Goal: Task Accomplishment & Management: Use online tool/utility

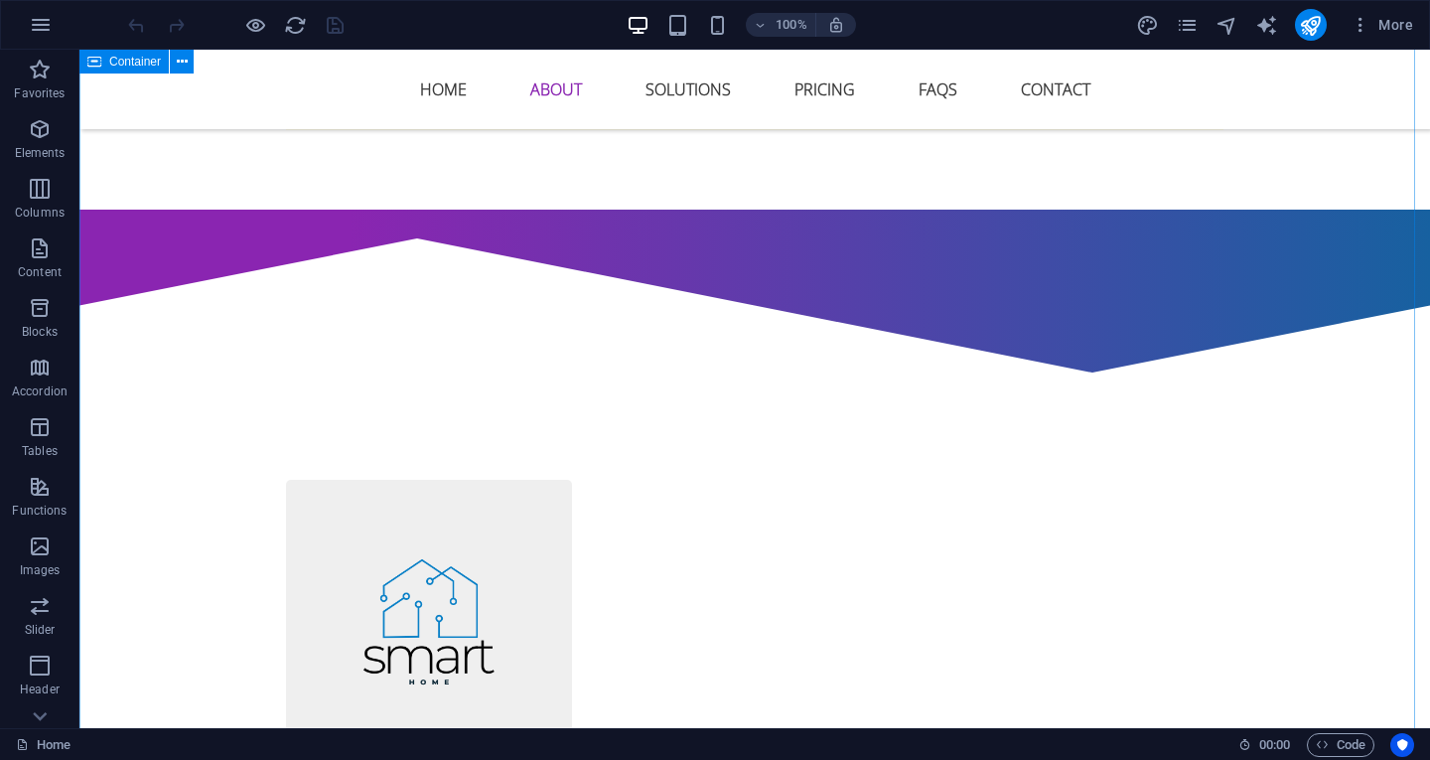
scroll to position [1291, 0]
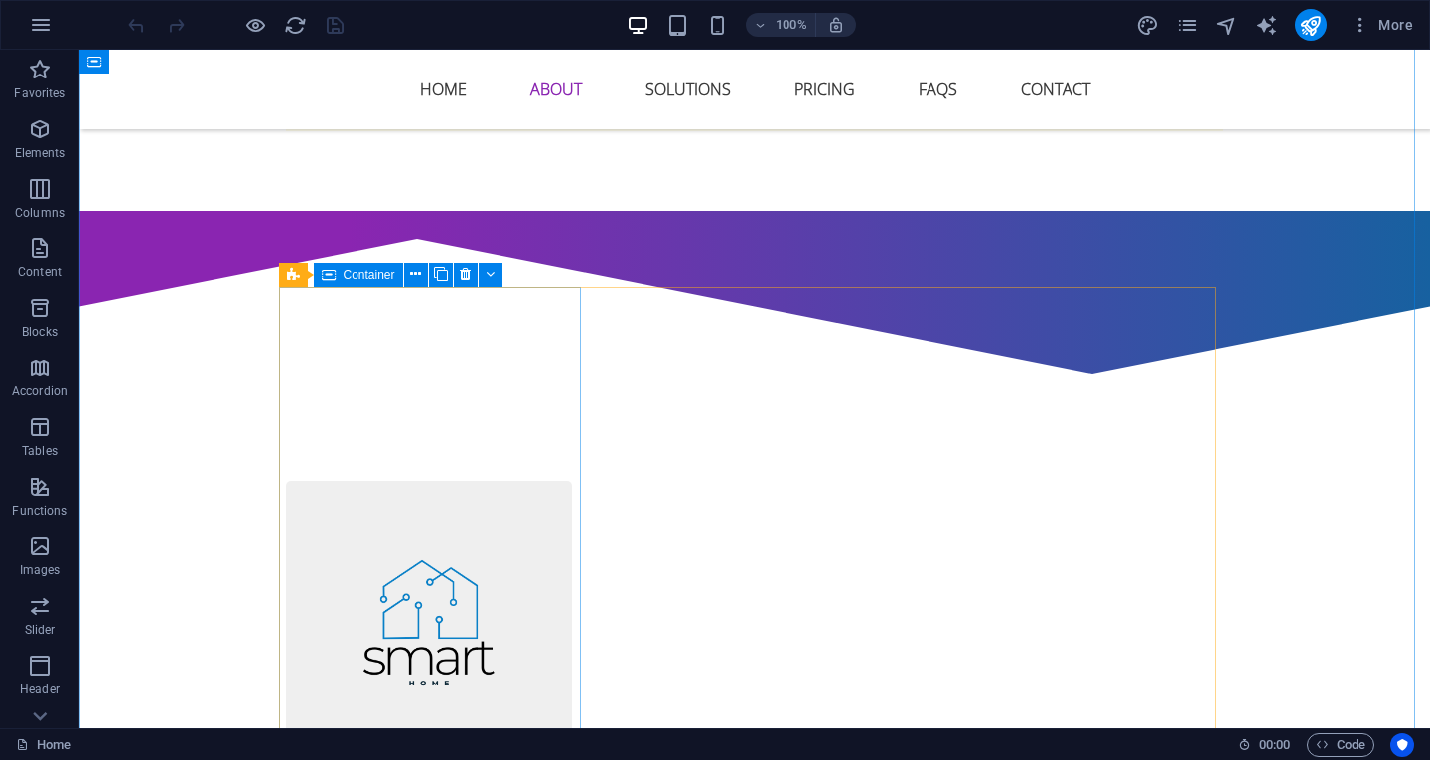
click at [325, 271] on icon at bounding box center [329, 275] width 14 height 24
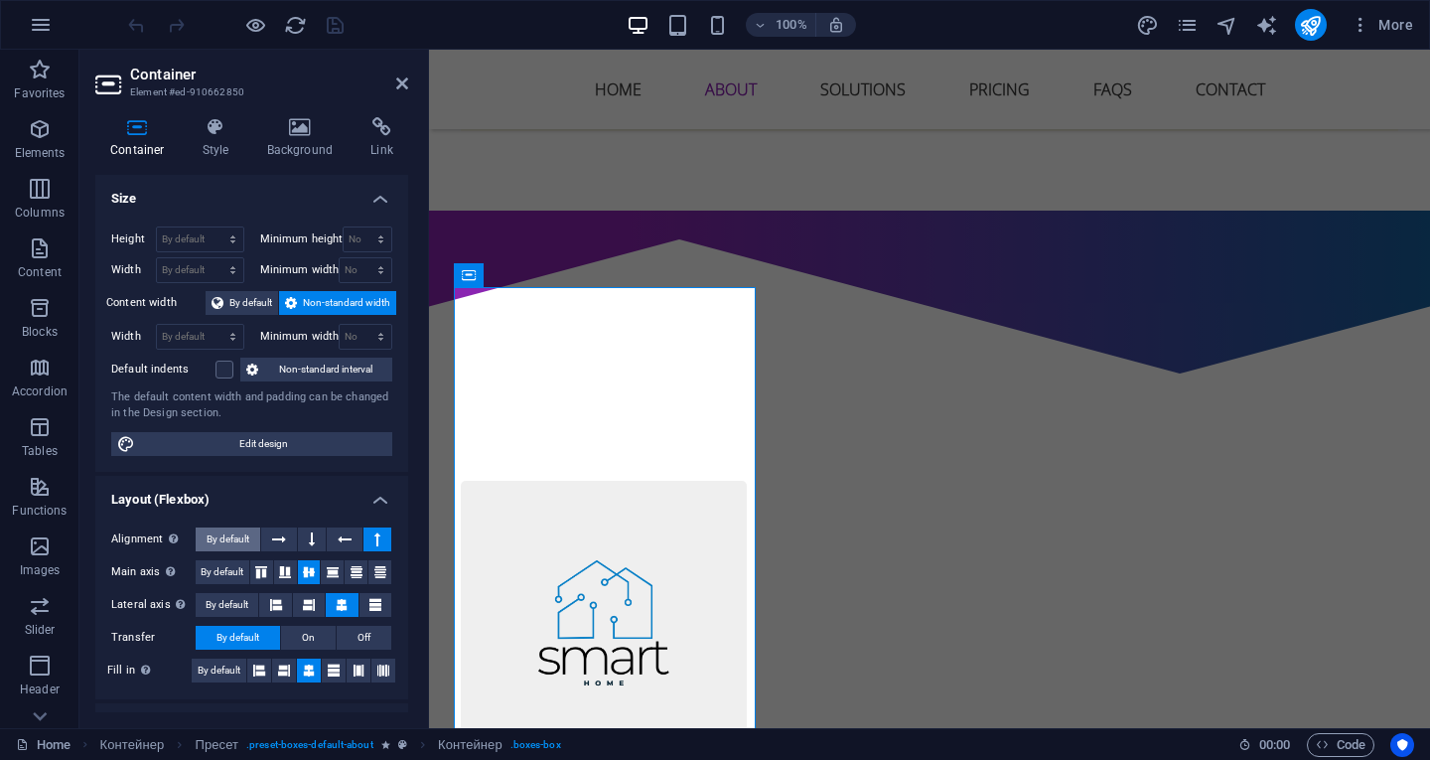
click at [248, 533] on font "By default" at bounding box center [228, 538] width 43 height 11
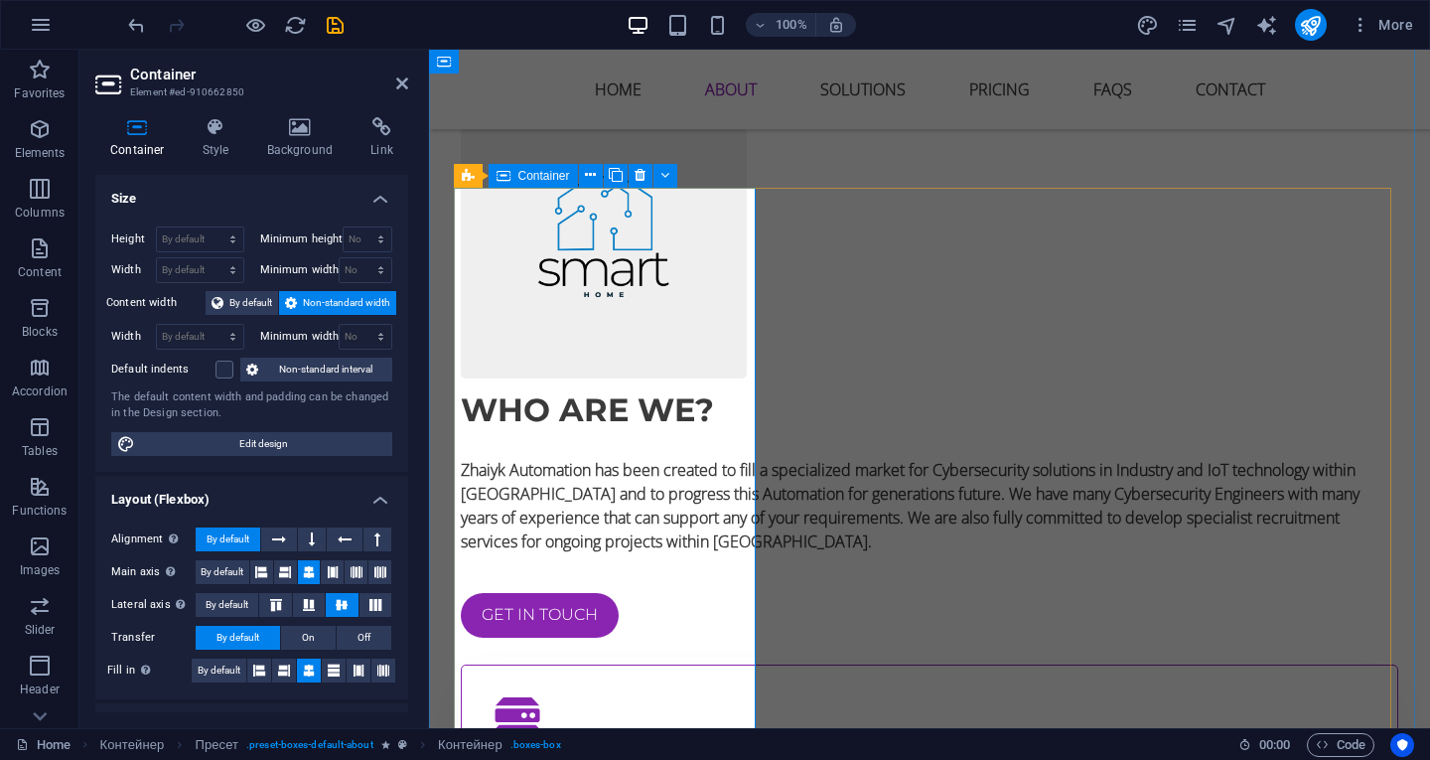
scroll to position [1390, 0]
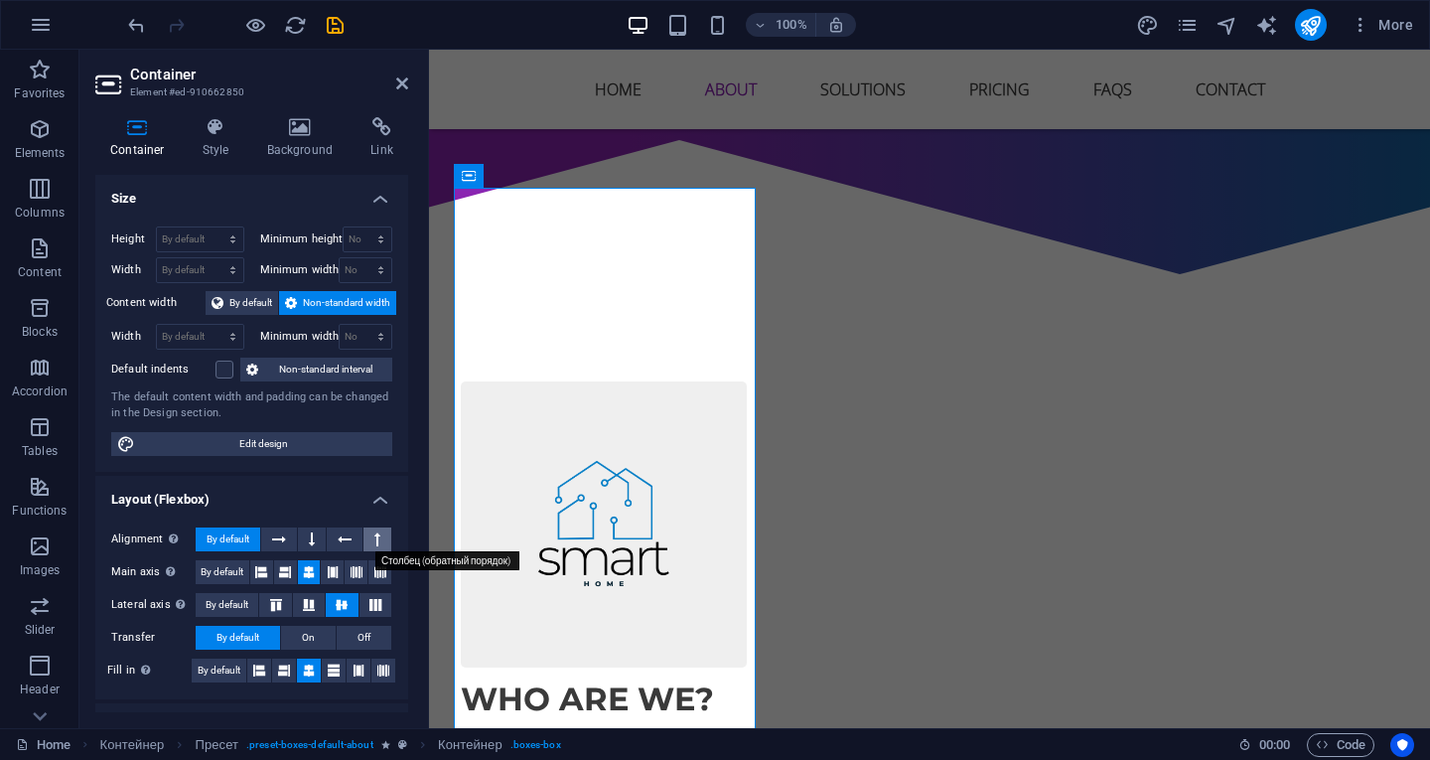
click at [374, 540] on icon at bounding box center [377, 539] width 6 height 24
click at [1310, 23] on icon "publish" at bounding box center [1310, 25] width 23 height 23
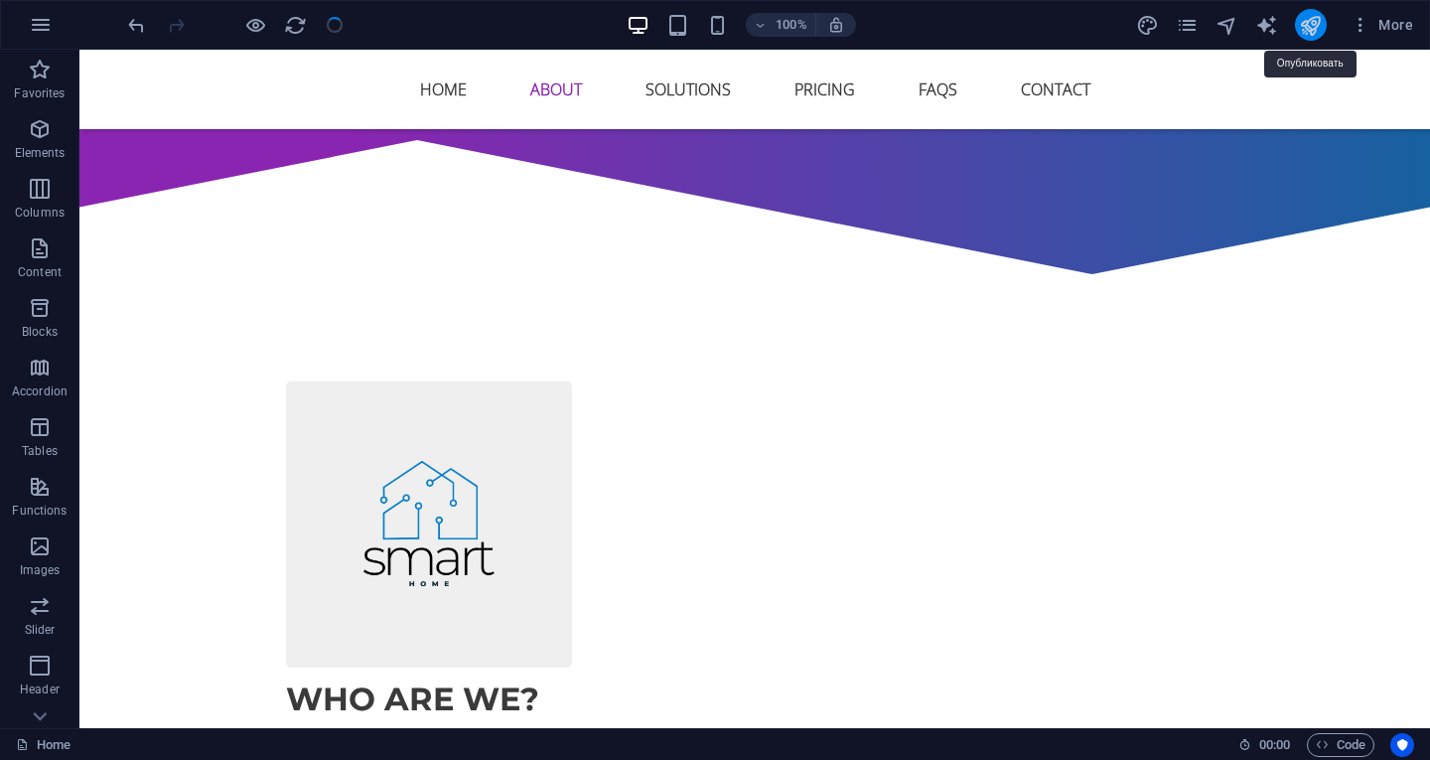
checkbox input "false"
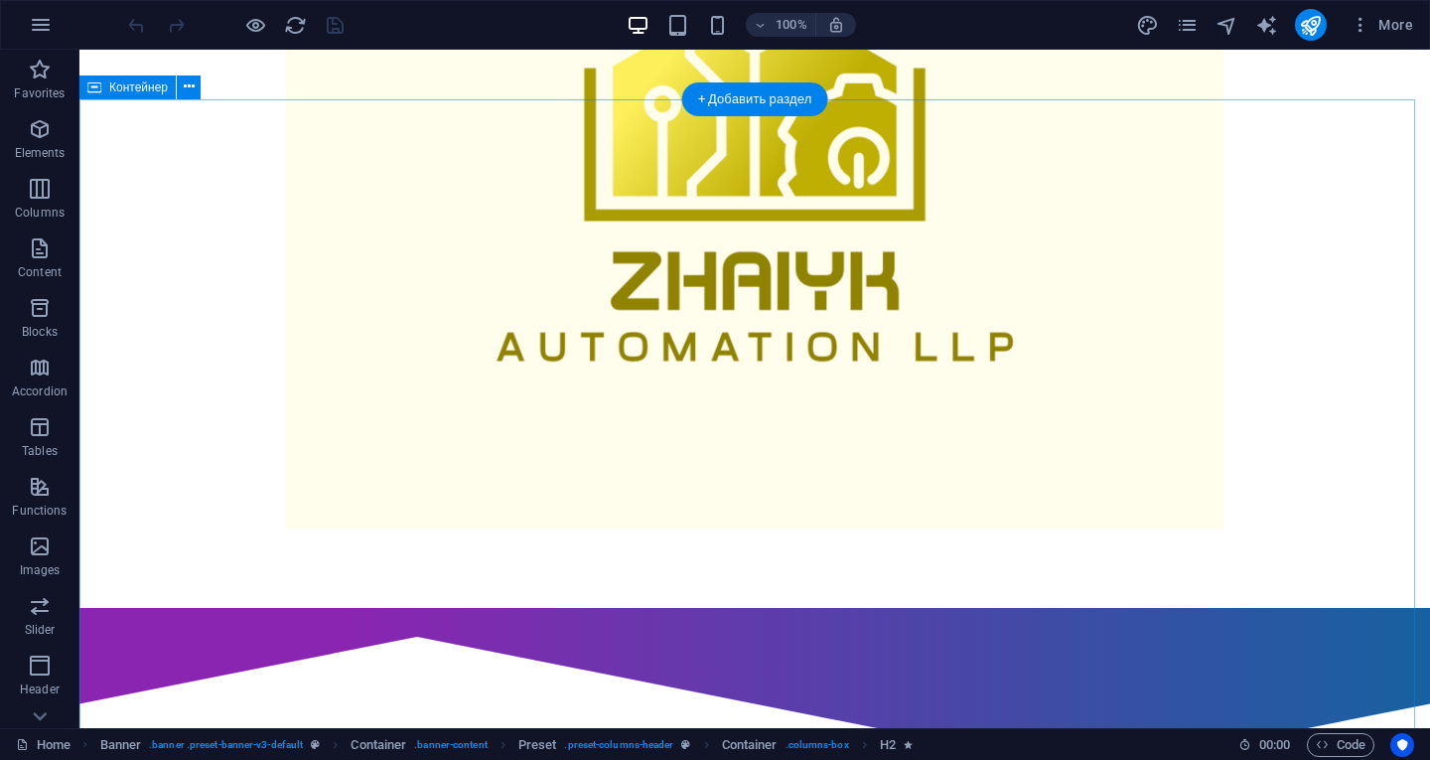
scroll to position [1291, 0]
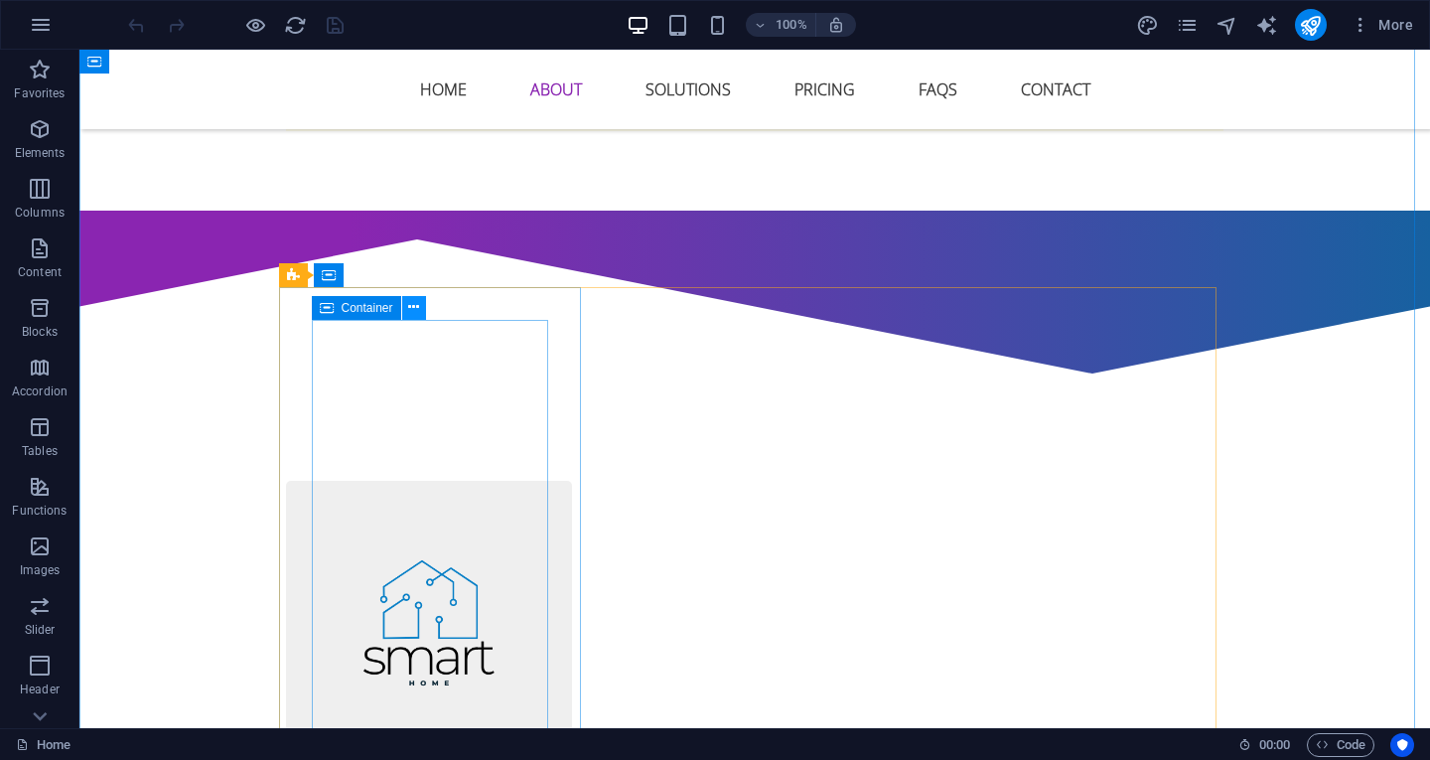
click at [409, 311] on icon at bounding box center [413, 307] width 11 height 21
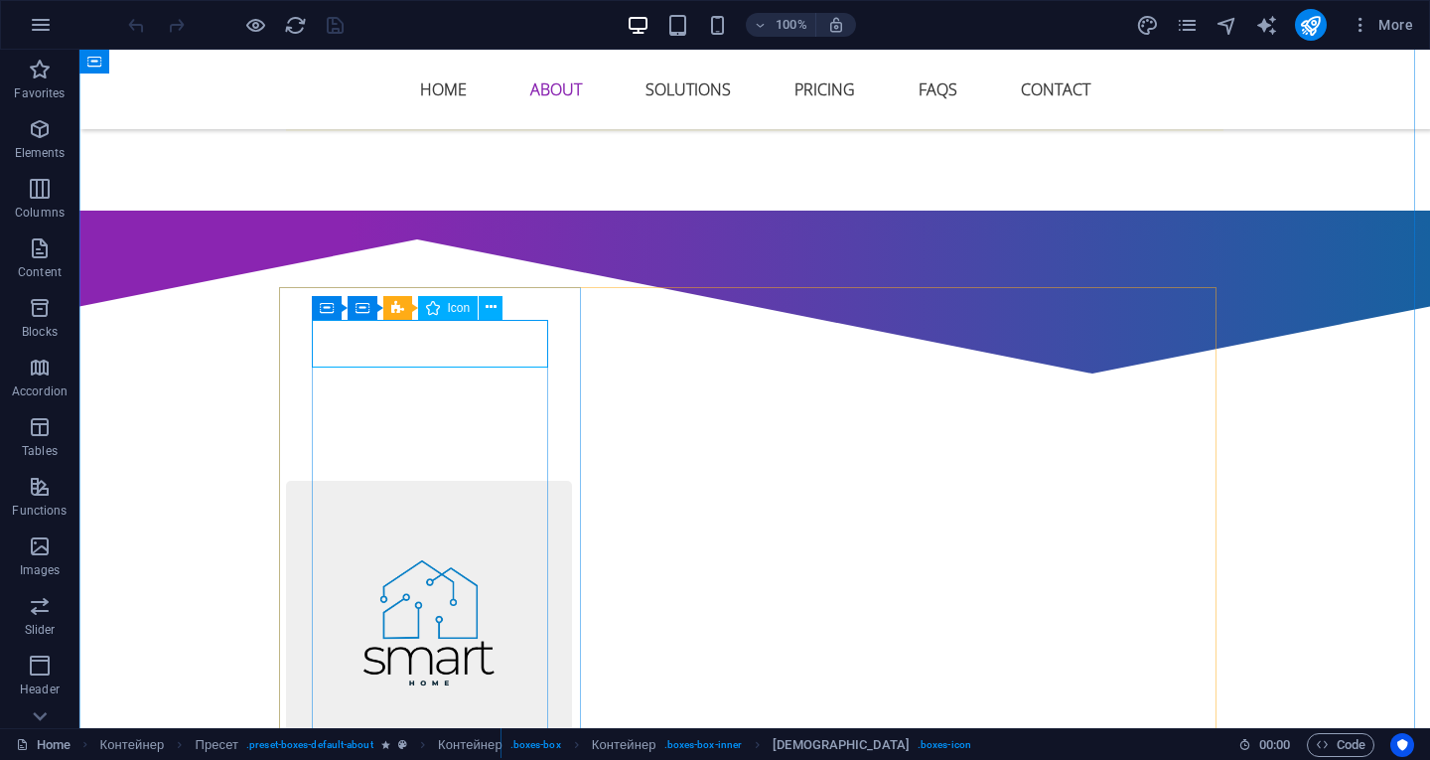
click at [454, 302] on font "Icon" at bounding box center [459, 308] width 23 height 14
click at [486, 312] on icon at bounding box center [491, 307] width 11 height 21
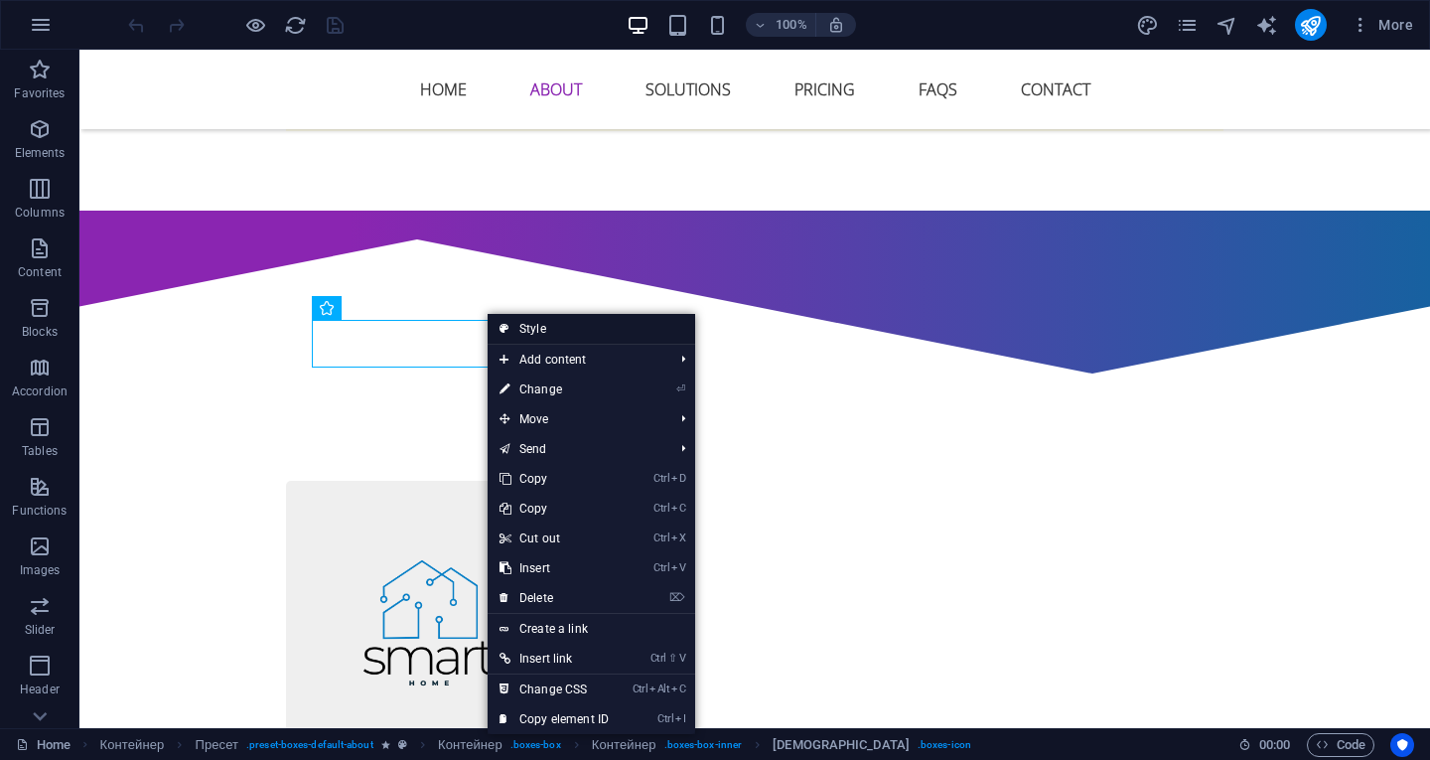
click at [541, 322] on font "Style" at bounding box center [532, 329] width 27 height 14
select select "px"
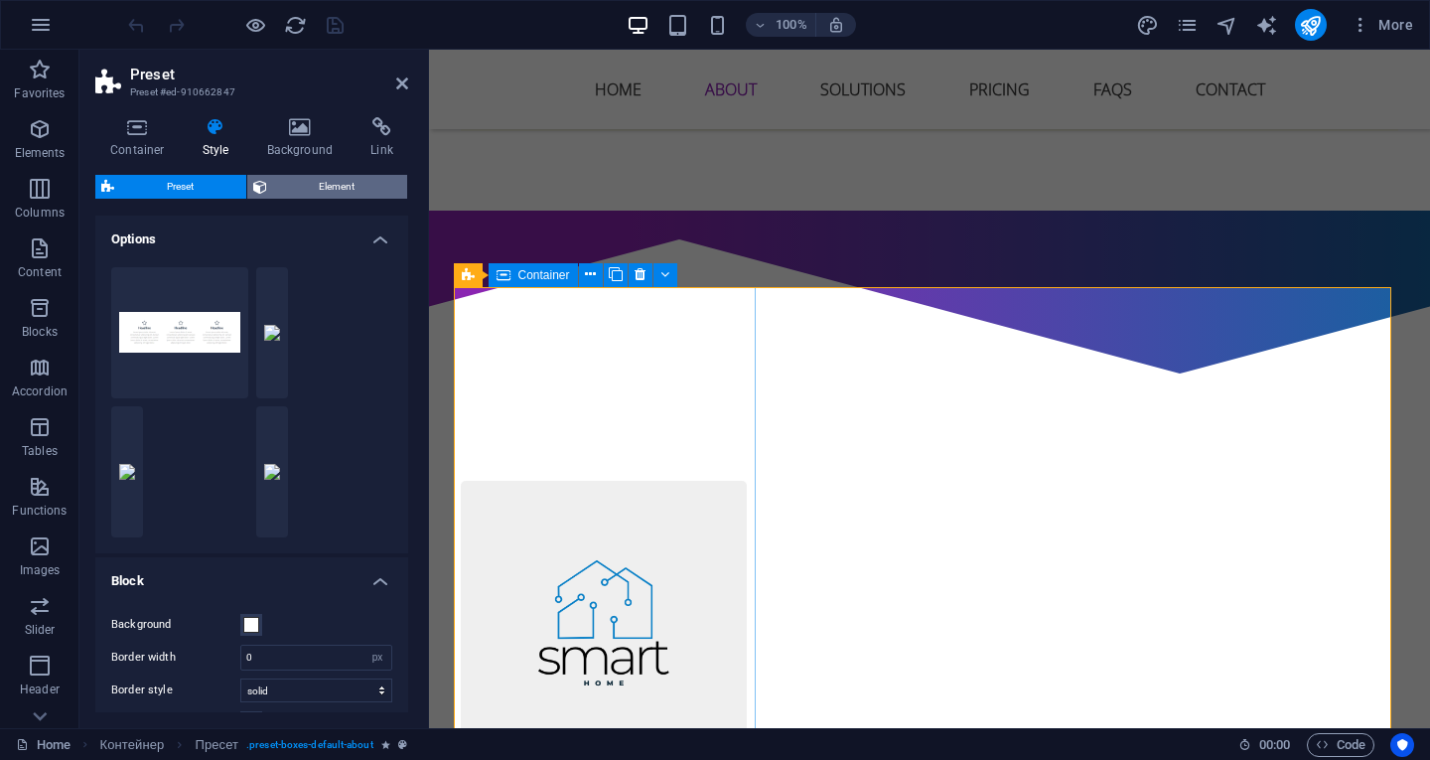
click at [347, 183] on font "Element" at bounding box center [337, 186] width 36 height 11
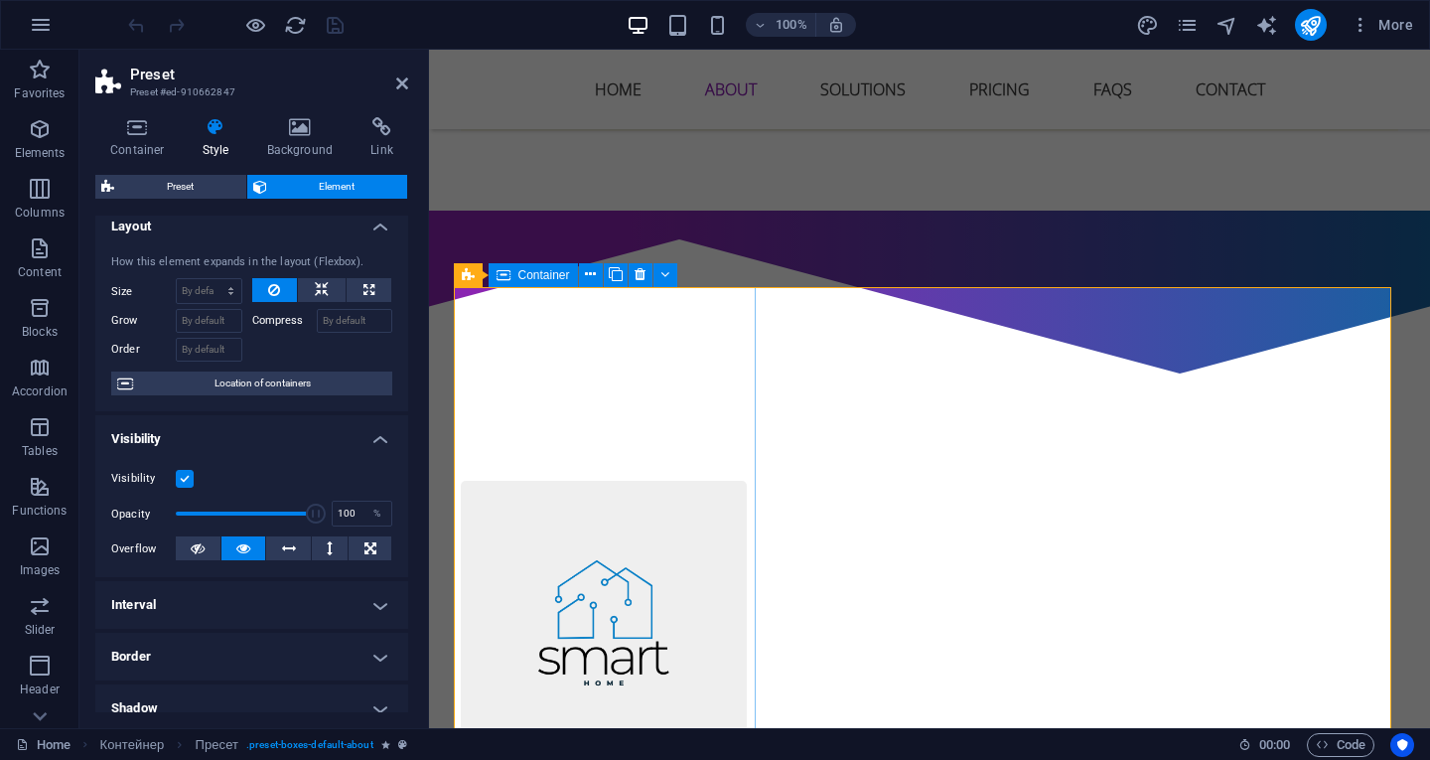
scroll to position [0, 0]
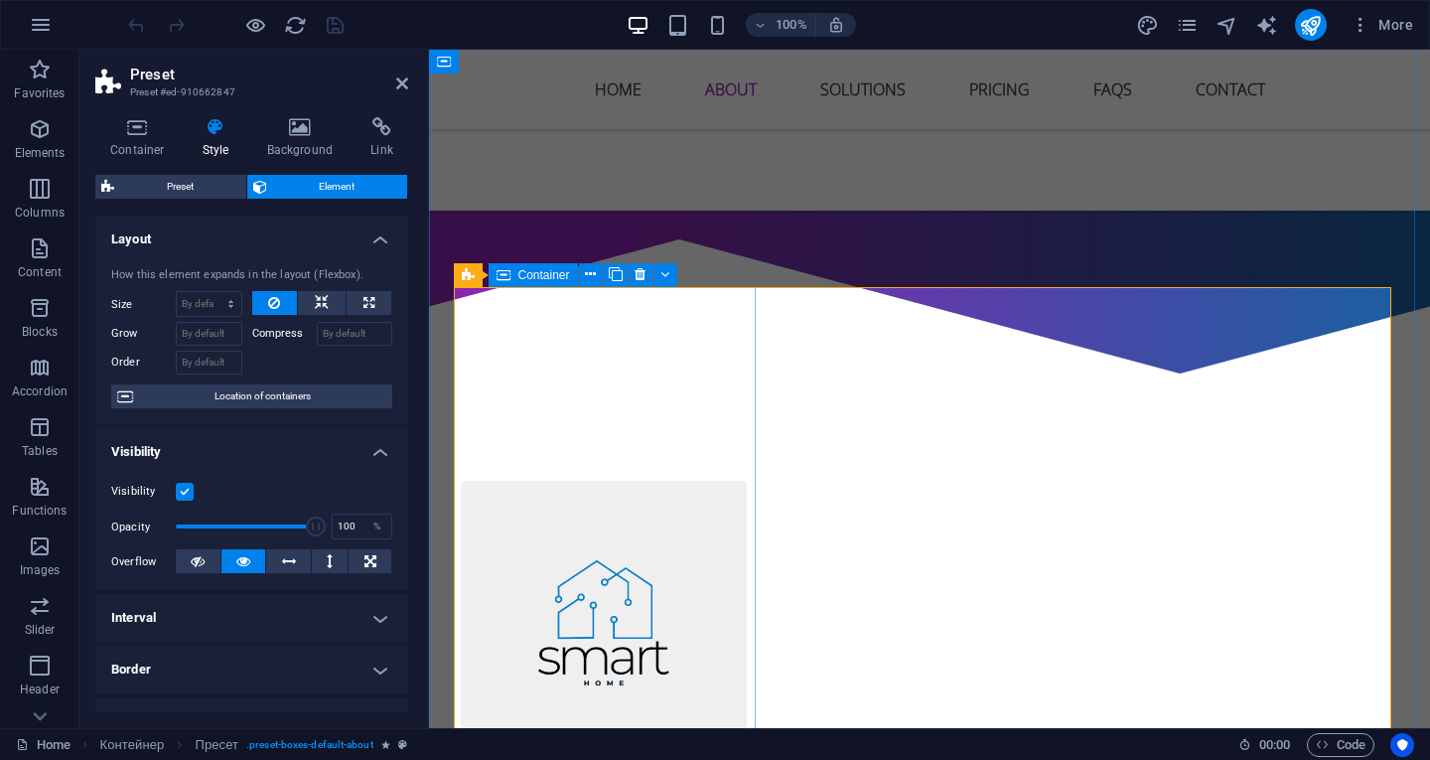
click at [505, 271] on icon at bounding box center [504, 275] width 14 height 24
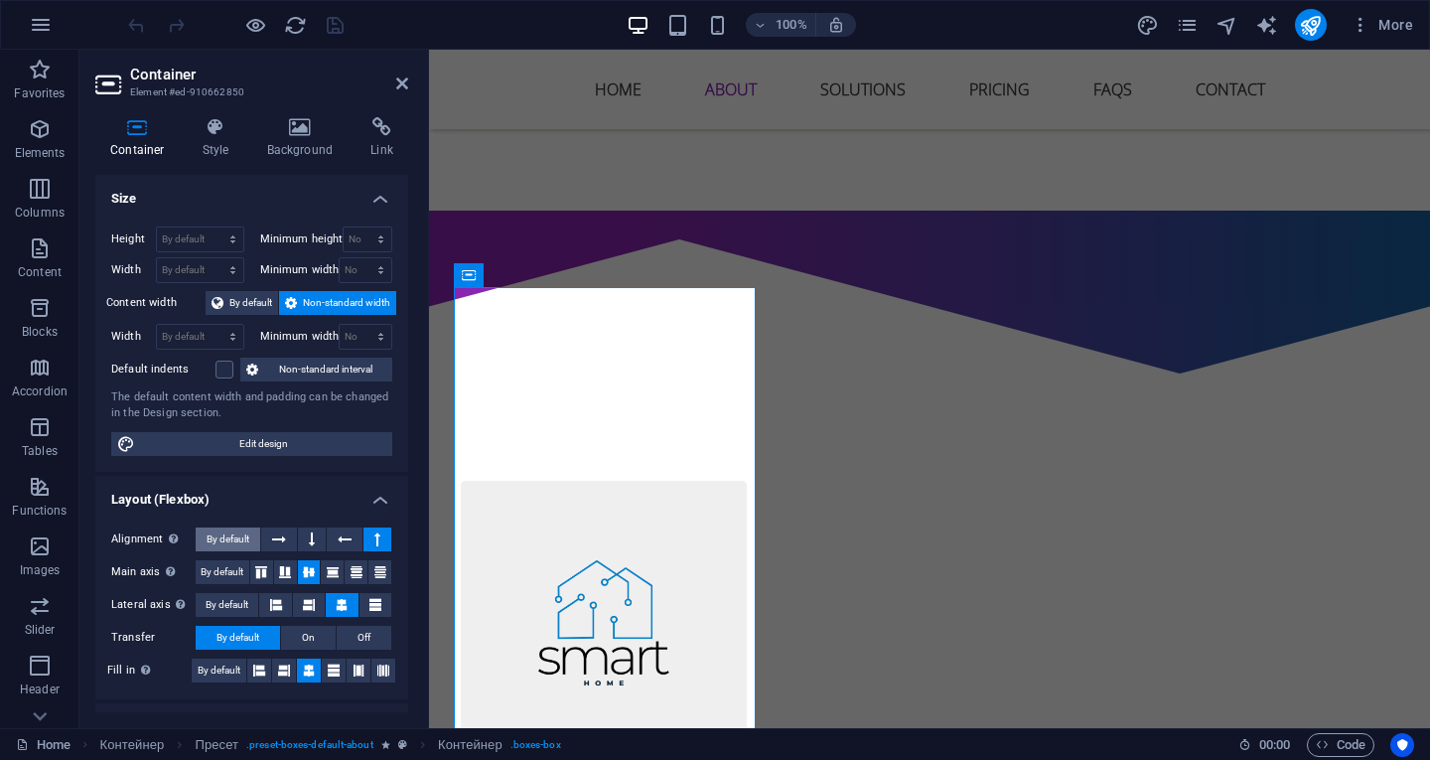
click at [224, 542] on font "By default" at bounding box center [228, 538] width 43 height 11
click at [282, 539] on icon at bounding box center [279, 539] width 14 height 24
click at [309, 538] on icon at bounding box center [312, 539] width 6 height 24
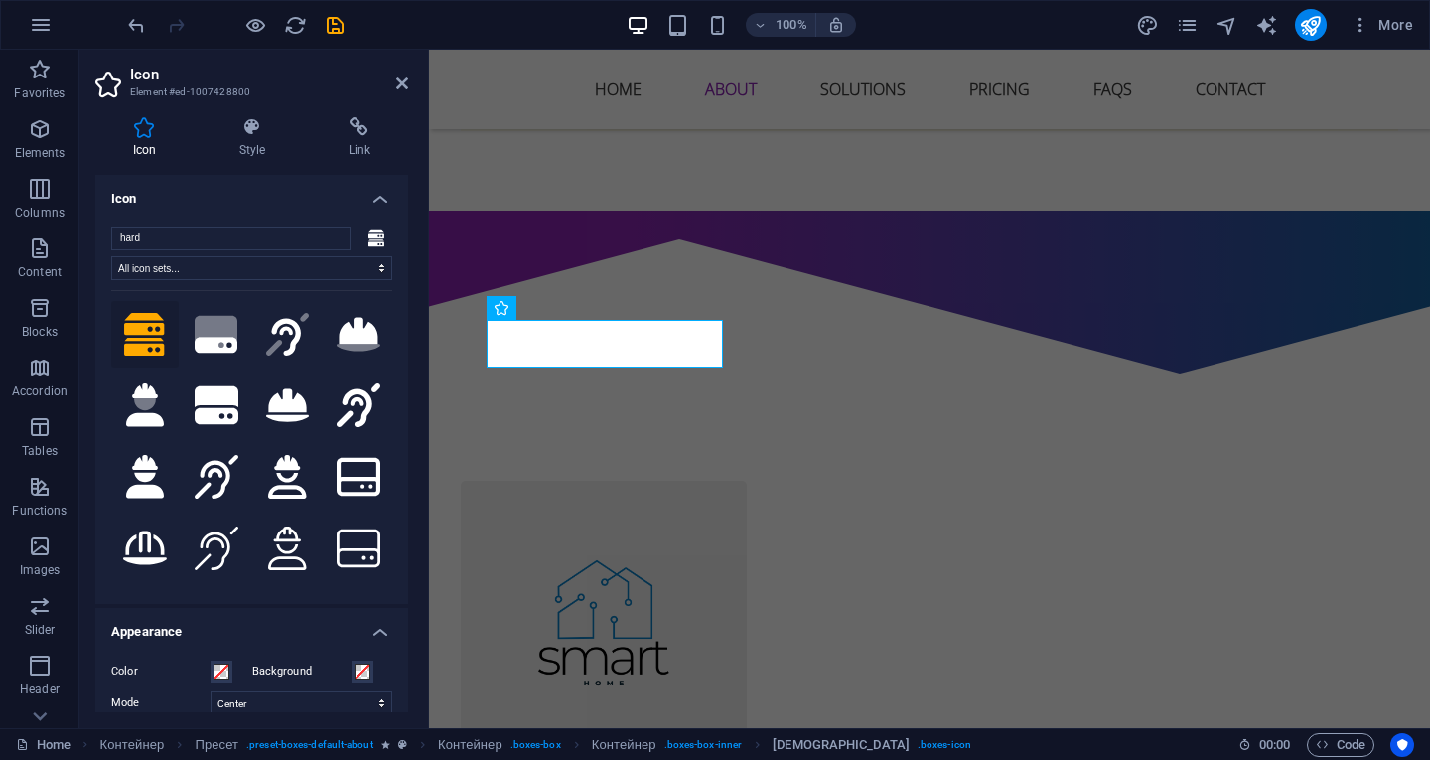
click at [373, 195] on h4 "Icon" at bounding box center [251, 193] width 313 height 36
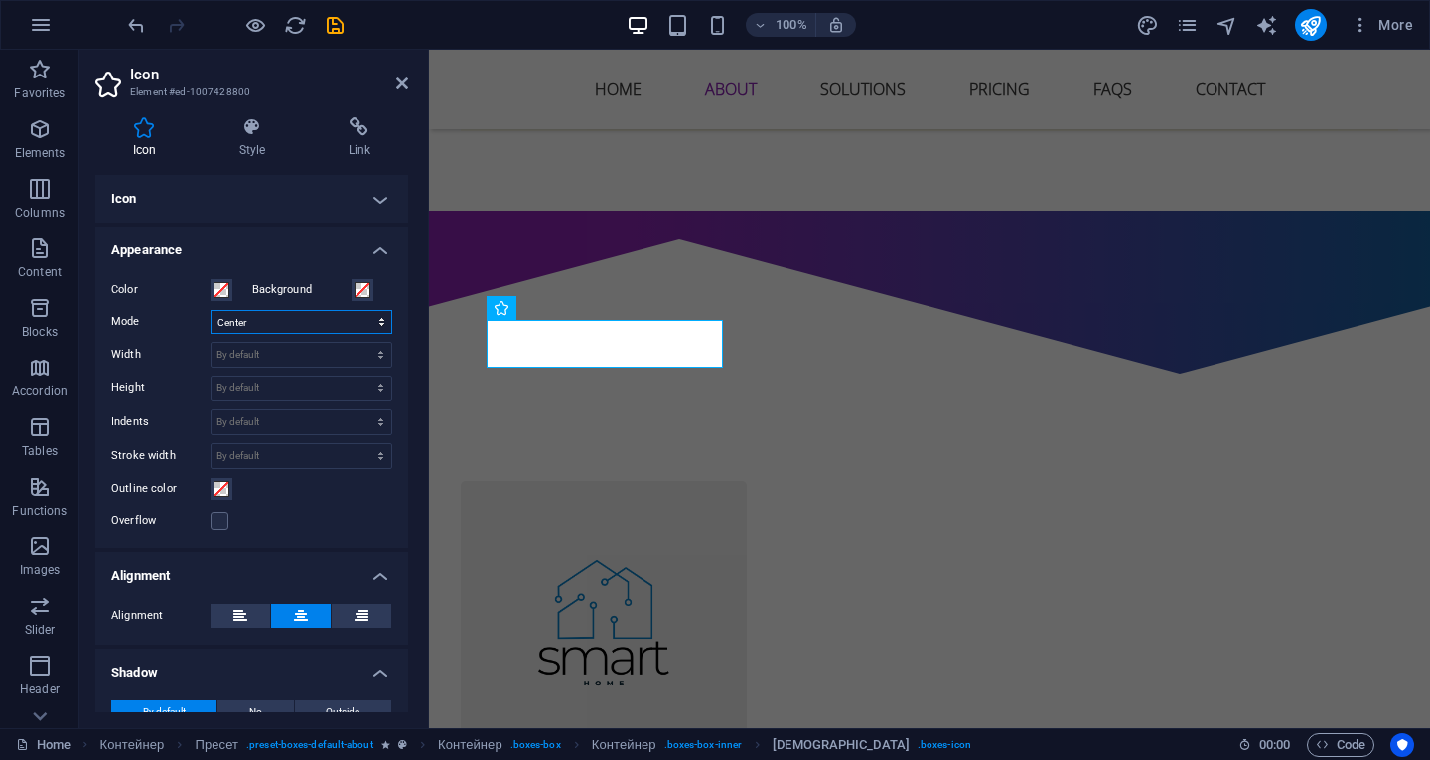
click at [334, 324] on select "Scale Left Center On the right" at bounding box center [302, 322] width 182 height 24
select select "xMaxYMid"
click at [211, 310] on select "Scale Left Center On the right" at bounding box center [302, 322] width 182 height 24
click at [595, 308] on button at bounding box center [589, 308] width 24 height 24
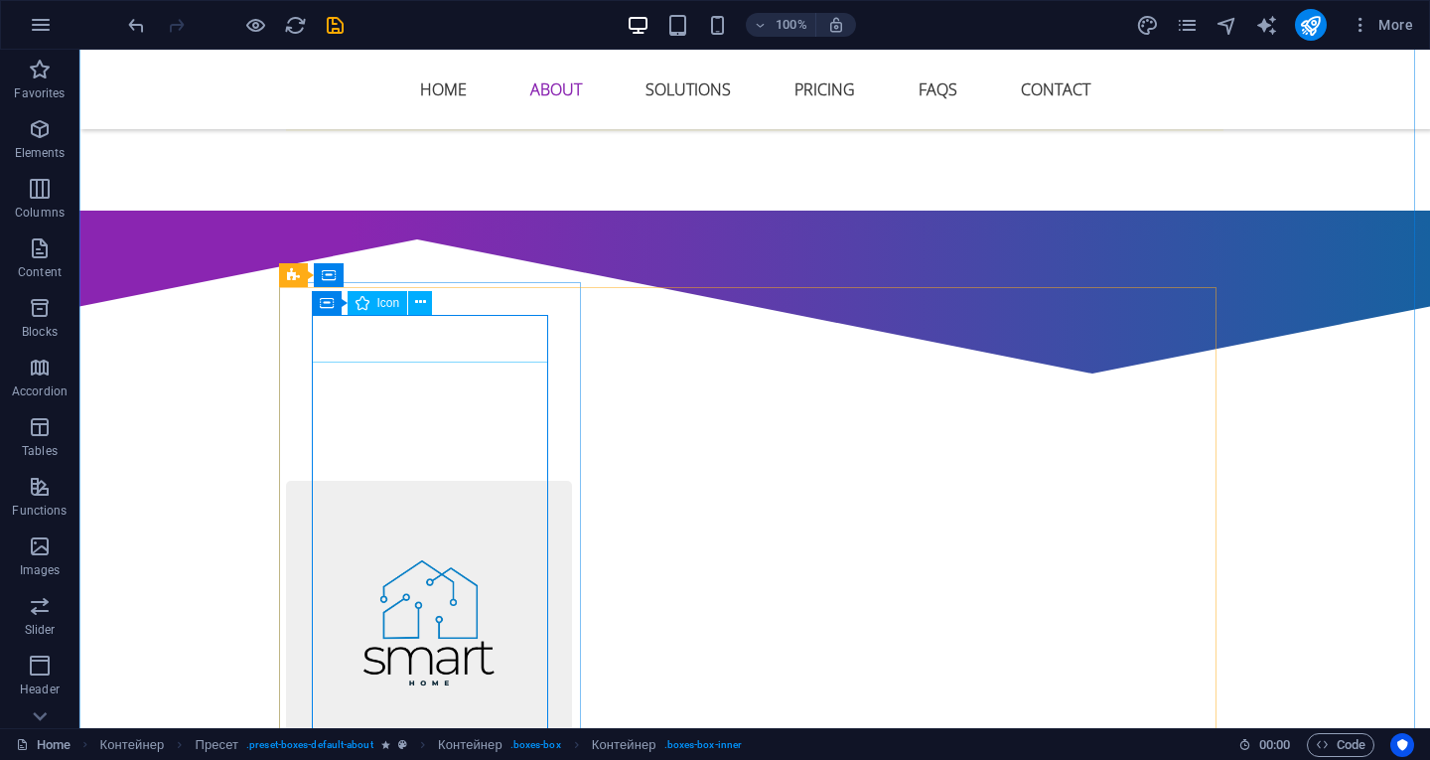
click at [328, 307] on icon at bounding box center [327, 308] width 14 height 24
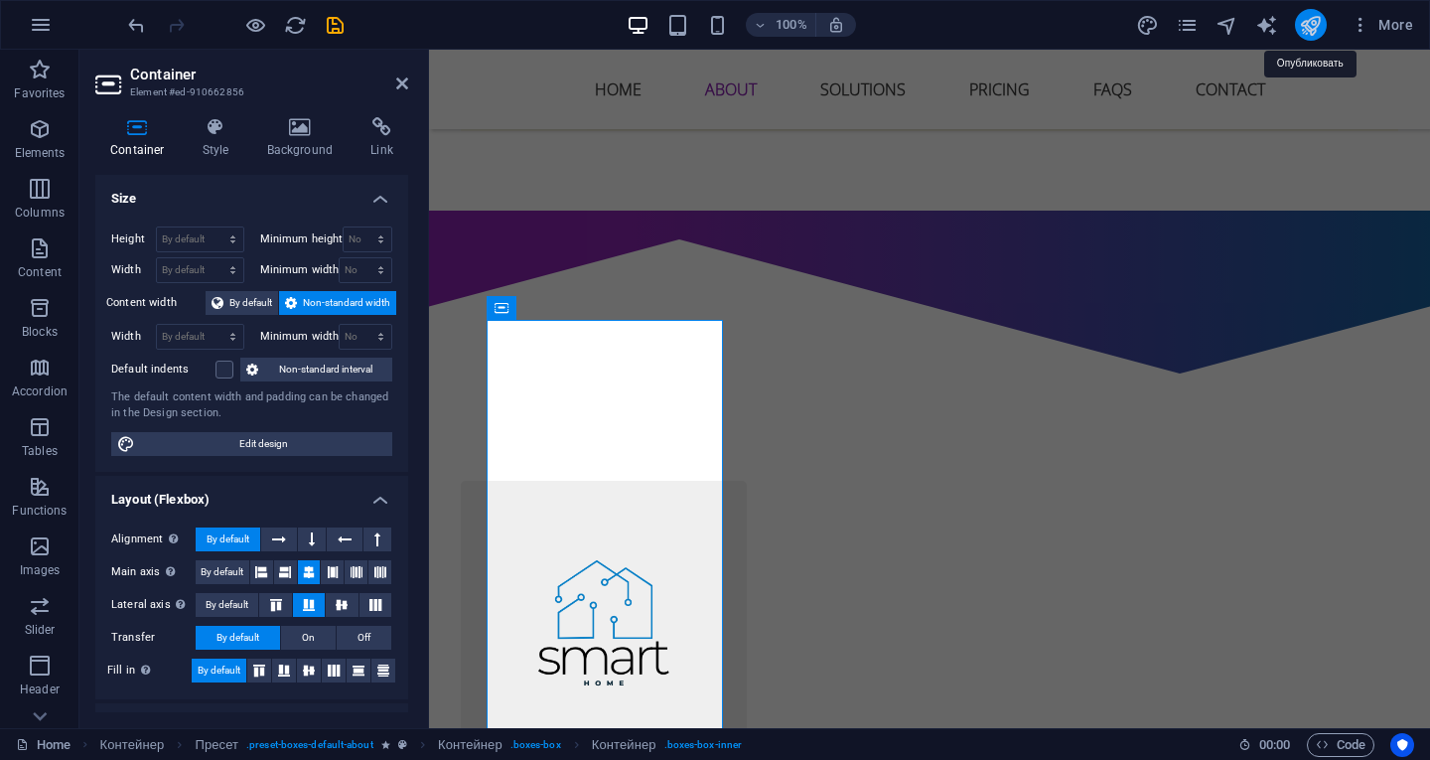
click at [1310, 23] on icon "publish" at bounding box center [1310, 25] width 23 height 23
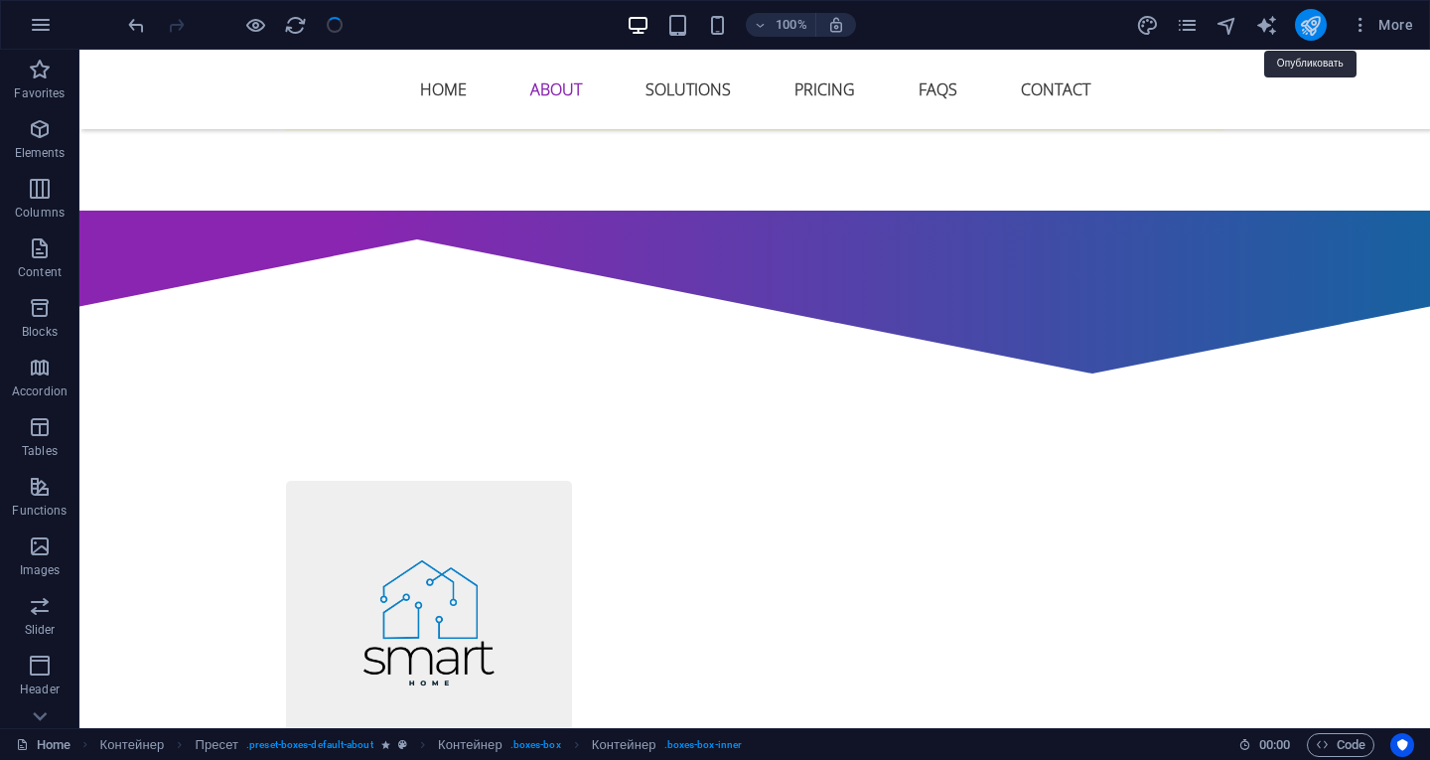
checkbox input "false"
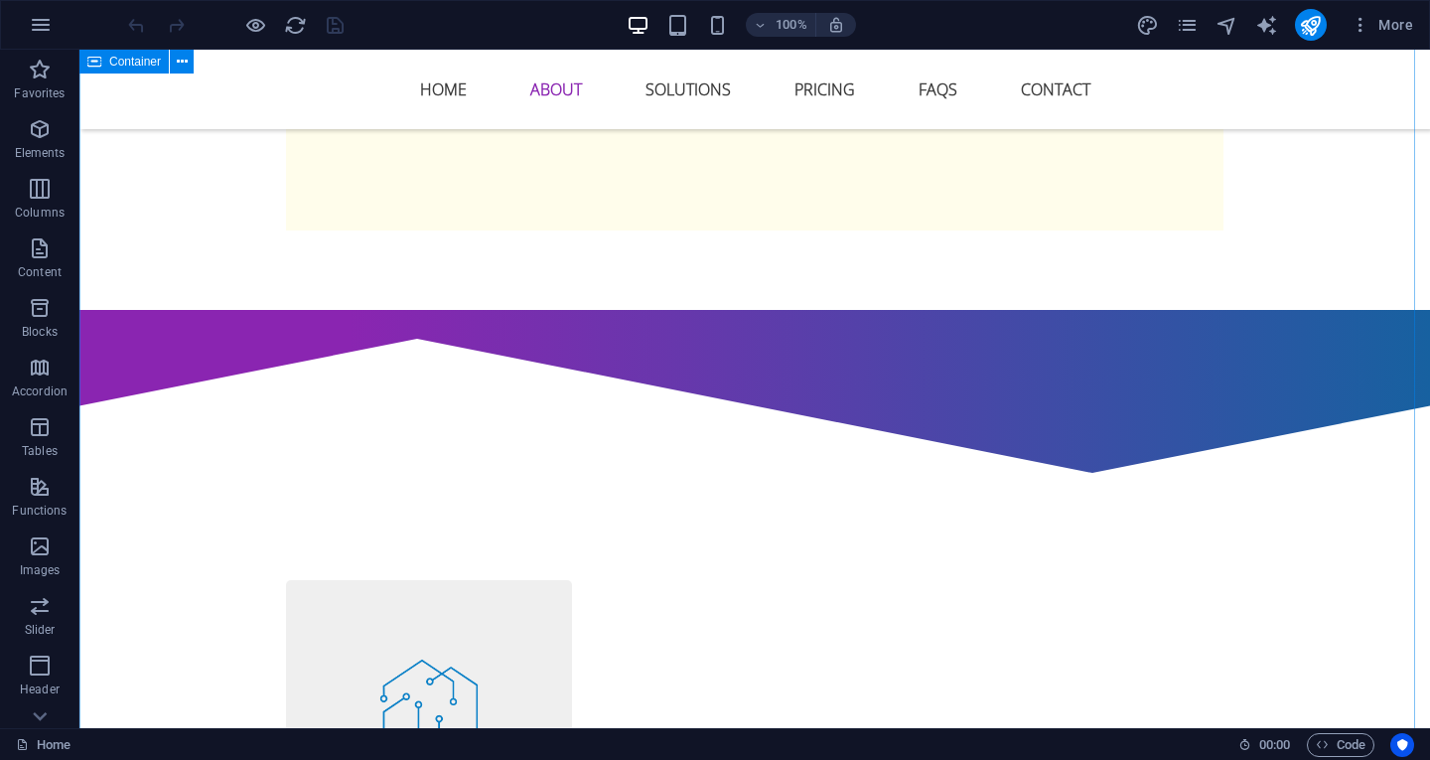
scroll to position [1390, 0]
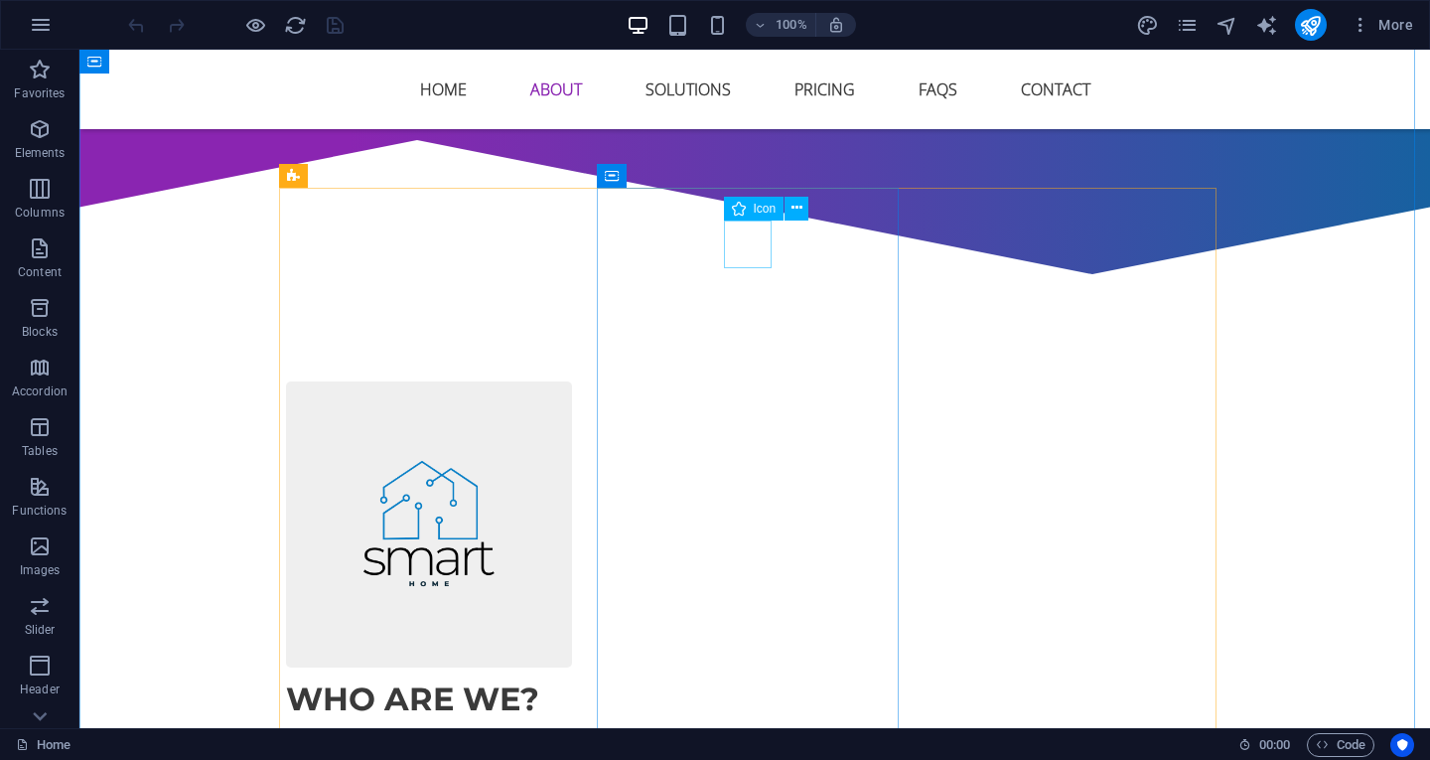
click at [765, 201] on div "Icon" at bounding box center [754, 209] width 61 height 24
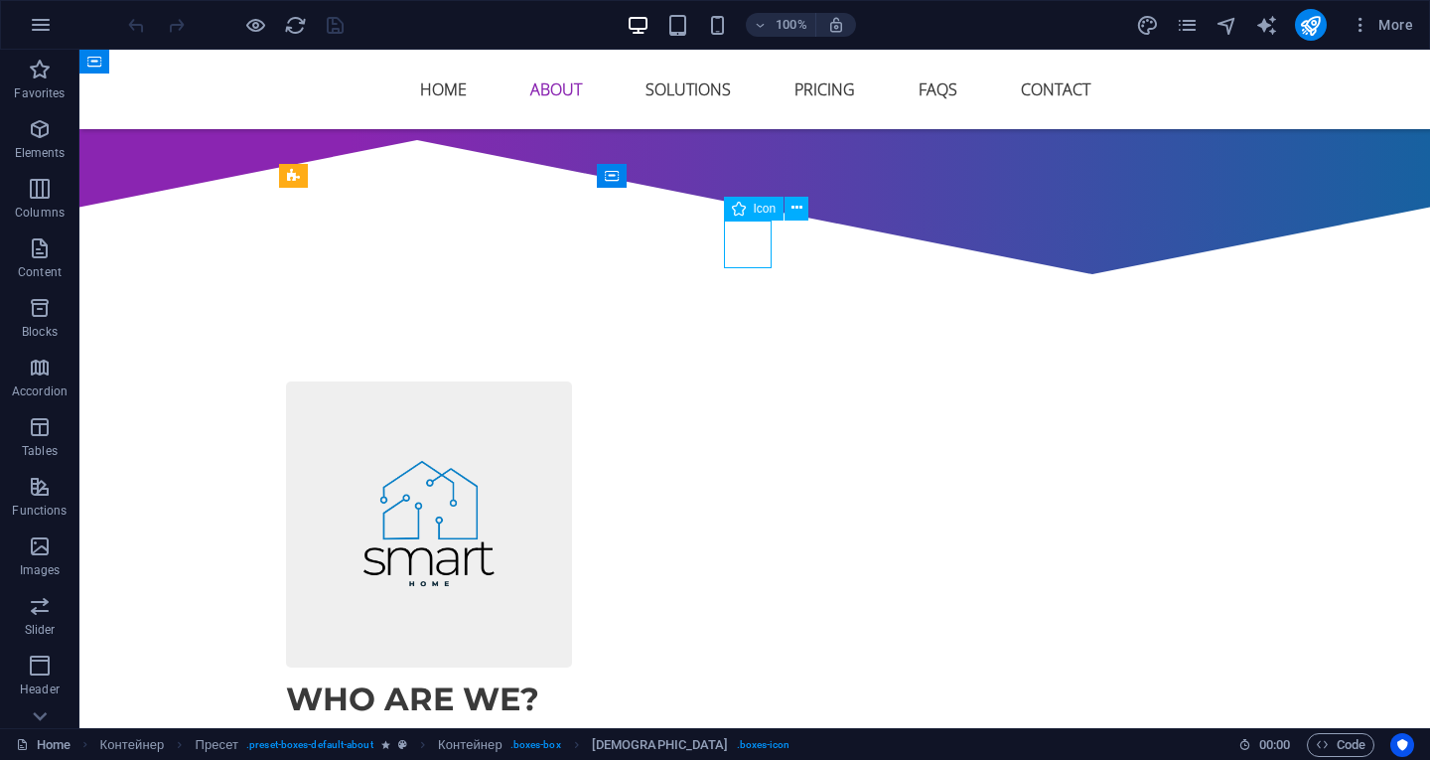
click at [765, 201] on div "Icon" at bounding box center [754, 209] width 61 height 24
select select "xMidYMid"
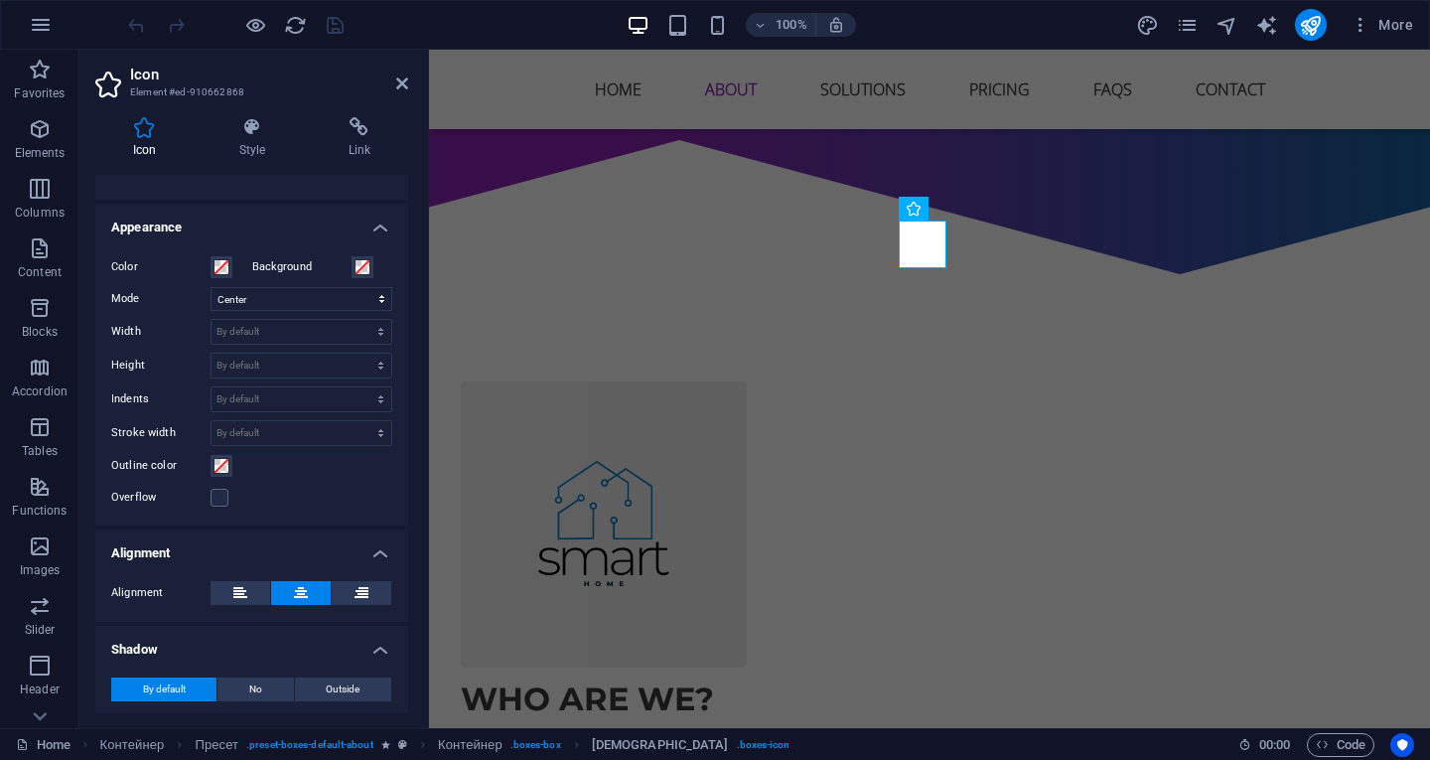
scroll to position [497, 0]
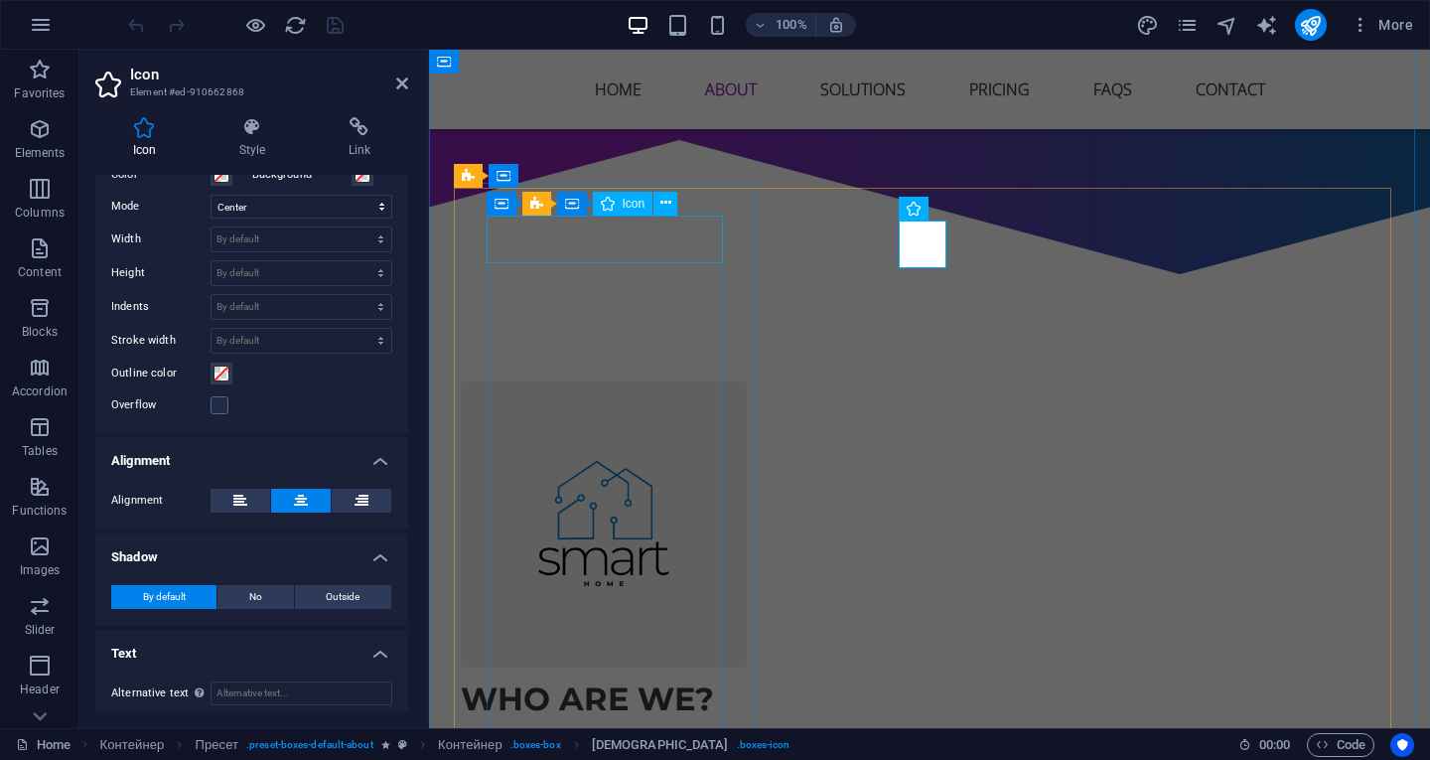
select select "xMaxYMid"
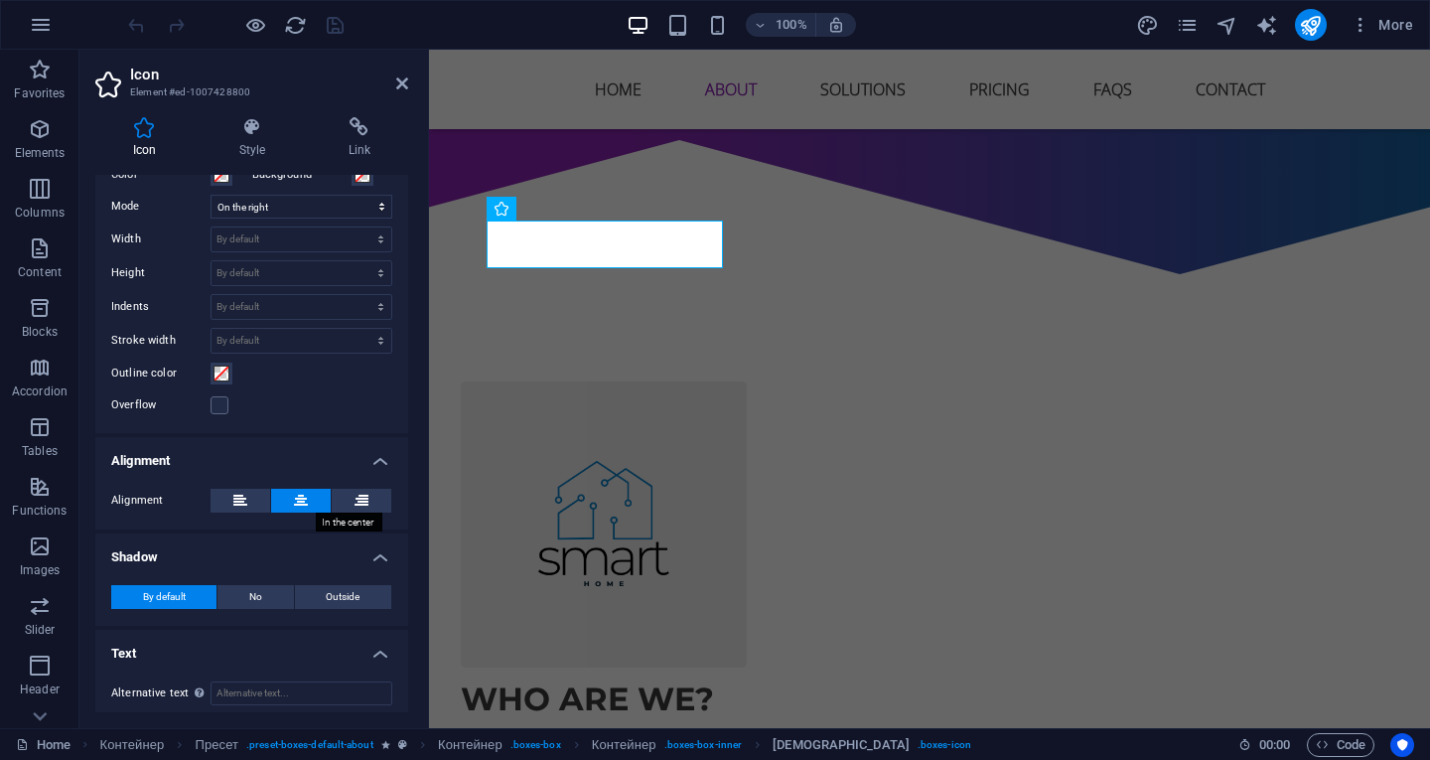
click at [294, 500] on icon at bounding box center [301, 501] width 14 height 24
click at [931, 210] on div "Icon" at bounding box center [929, 204] width 61 height 24
select select "xMidYMid"
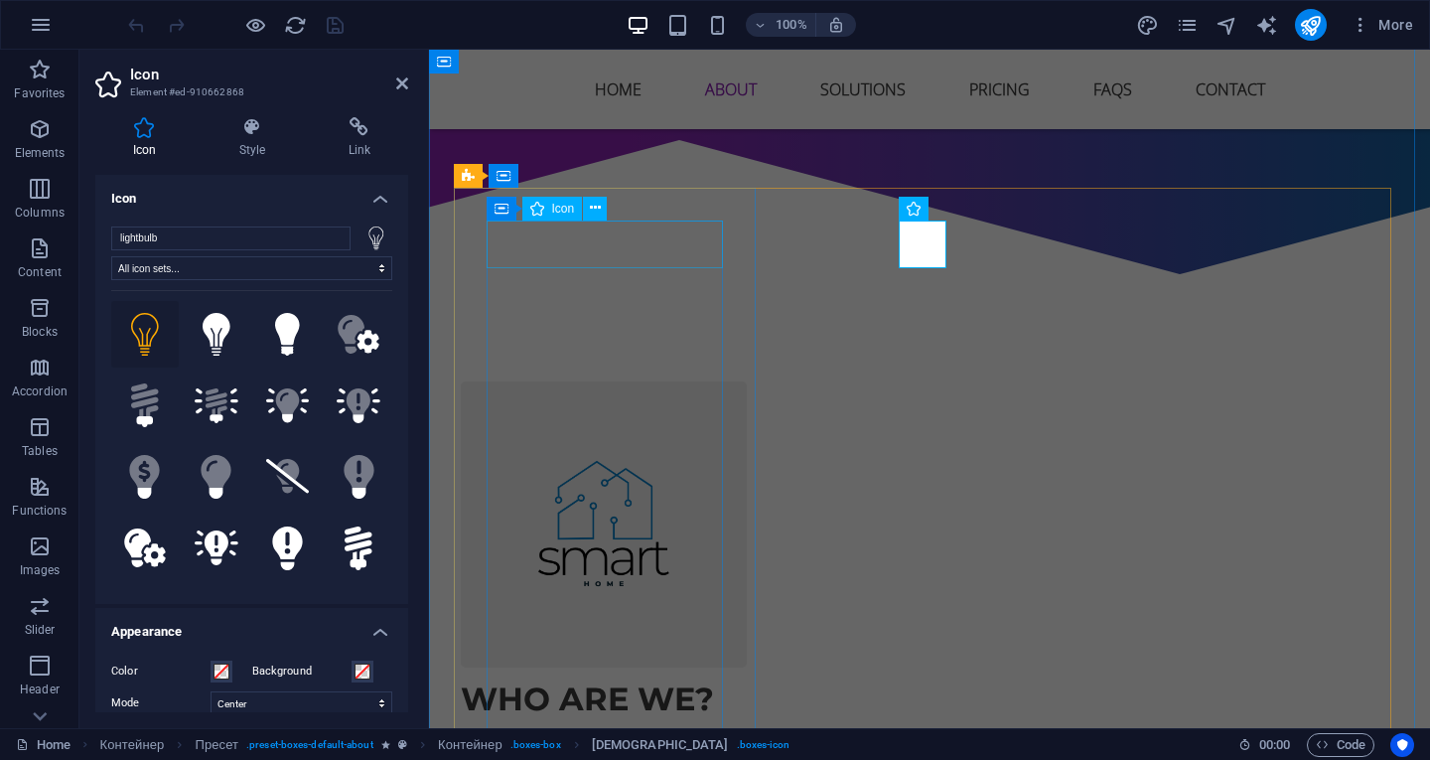
click at [565, 204] on font "Icon" at bounding box center [563, 209] width 23 height 14
select select "xMaxYMid"
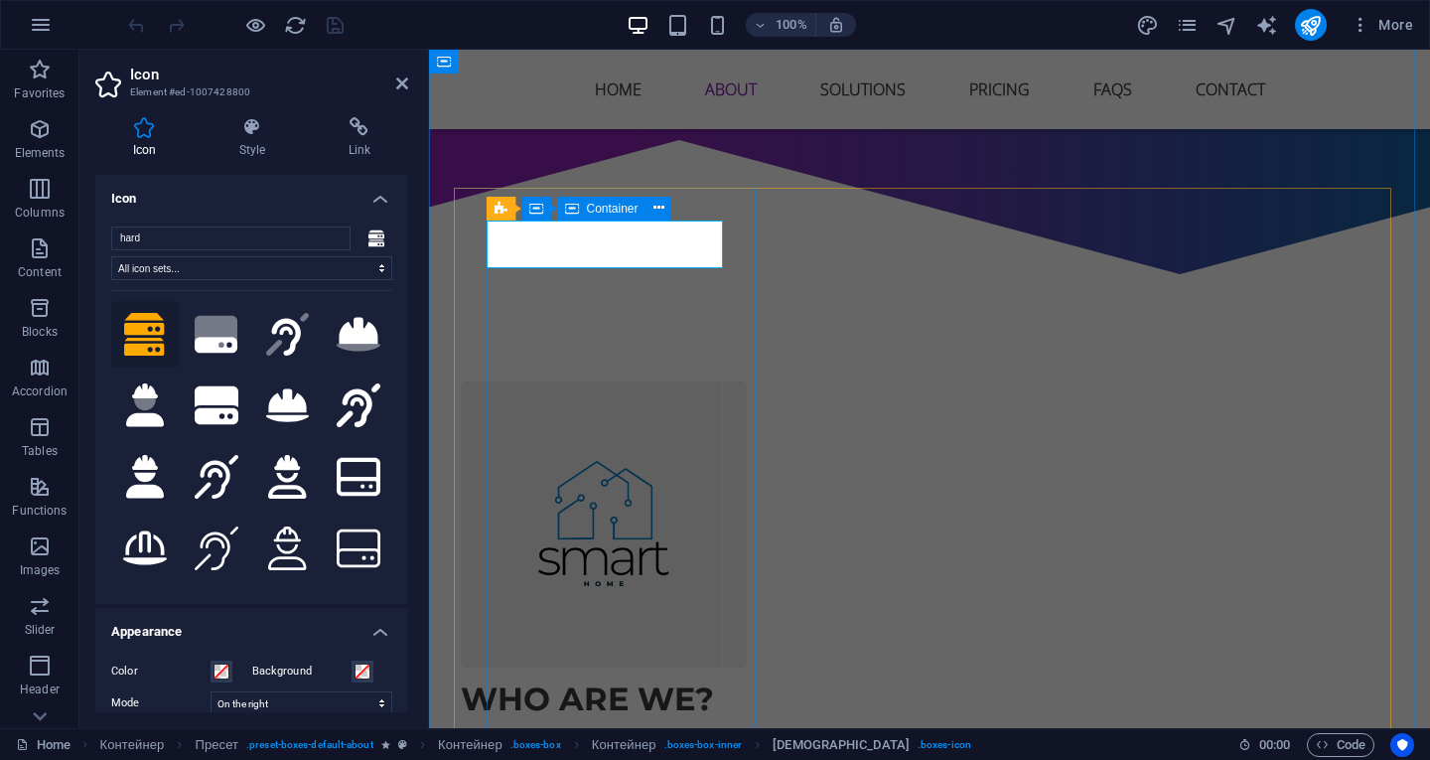
click at [575, 209] on icon at bounding box center [572, 209] width 14 height 24
drag, startPoint x: 146, startPoint y: 168, endPoint x: 575, endPoint y: 209, distance: 431.0
click at [575, 209] on icon at bounding box center [572, 209] width 14 height 24
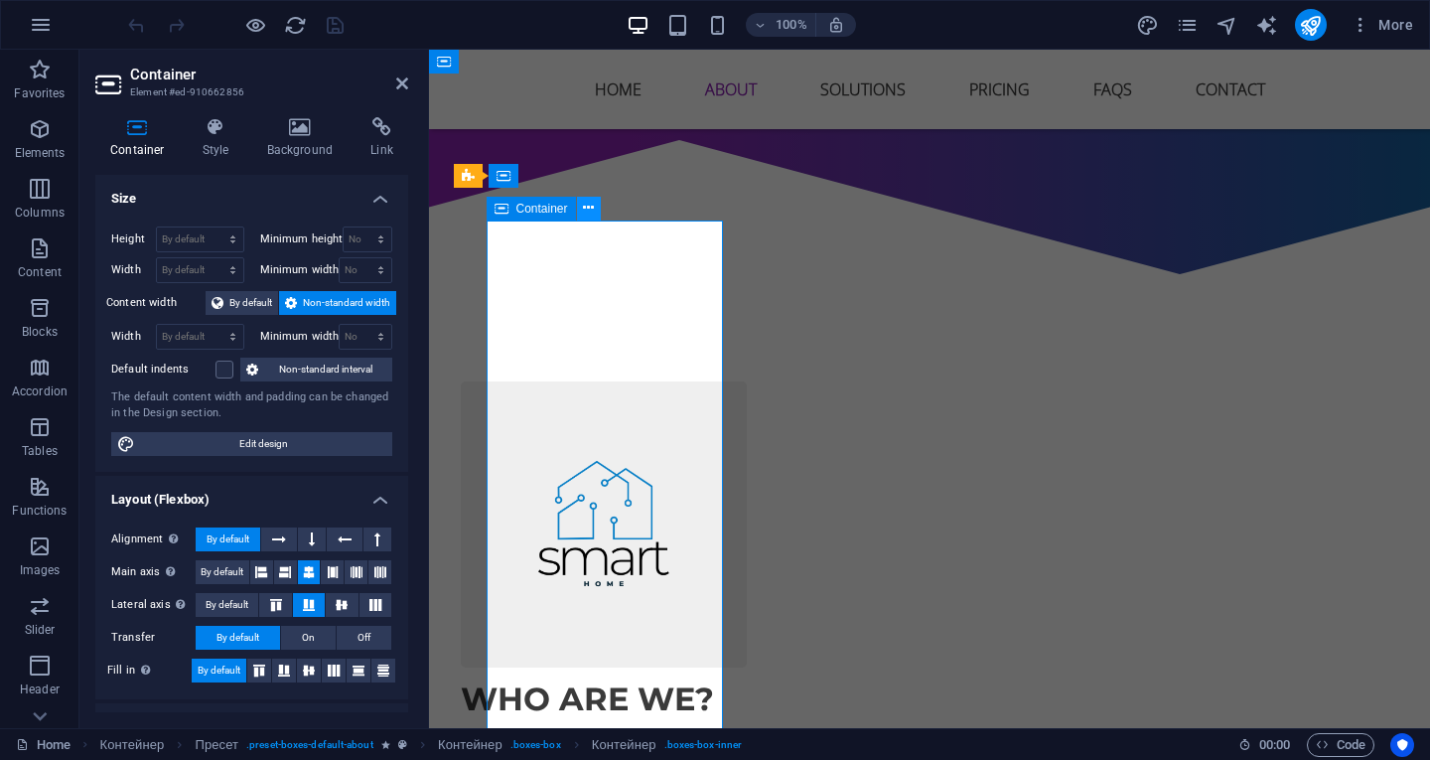
click at [589, 214] on icon at bounding box center [588, 208] width 11 height 21
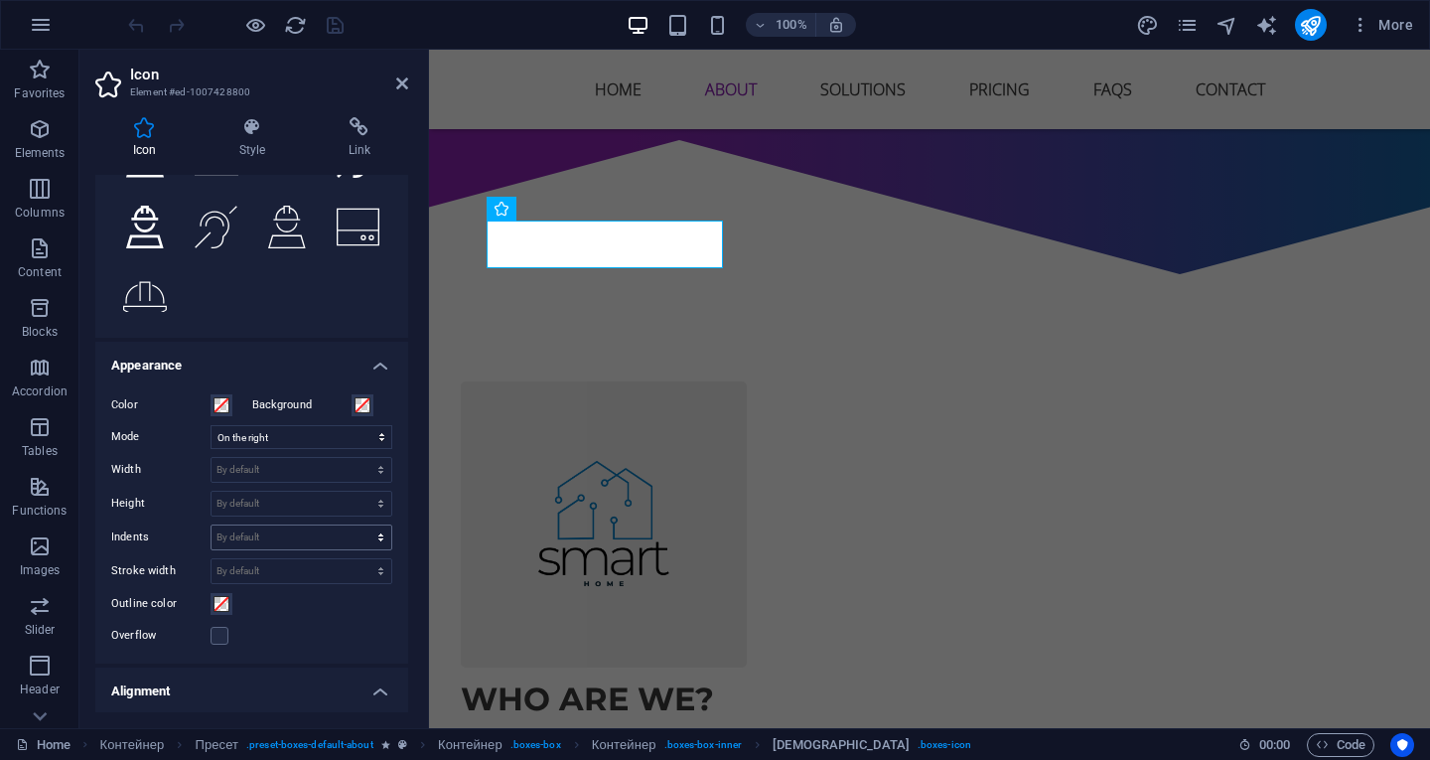
scroll to position [298, 0]
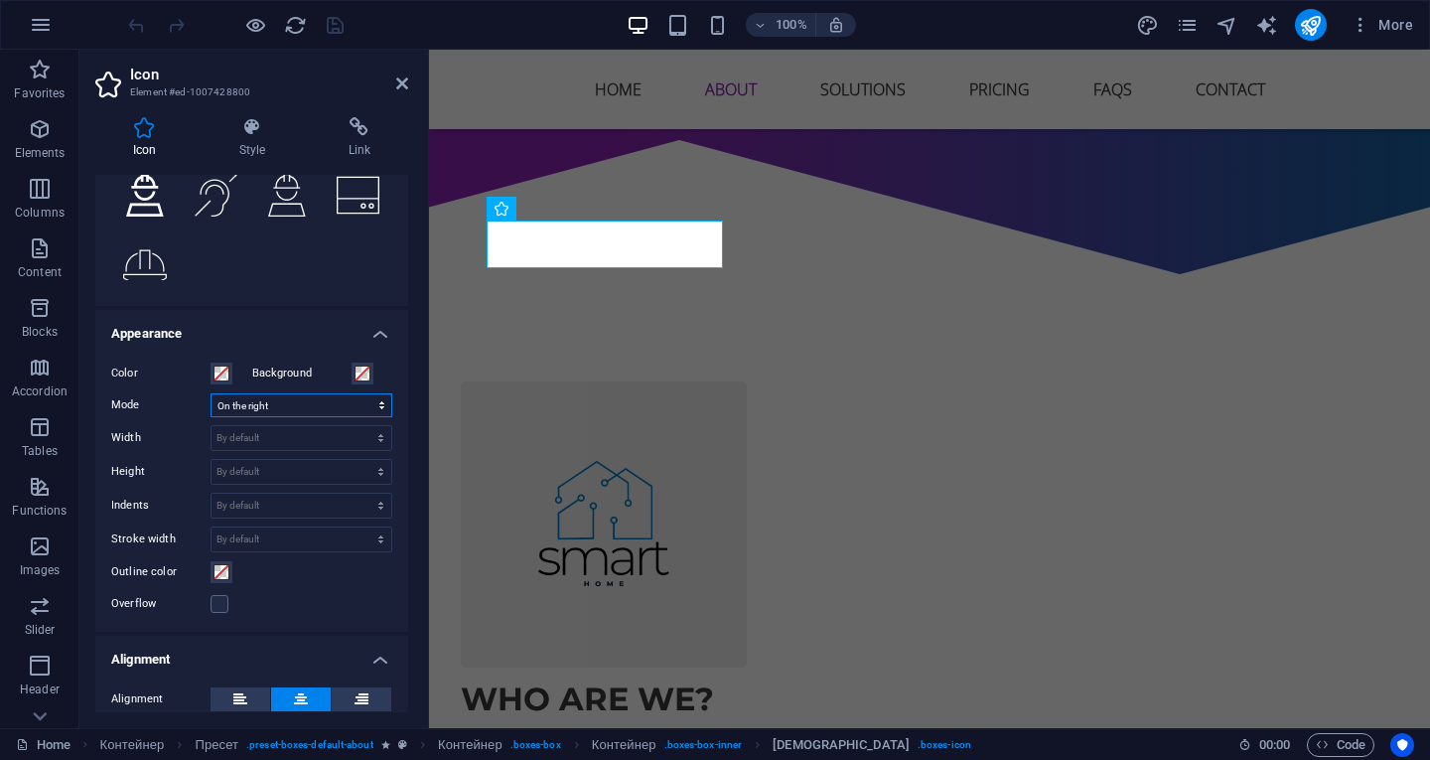
click at [235, 410] on select "Scale Left Center On the right" at bounding box center [302, 405] width 182 height 24
select select "xMidYMid"
click at [211, 393] on select "Scale Left Center On the right" at bounding box center [302, 405] width 182 height 24
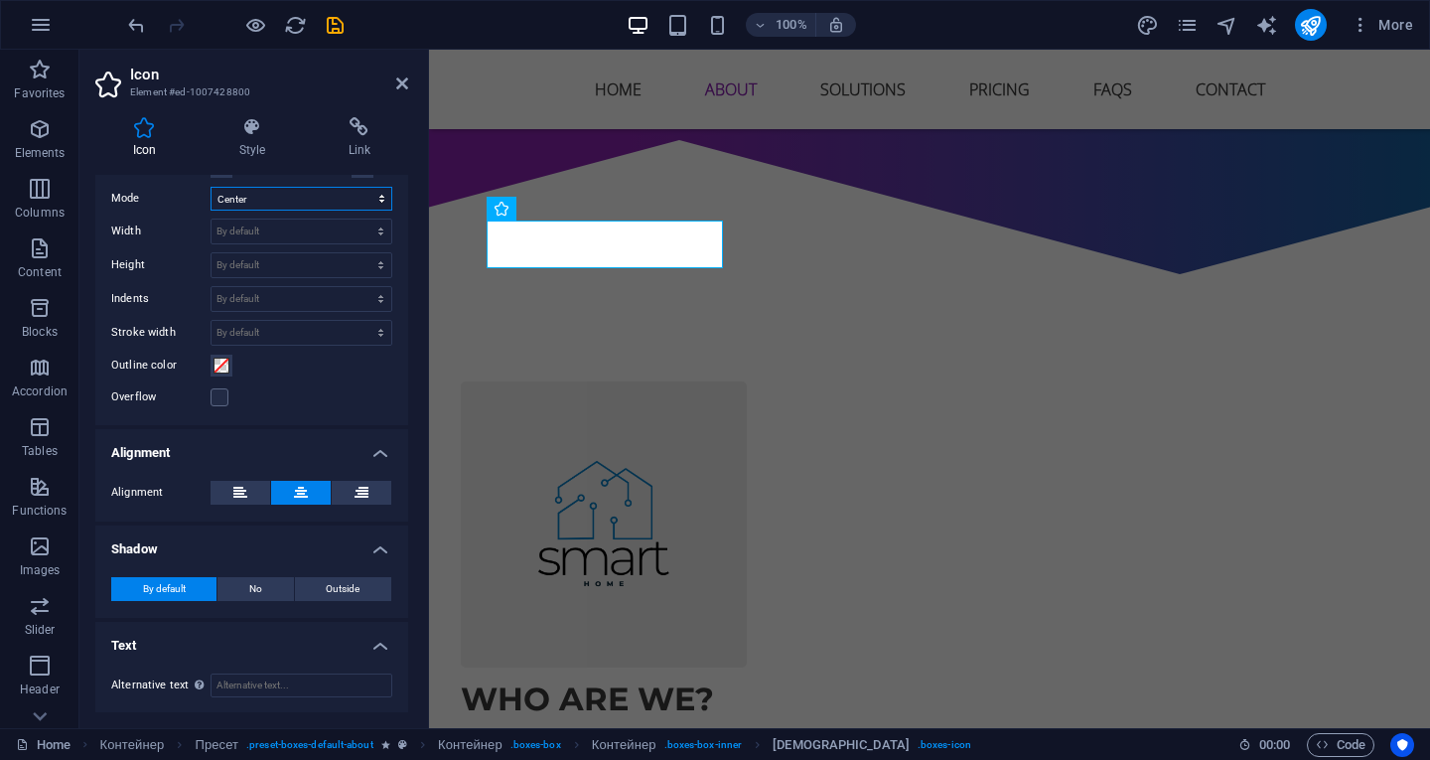
scroll to position [306, 0]
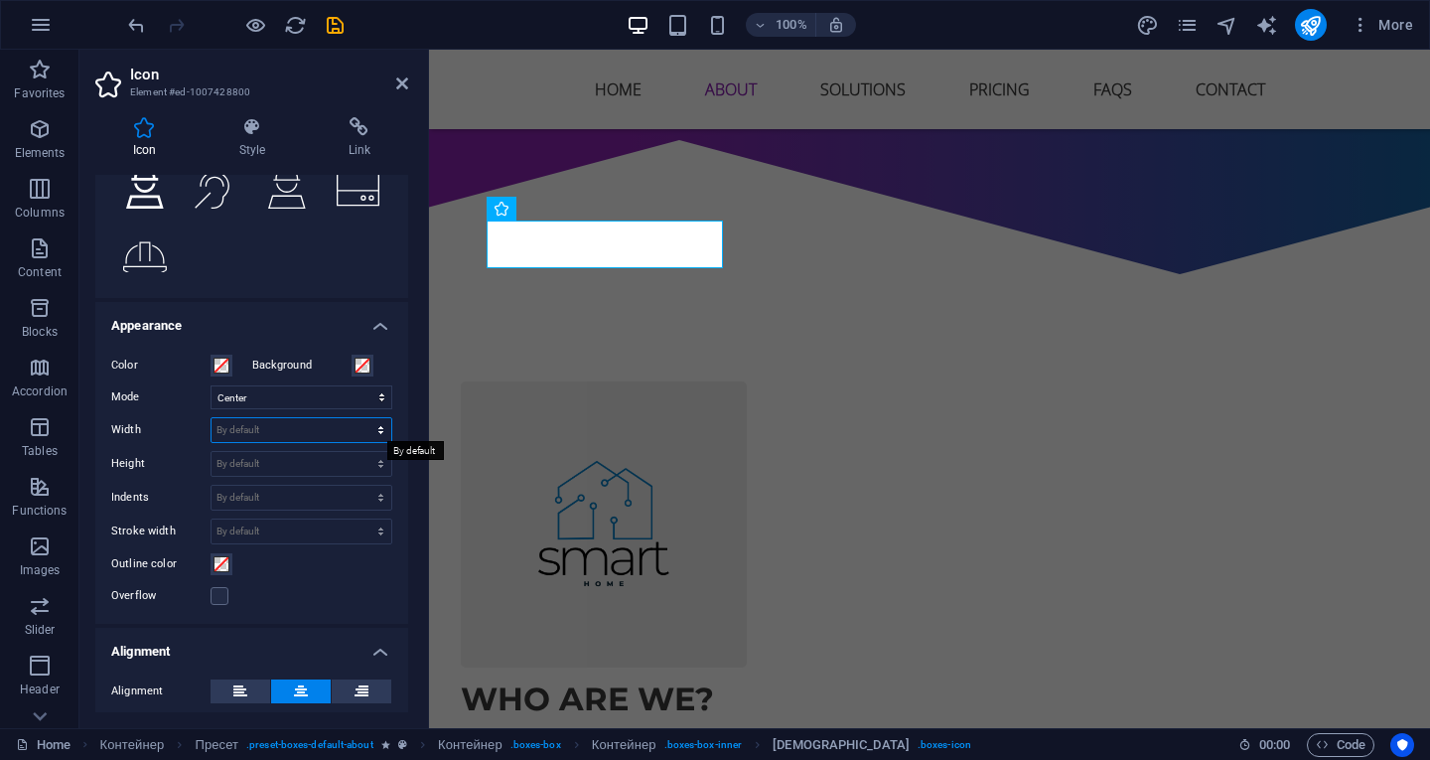
click at [265, 424] on select "By default automatically px rem % em vh vw" at bounding box center [302, 430] width 180 height 24
click at [212, 418] on select "By default automatically px rem % em vh vw" at bounding box center [302, 430] width 180 height 24
select select "DISABLED_OPTION_VALUE"
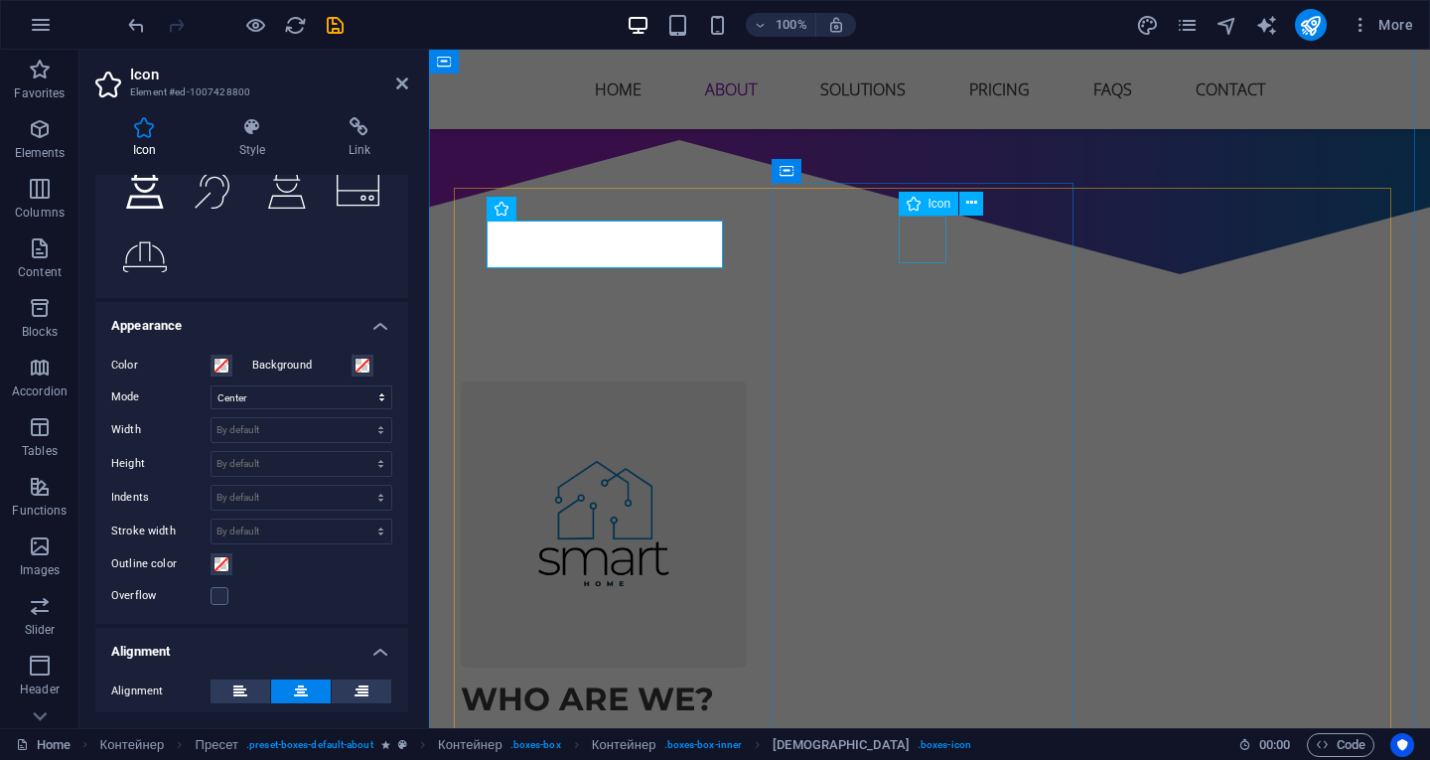
select select "xMidYMid"
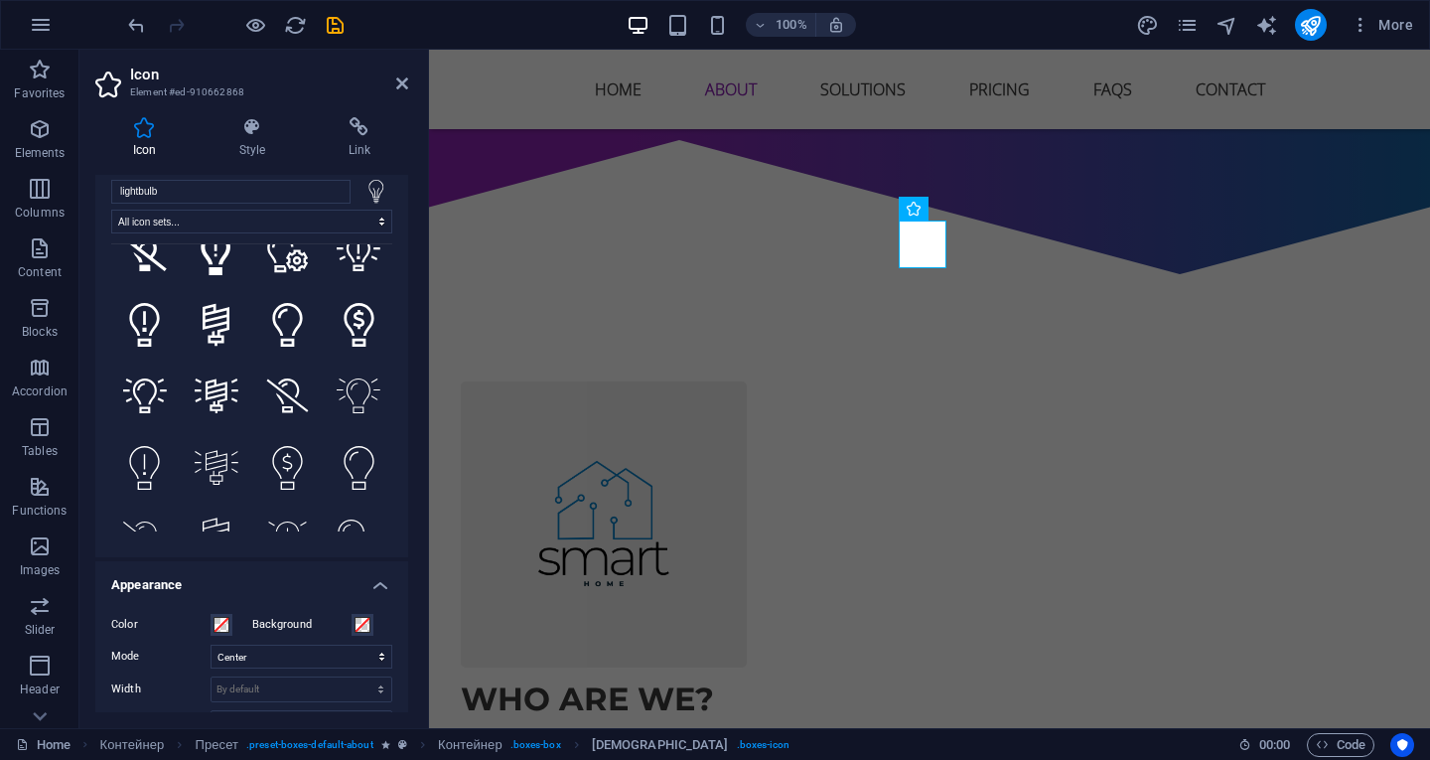
scroll to position [8, 0]
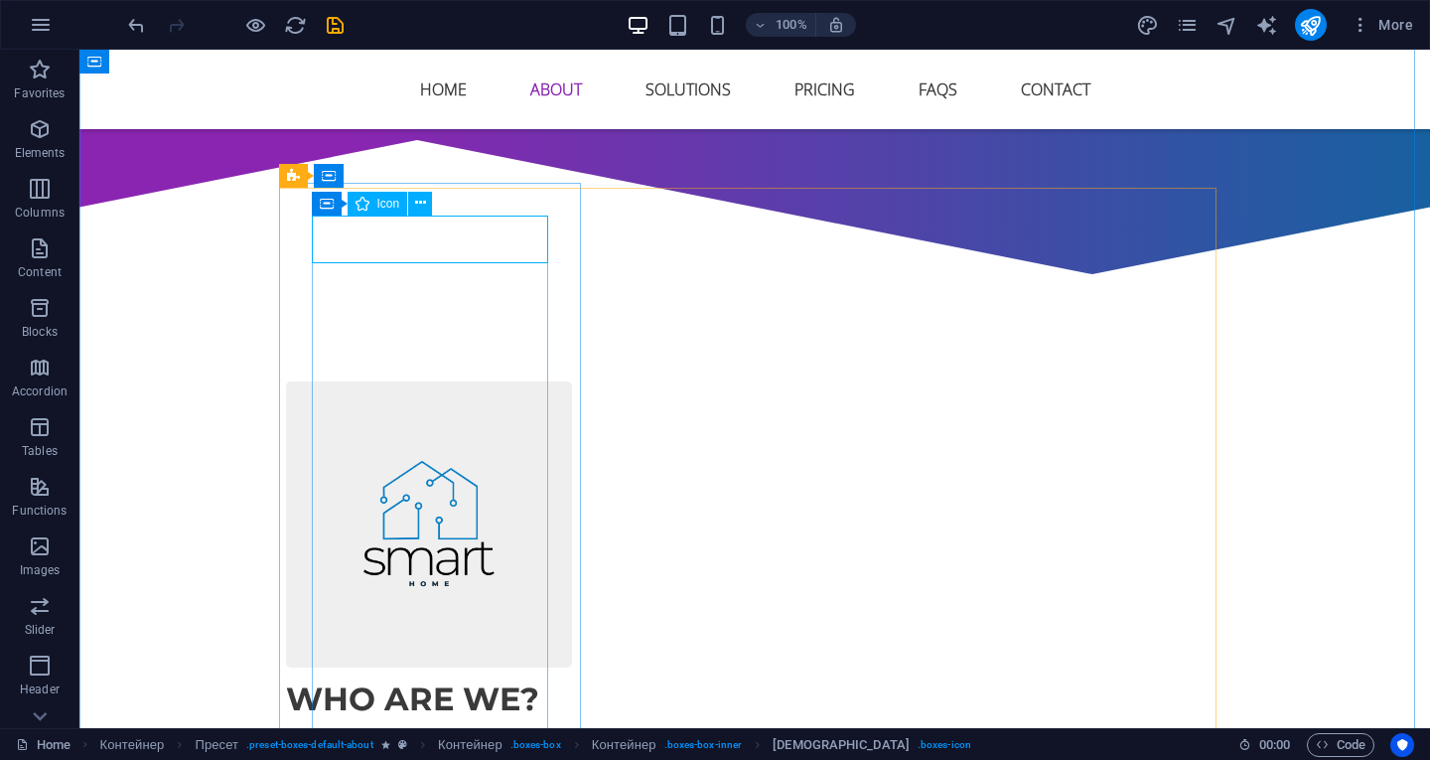
select select "xMidYMid"
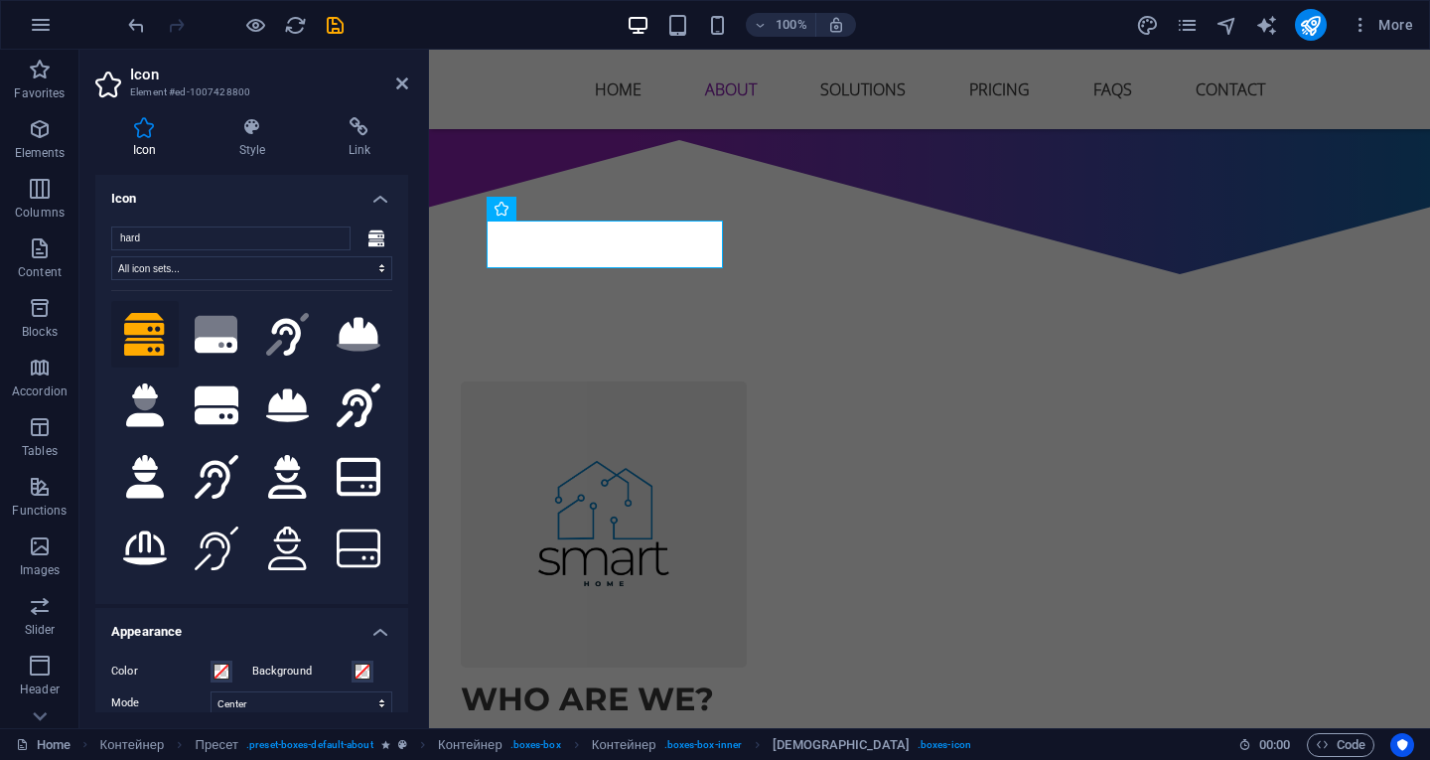
click at [155, 323] on icon at bounding box center [144, 335] width 41 height 44
click at [164, 274] on select "All icon sets... IcoFont Ionicons FontAwesome Brands FontAwesome Duotone FontAw…" at bounding box center [251, 268] width 281 height 24
click at [254, 204] on h4 "Icon" at bounding box center [251, 193] width 313 height 36
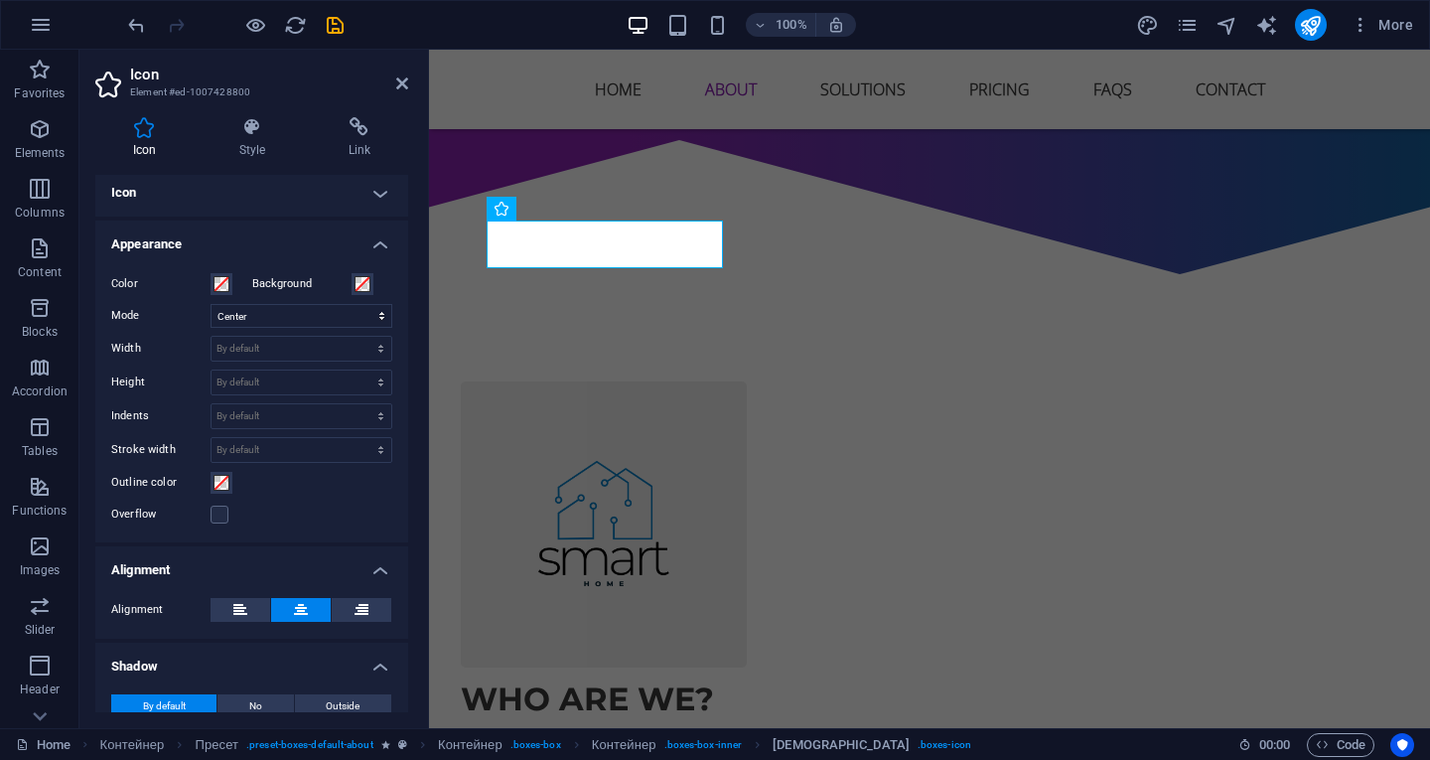
scroll to position [0, 0]
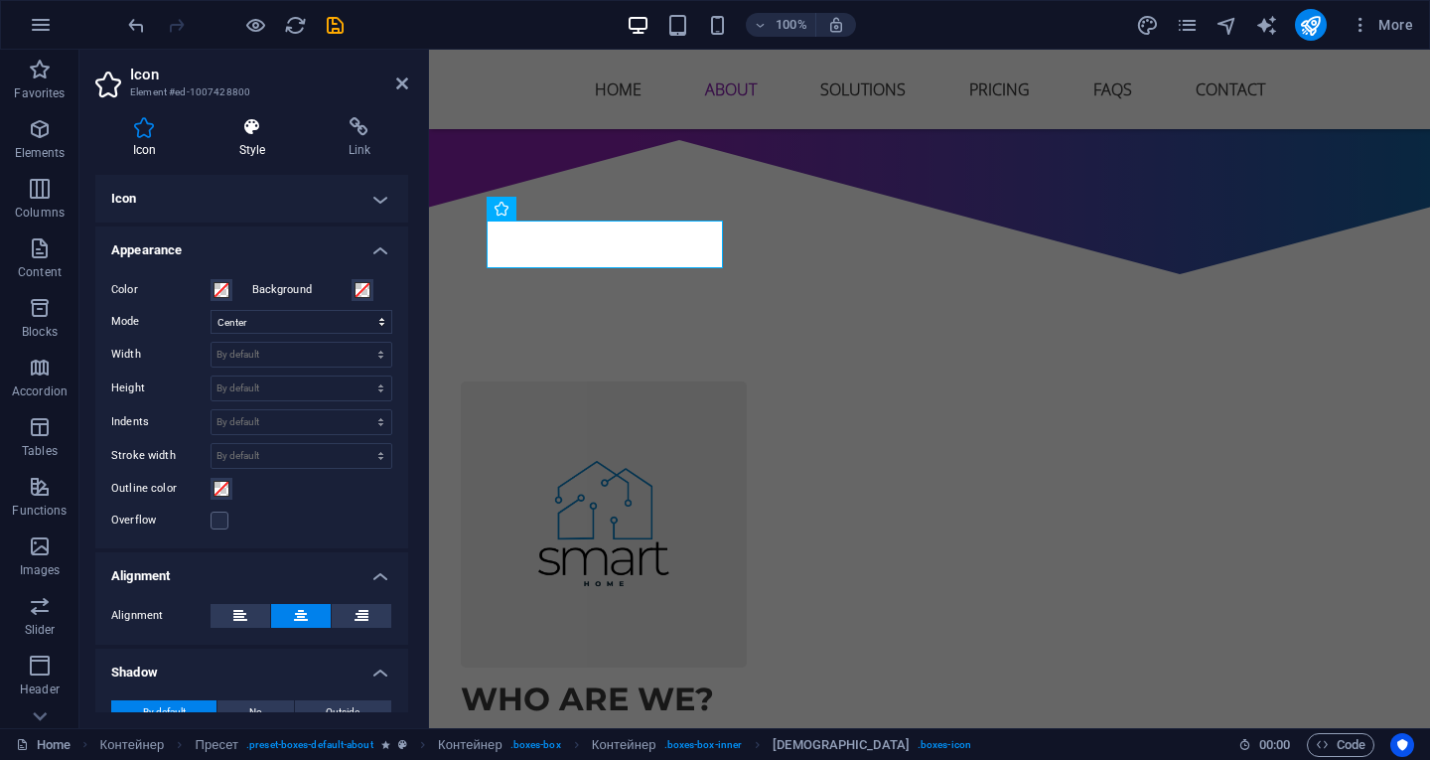
click at [267, 127] on icon at bounding box center [252, 127] width 101 height 20
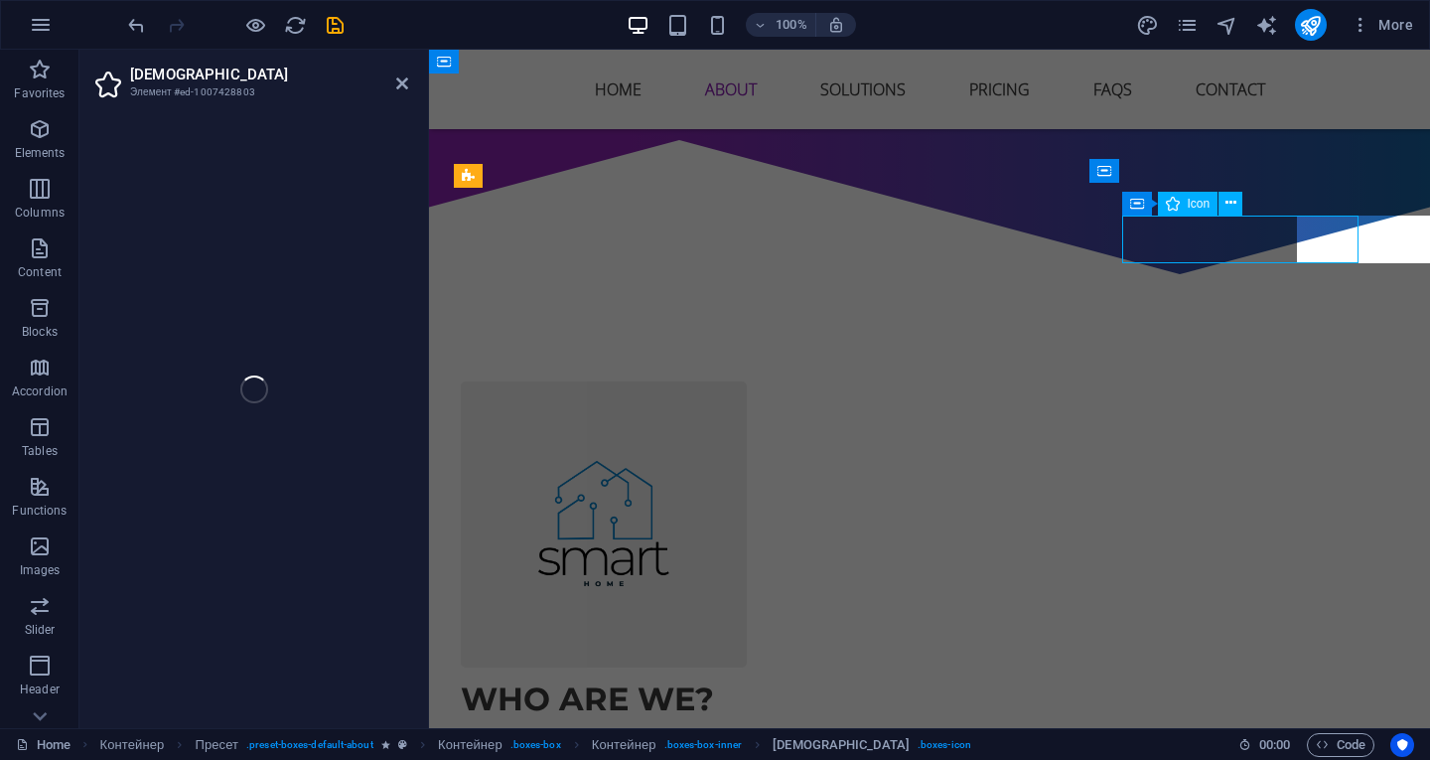
select select "xMidYMid"
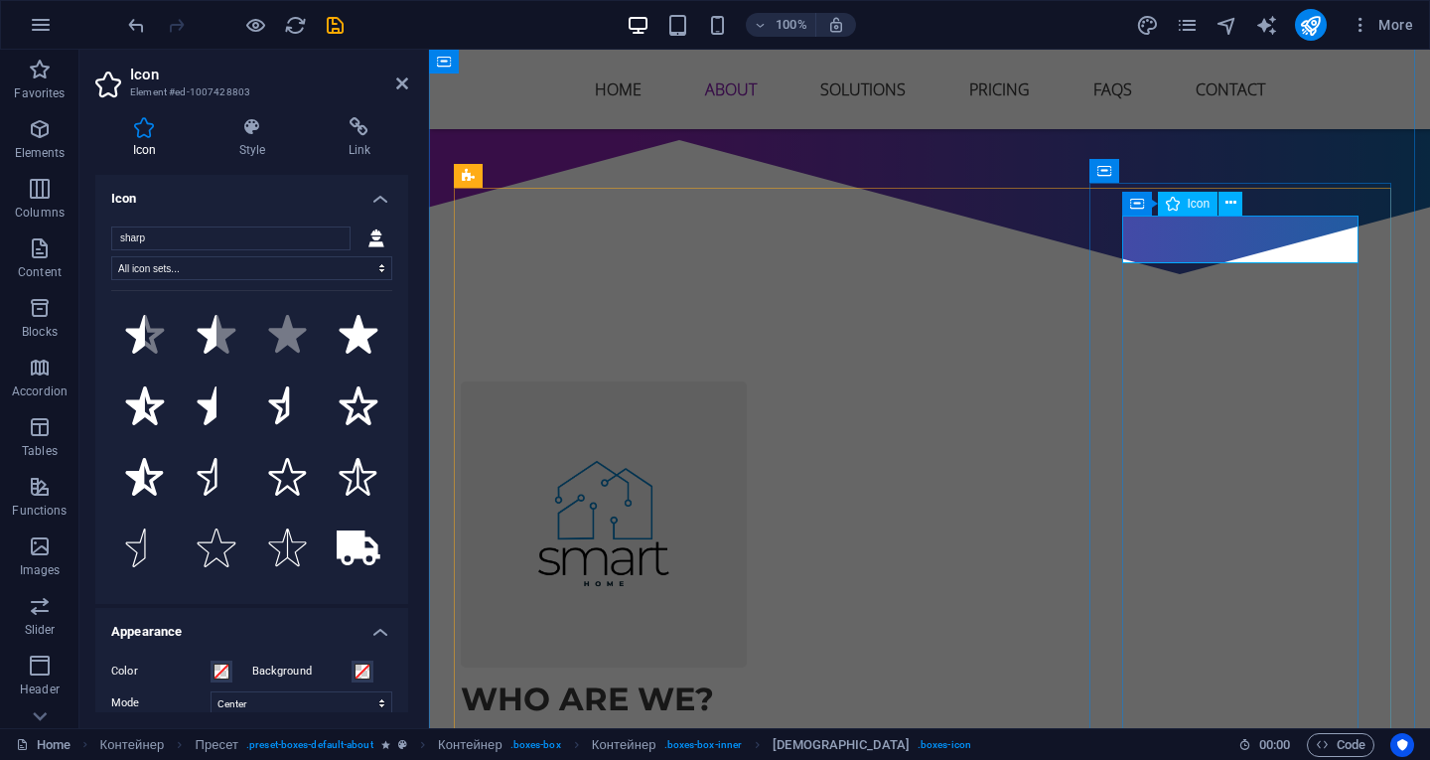
click at [1190, 200] on div "Icon" at bounding box center [1188, 204] width 61 height 24
click at [1190, 200] on div "Icon" at bounding box center [1188, 209] width 61 height 24
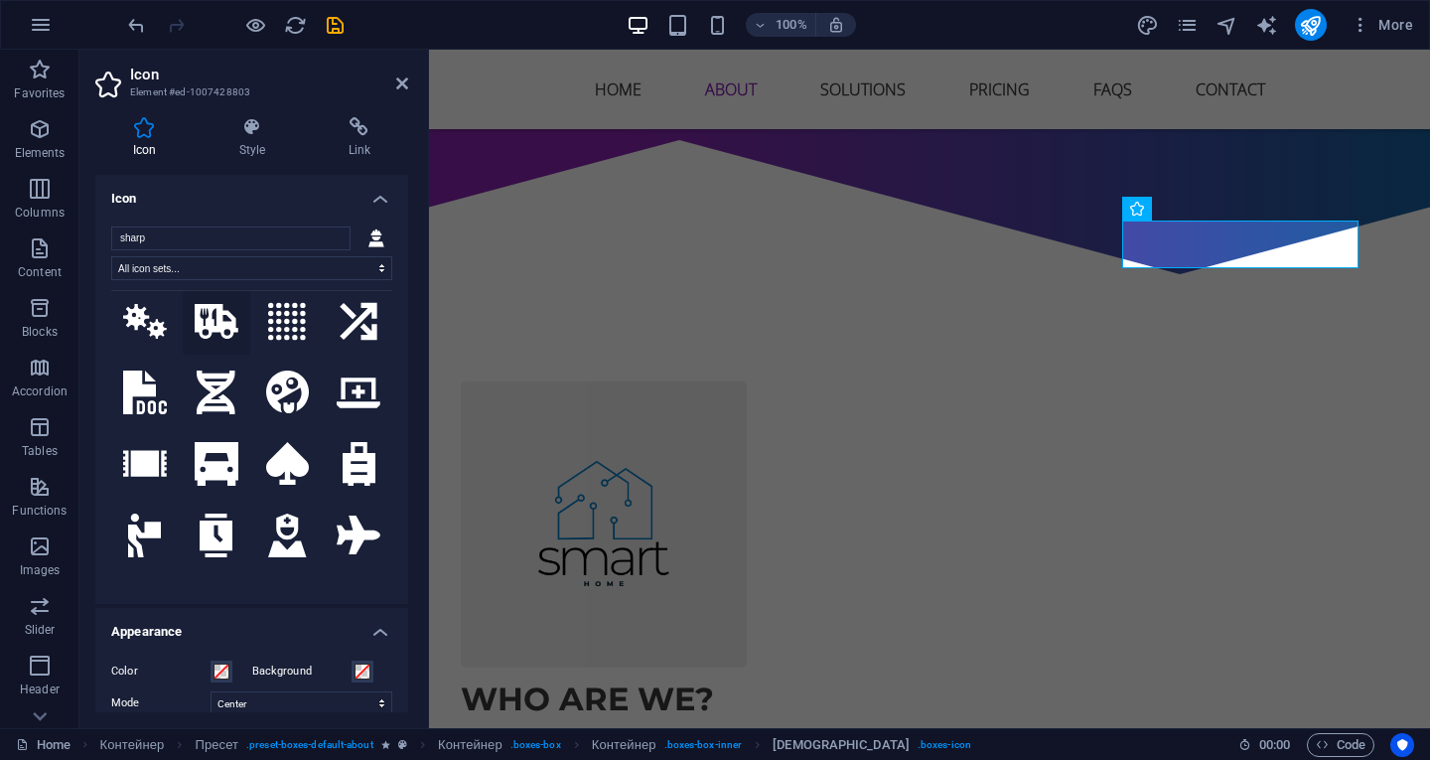
scroll to position [397, 0]
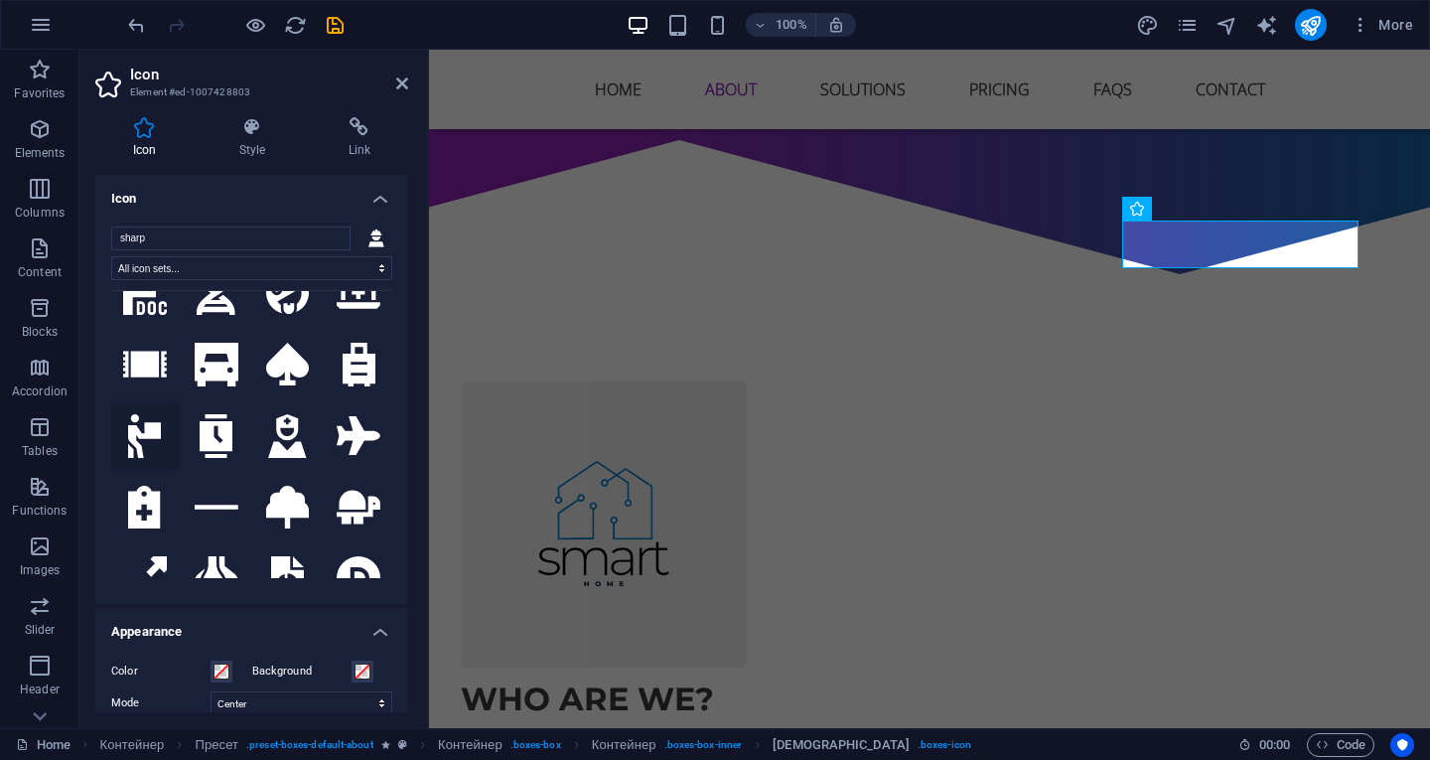
click at [154, 414] on icon at bounding box center [144, 436] width 33 height 44
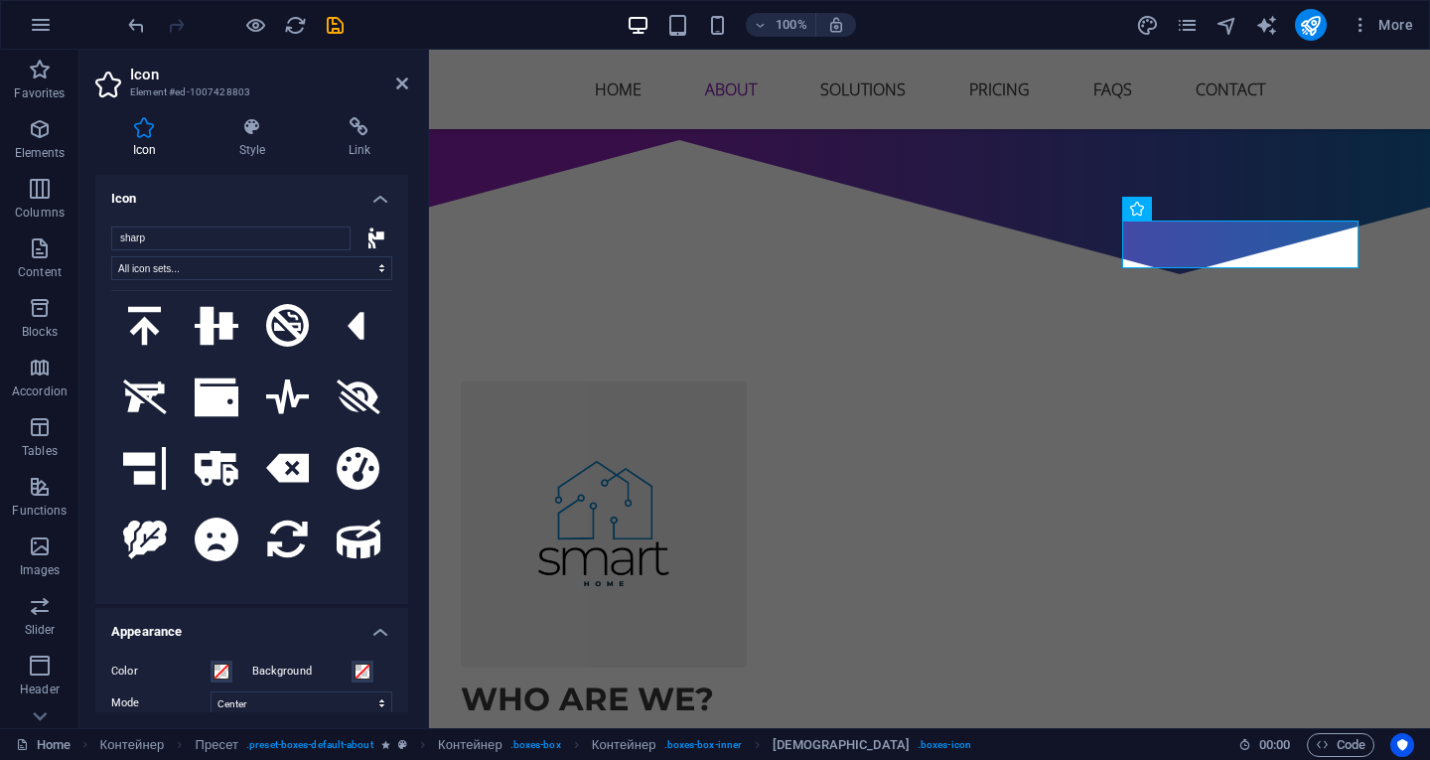
scroll to position [1390, 0]
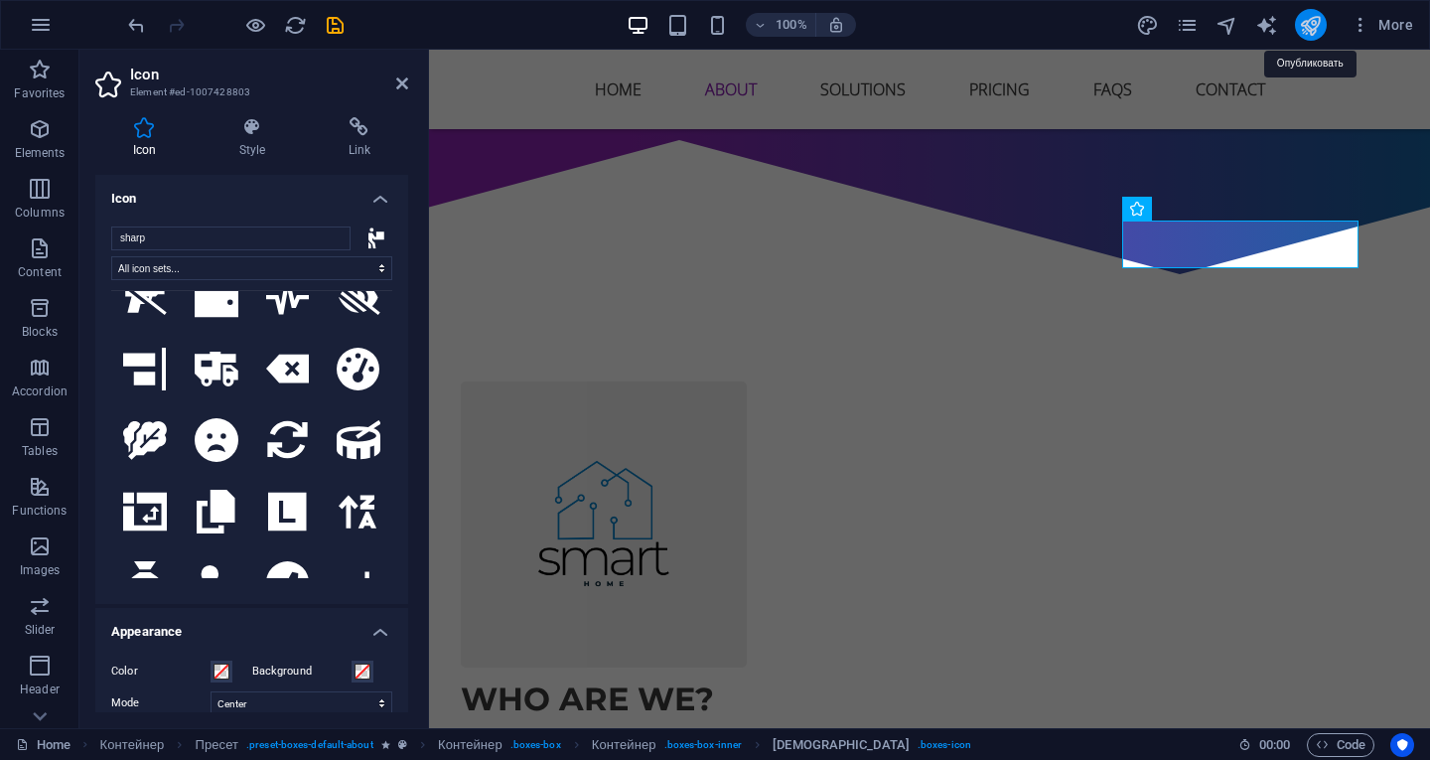
click at [1320, 26] on icon "publish" at bounding box center [1310, 25] width 23 height 23
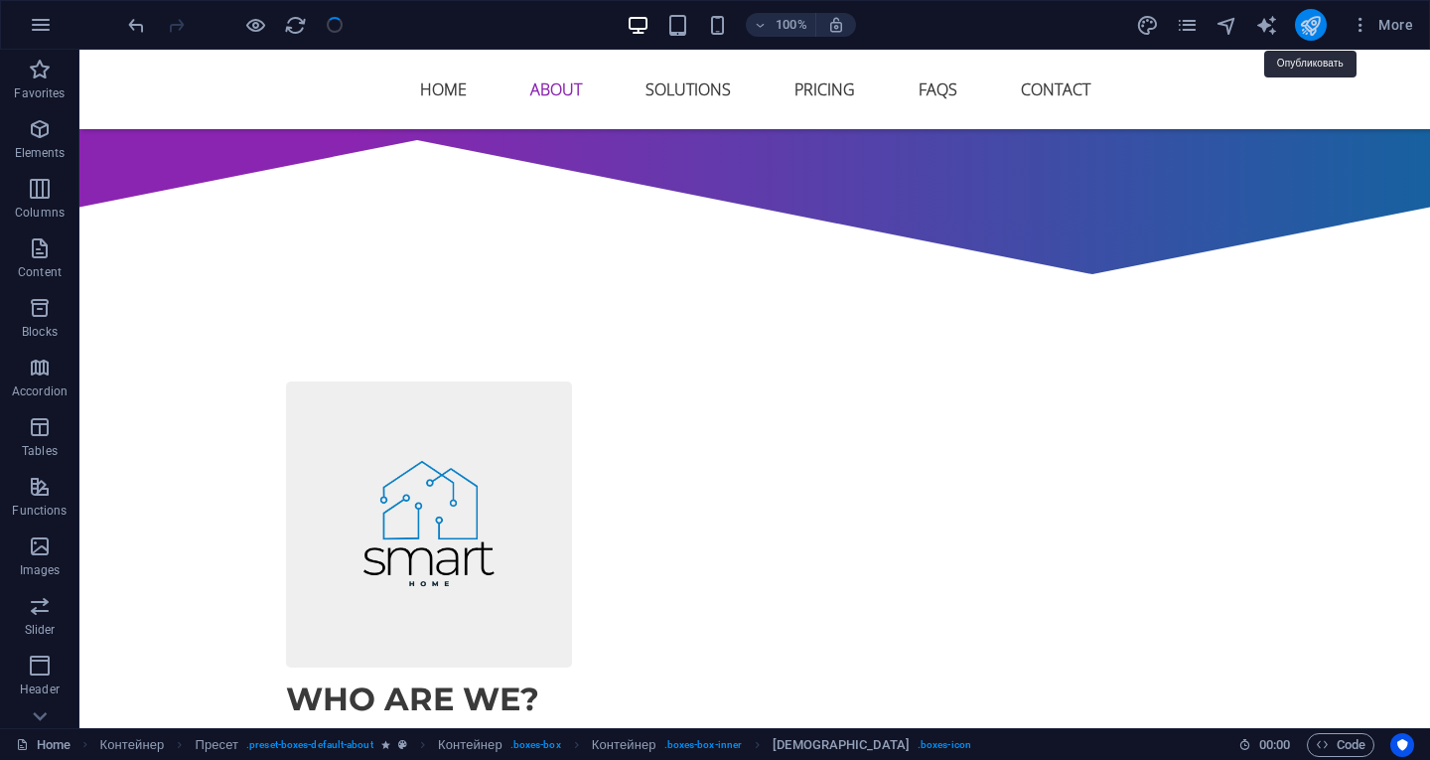
checkbox input "false"
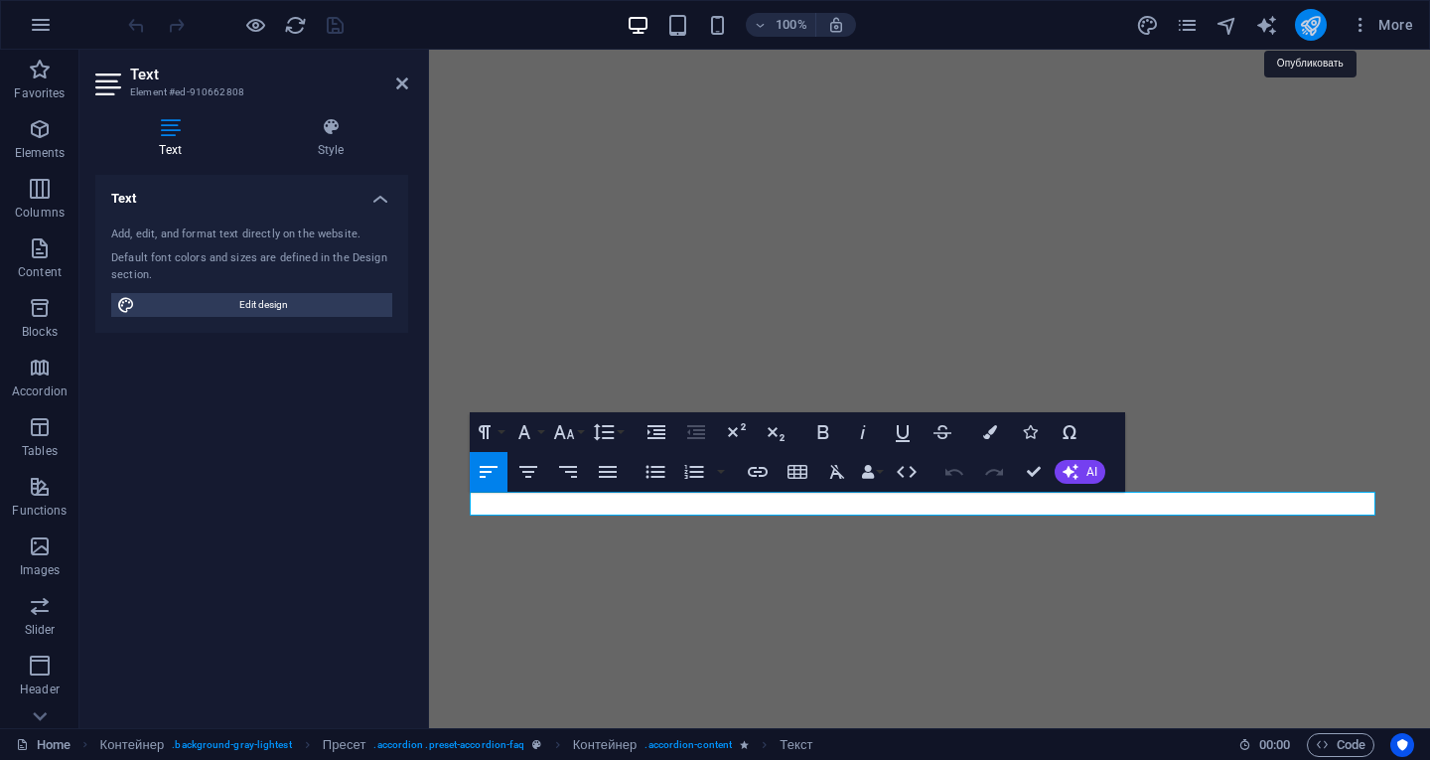
click at [1307, 19] on icon "publish" at bounding box center [1310, 25] width 23 height 23
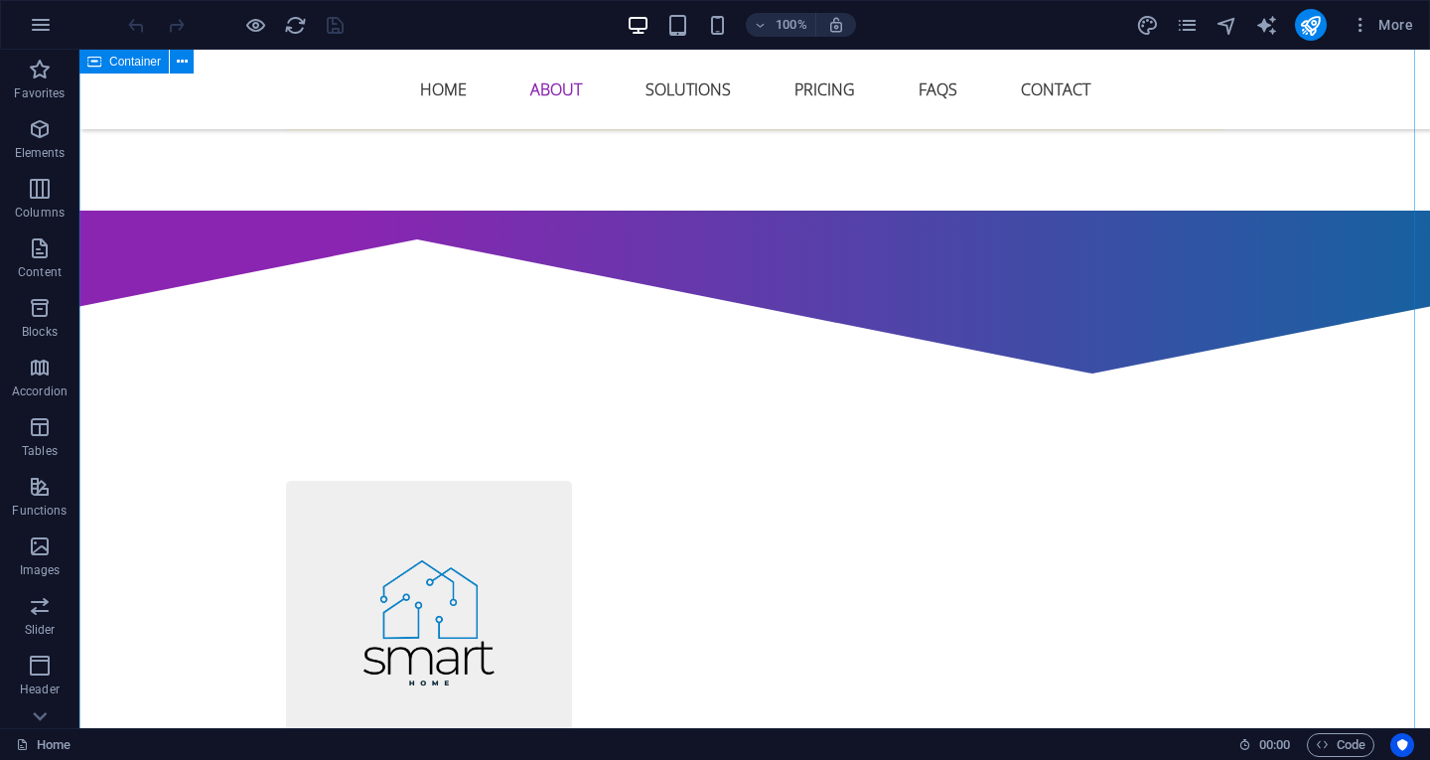
scroll to position [1192, 0]
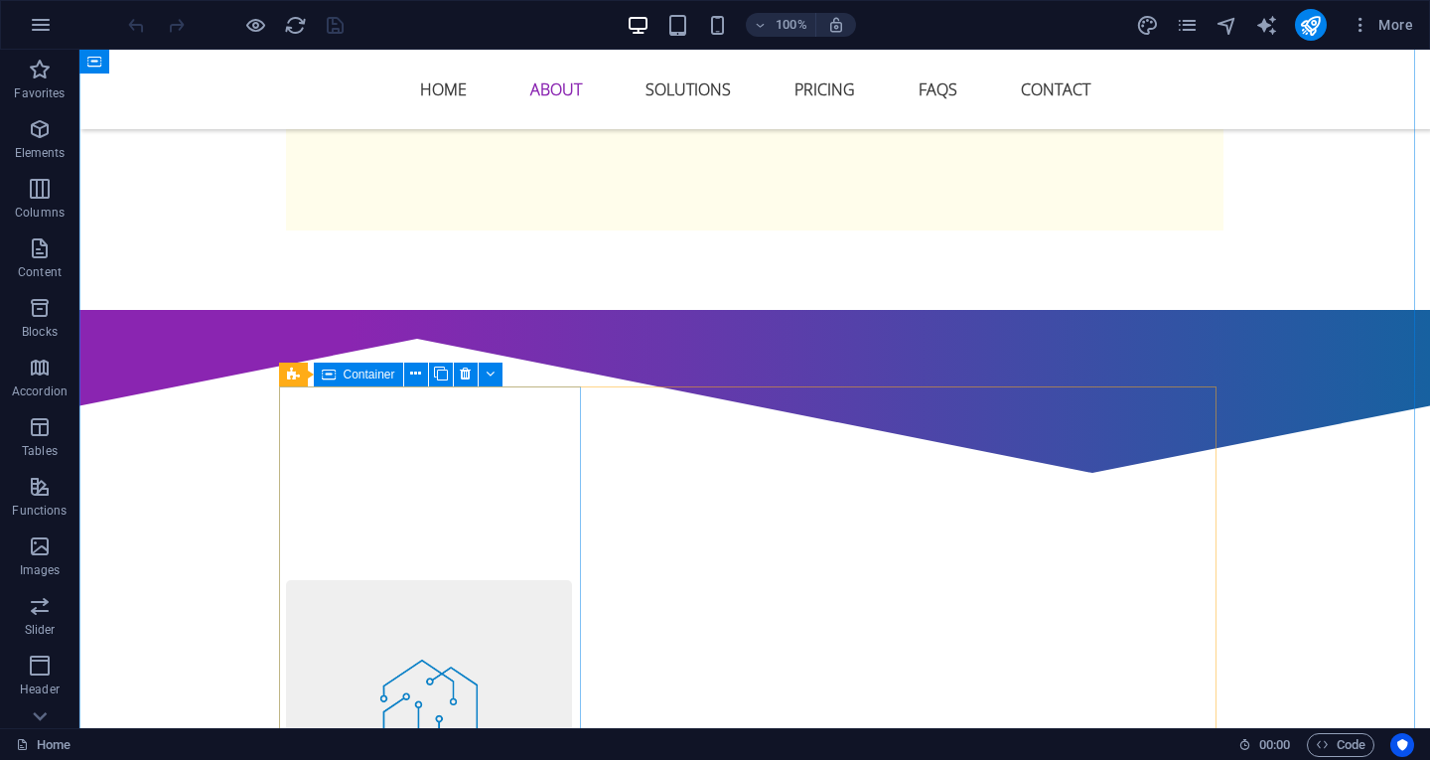
click at [367, 377] on font "Container" at bounding box center [370, 374] width 52 height 14
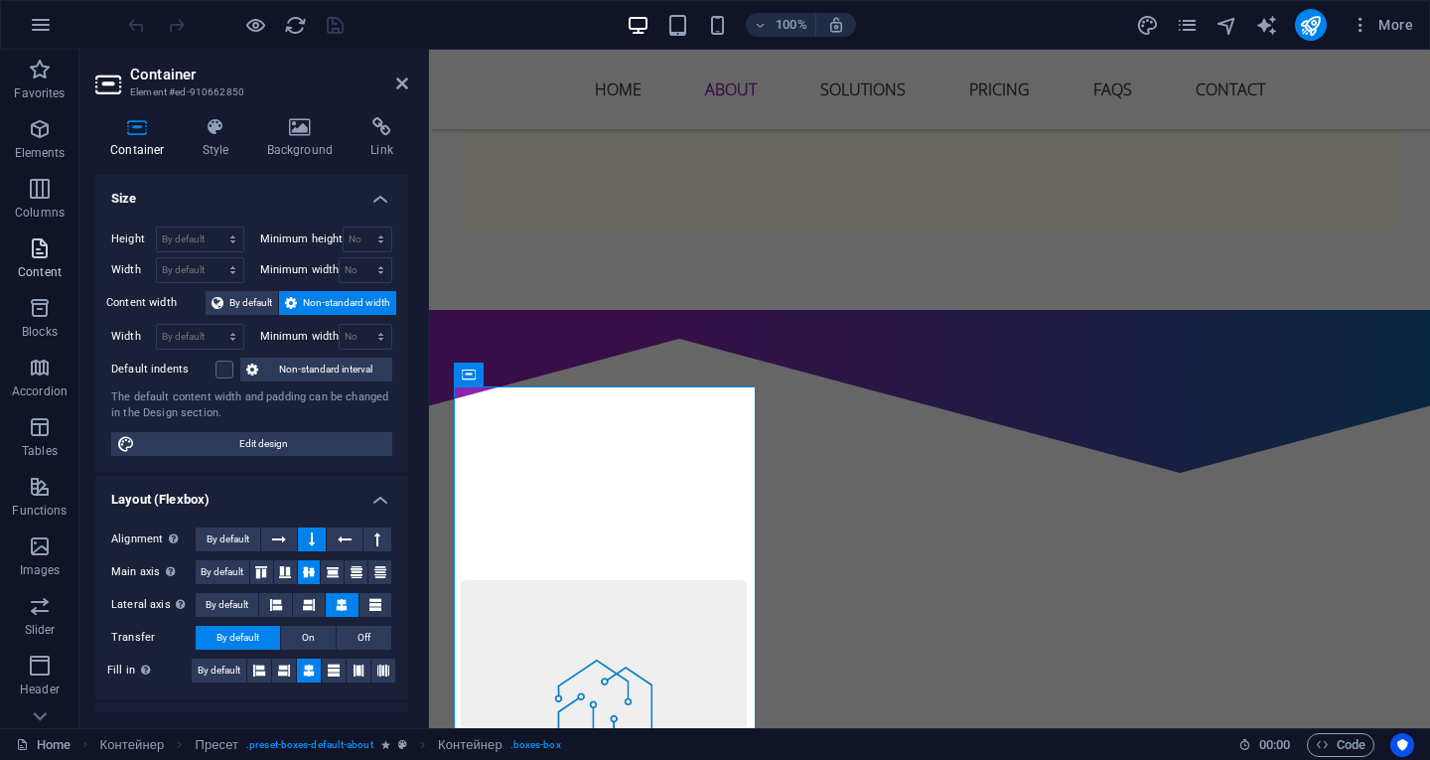
click at [40, 253] on icon "button" at bounding box center [40, 248] width 24 height 24
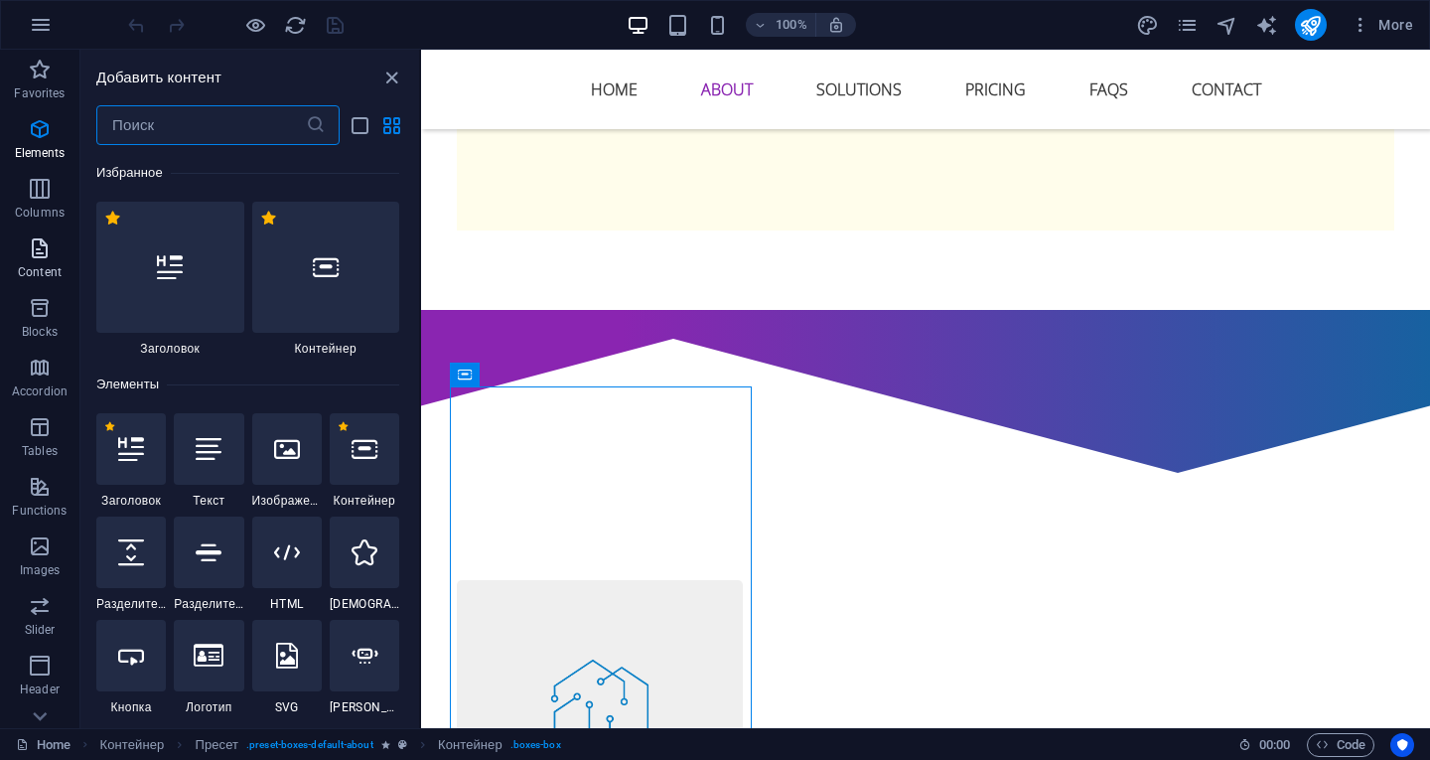
scroll to position [3475, 0]
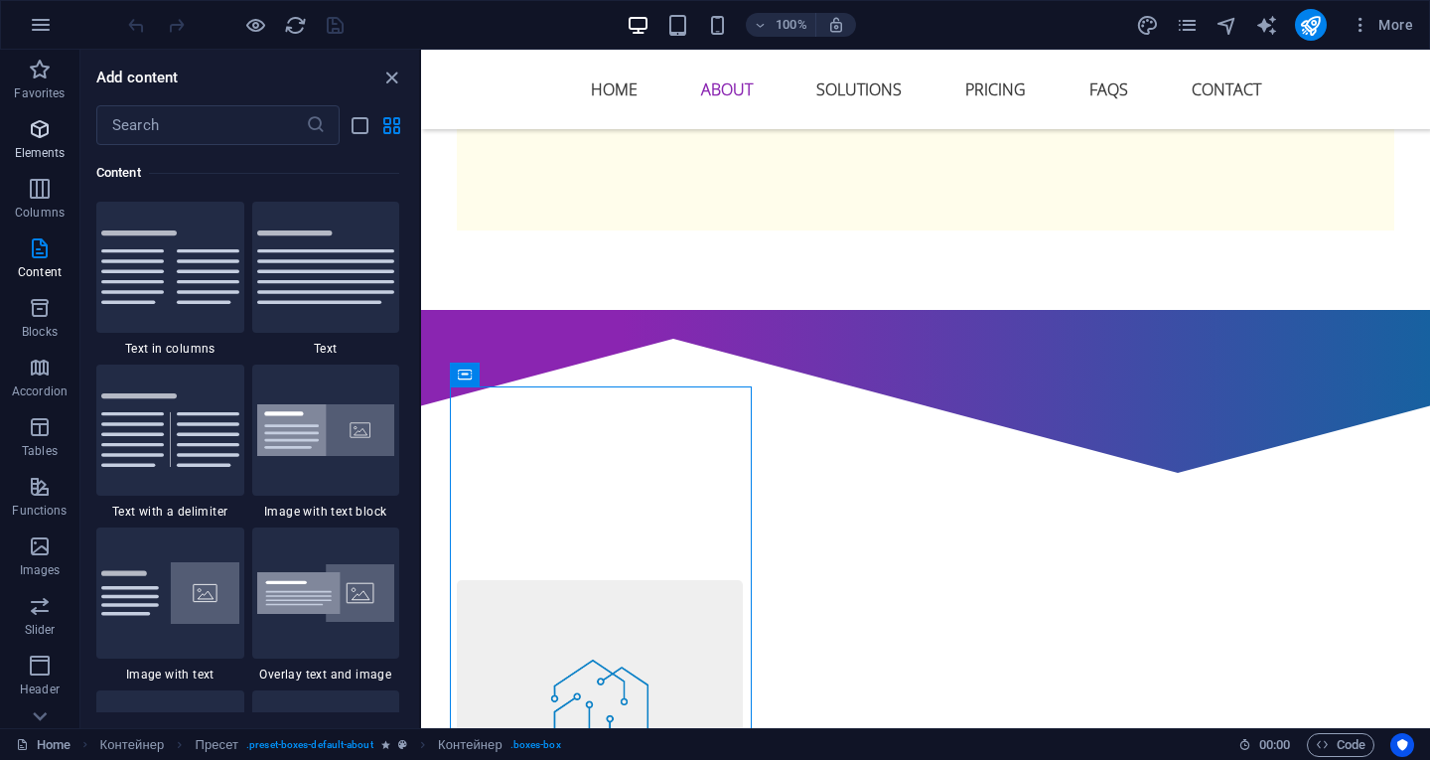
click at [36, 120] on icon "button" at bounding box center [40, 129] width 24 height 24
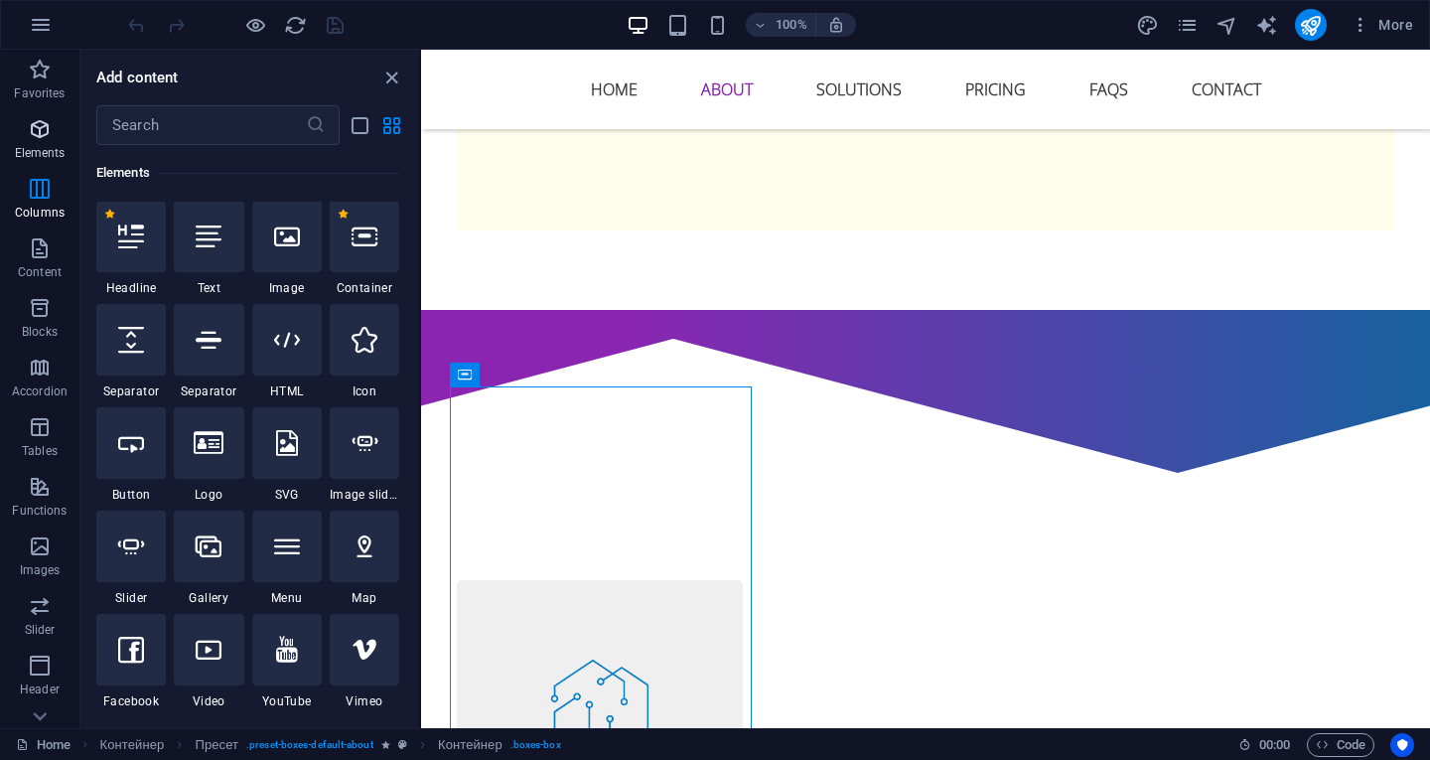
scroll to position [212, 0]
click at [362, 350] on icon at bounding box center [365, 341] width 26 height 26
select select "xMidYMid"
select select "px"
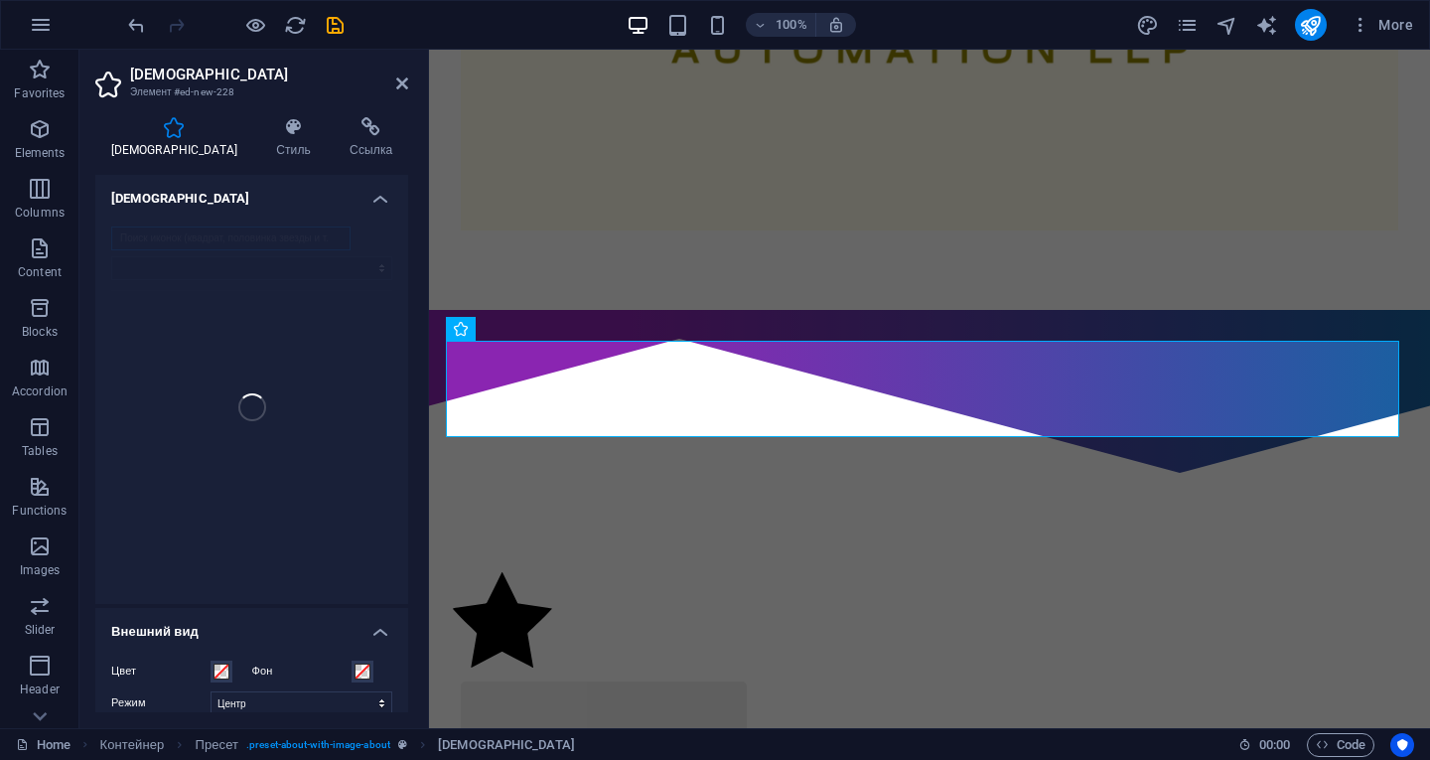
scroll to position [736, 0]
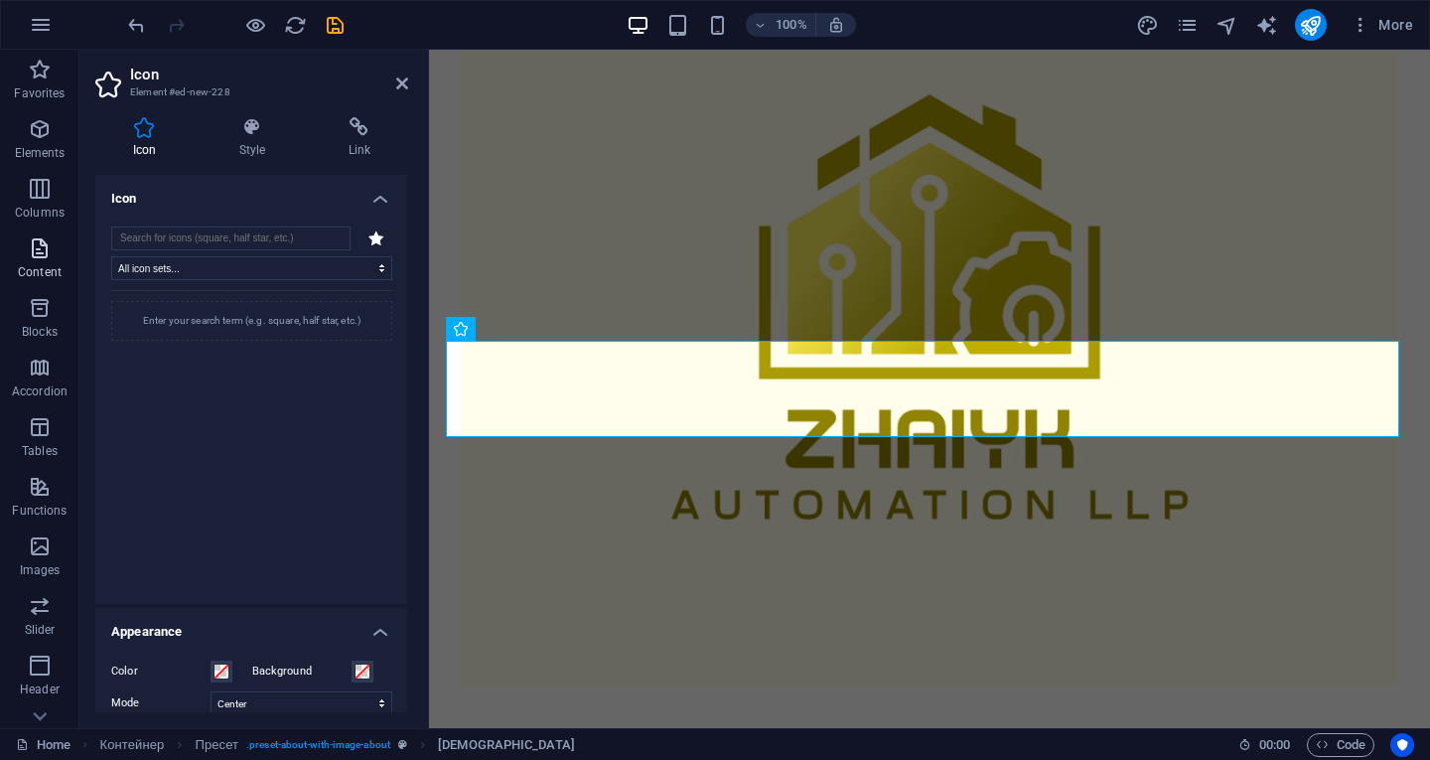
click at [37, 246] on icon "button" at bounding box center [40, 248] width 24 height 24
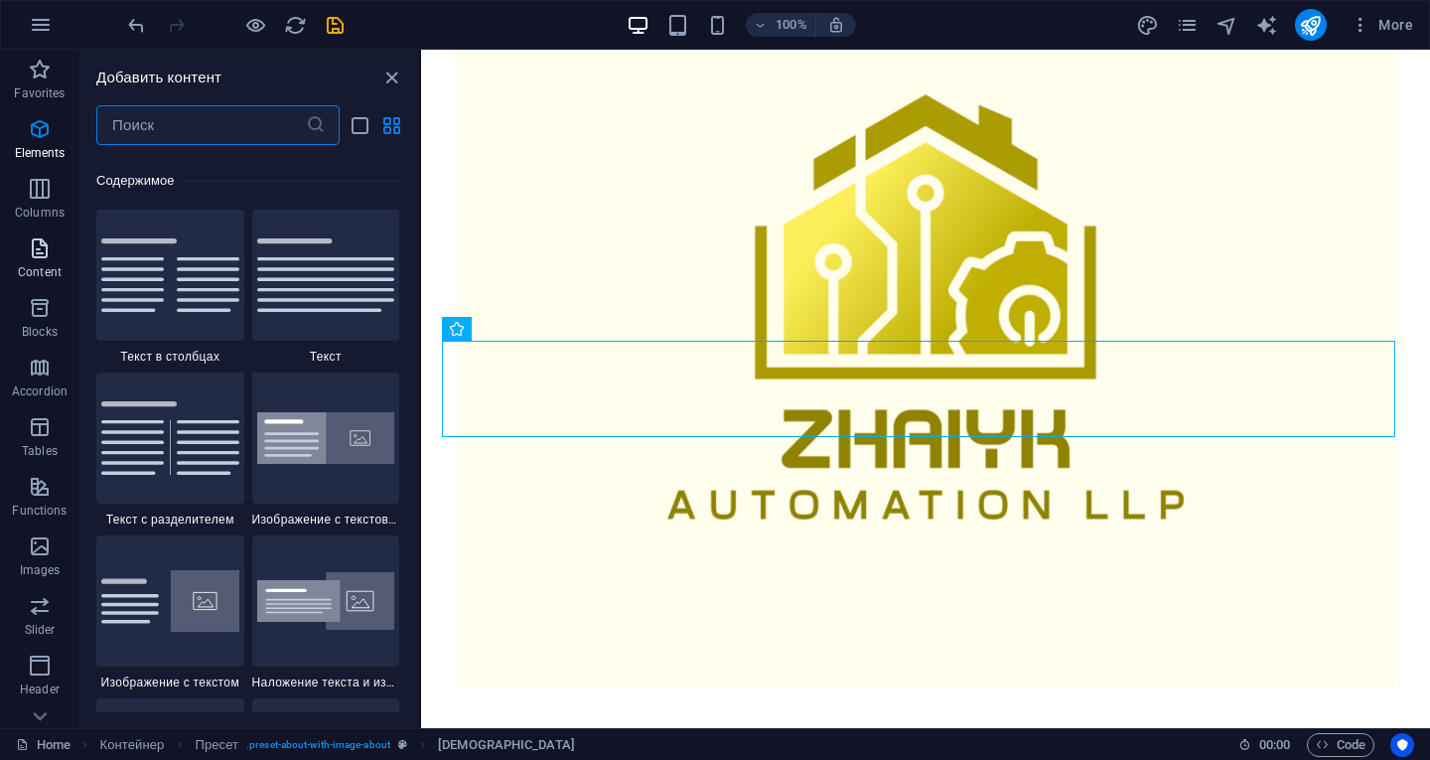
scroll to position [3475, 0]
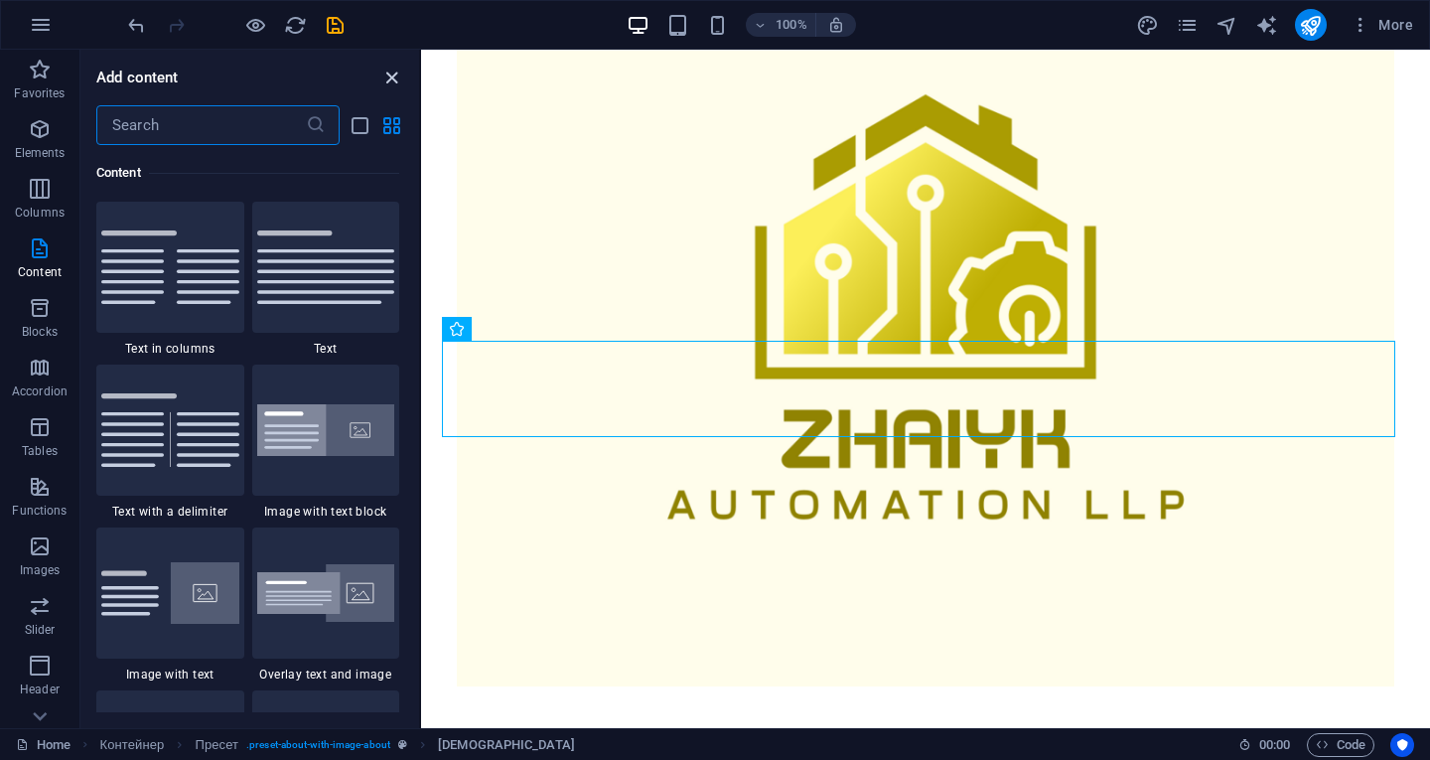
click at [382, 71] on icon "close panel" at bounding box center [391, 78] width 23 height 23
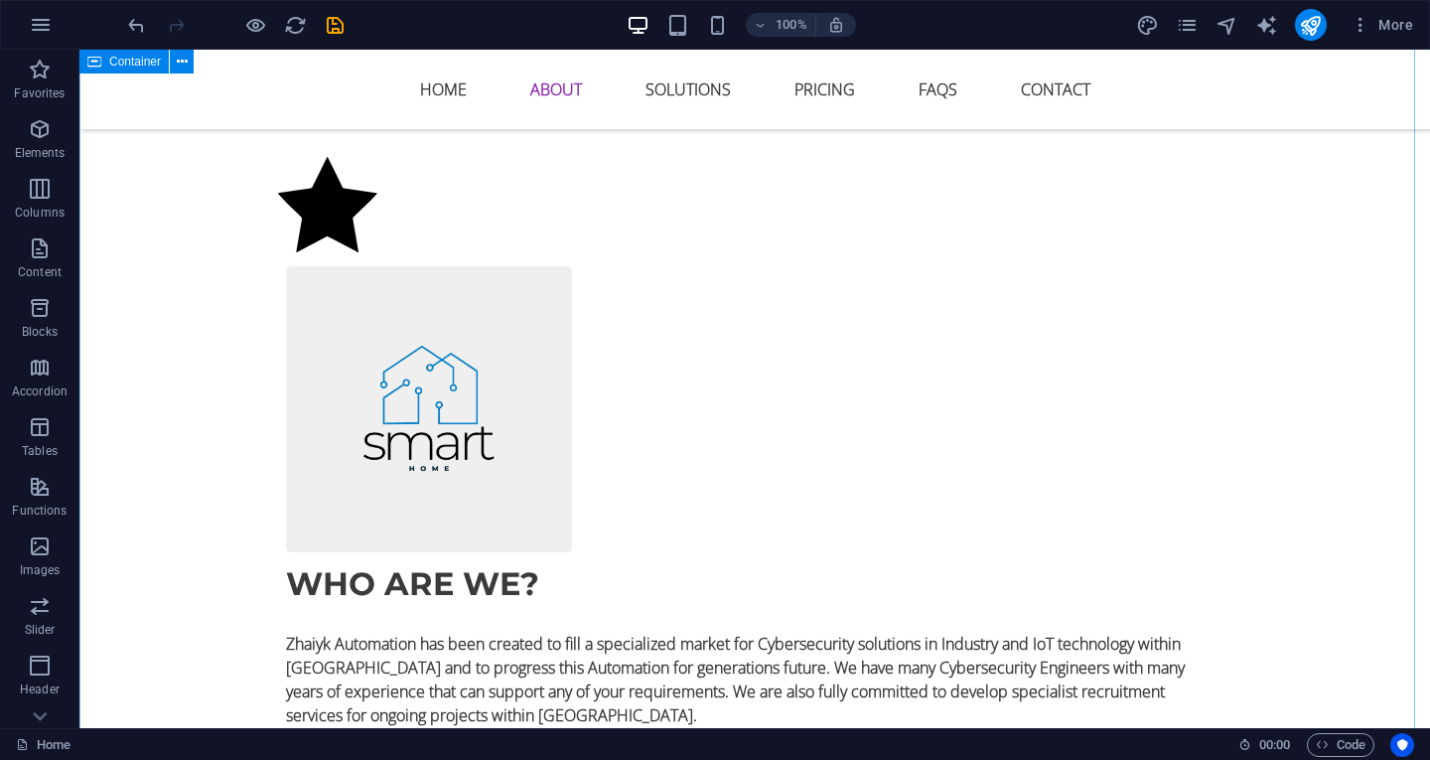
scroll to position [1431, 0]
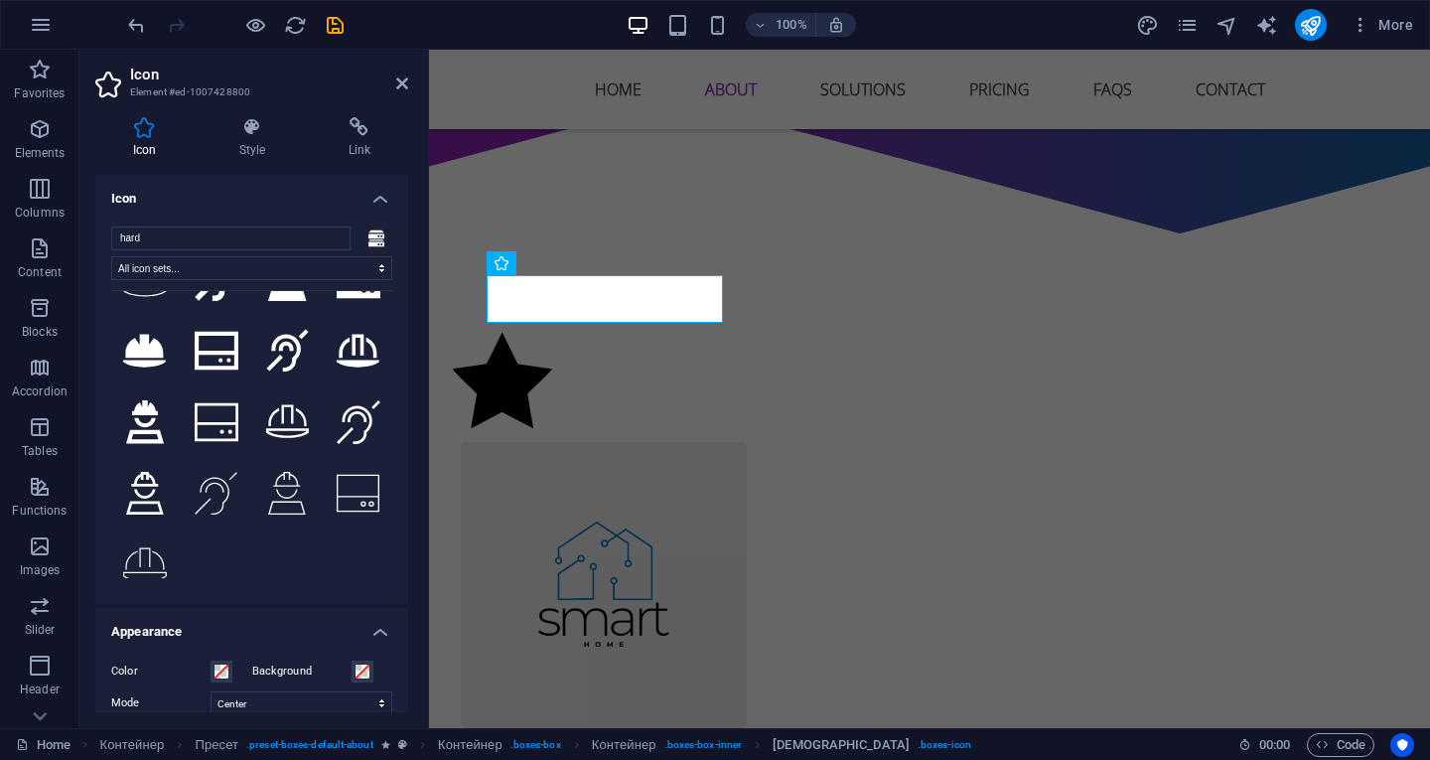
scroll to position [397, 0]
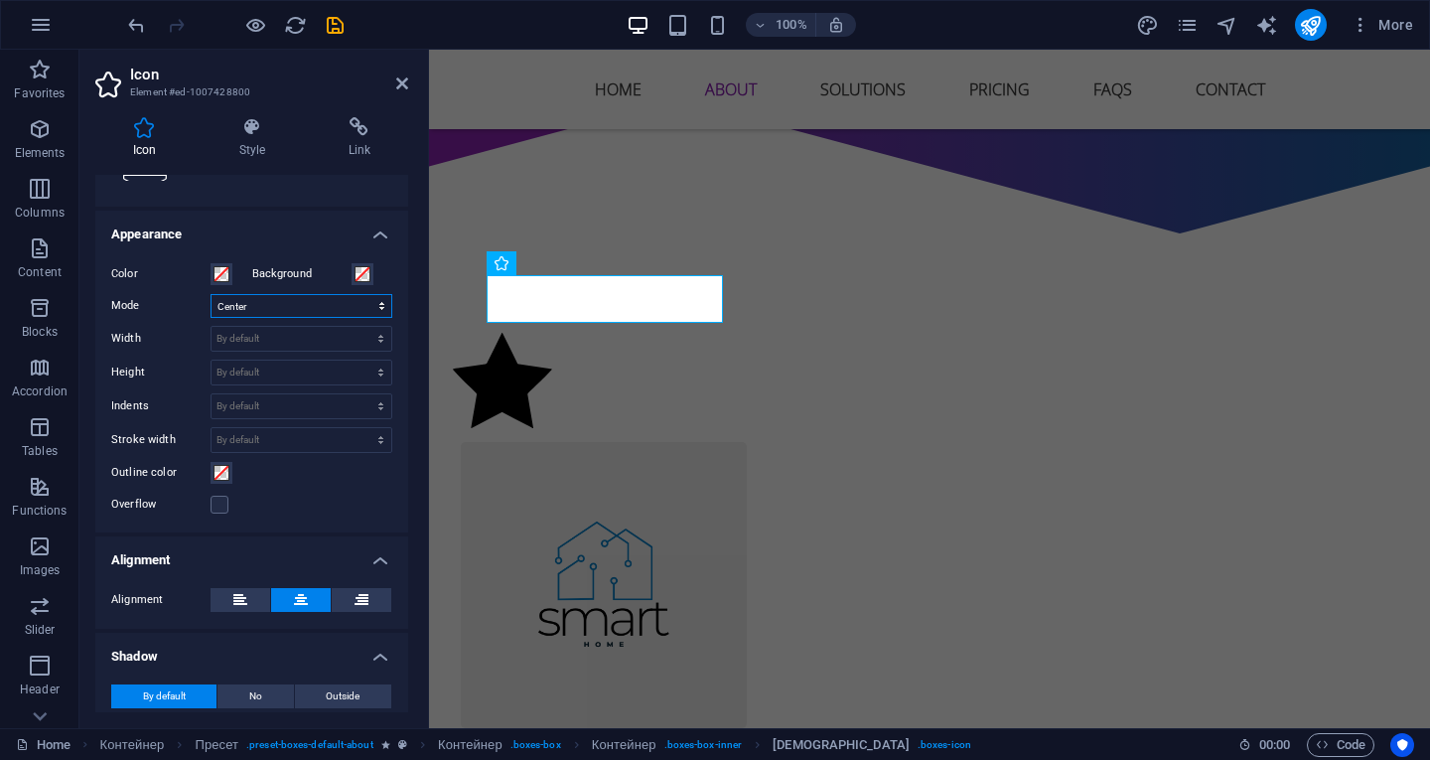
click at [263, 297] on select "Scale Left Center On the right" at bounding box center [302, 306] width 182 height 24
select select "xMinYMid"
click at [211, 294] on select "Scale Left Center On the right" at bounding box center [302, 306] width 182 height 24
click at [233, 339] on select "By default automatically px rem % em vh vw" at bounding box center [302, 339] width 180 height 24
click at [212, 327] on select "By default automatically px rem % em vh vw" at bounding box center [302, 339] width 180 height 24
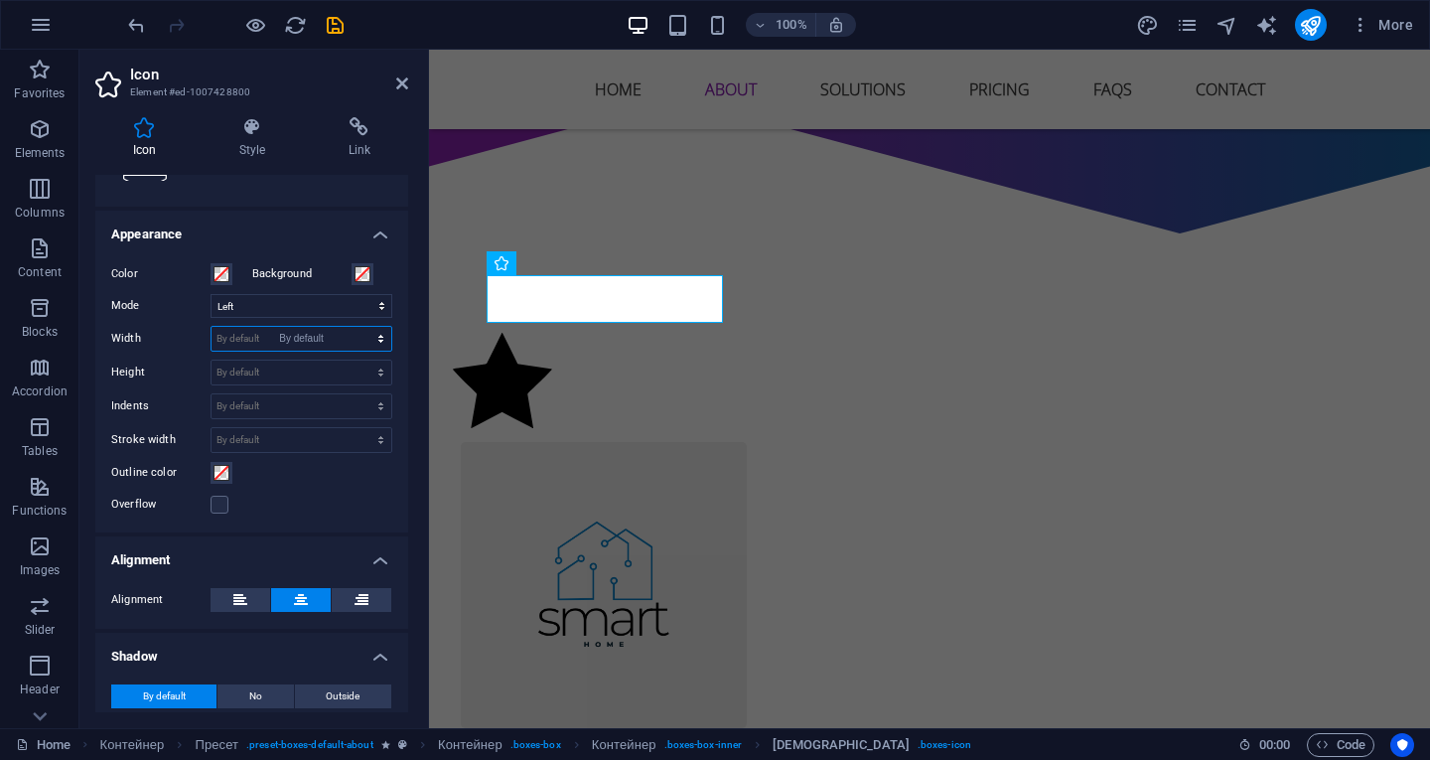
select select "DISABLED_OPTION_VALUE"
click at [241, 327] on select "By default automatically px rem % em vh vw" at bounding box center [302, 339] width 180 height 24
click at [254, 339] on select "By default automatically px rem % em vh vw" at bounding box center [302, 339] width 180 height 24
click at [244, 310] on select "Scale Left Center On the right" at bounding box center [302, 306] width 182 height 24
select select "xMidYMid"
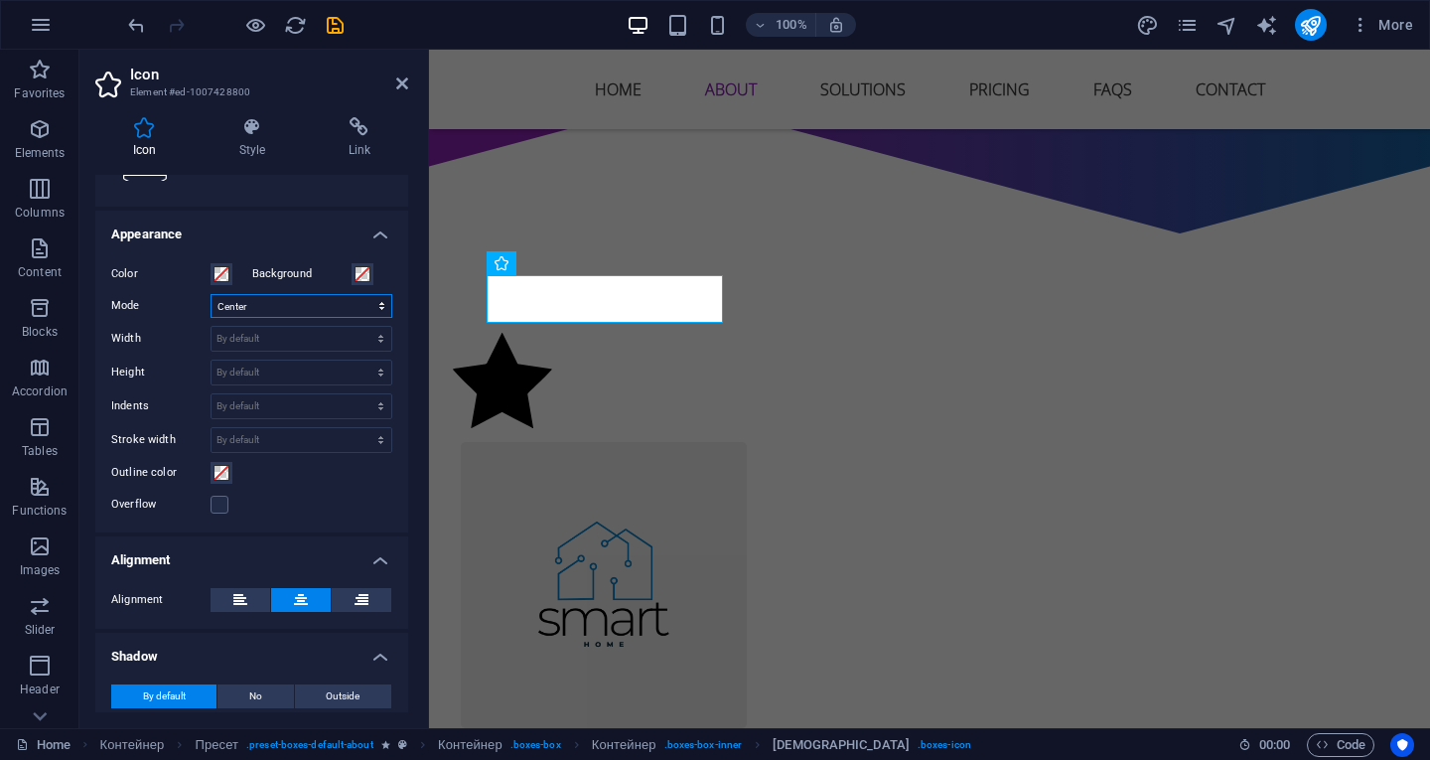
click at [211, 294] on select "Scale Left Center On the right" at bounding box center [302, 306] width 182 height 24
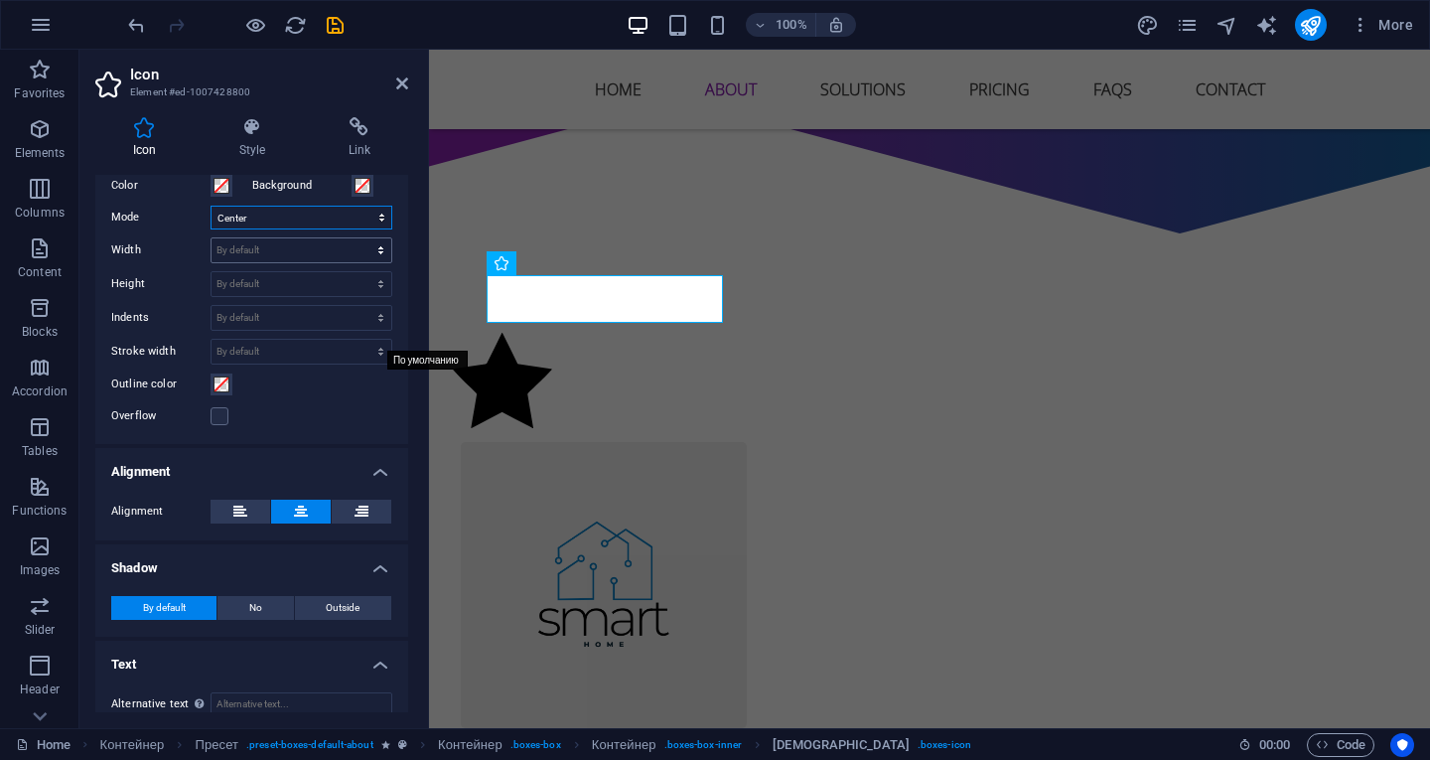
scroll to position [505, 0]
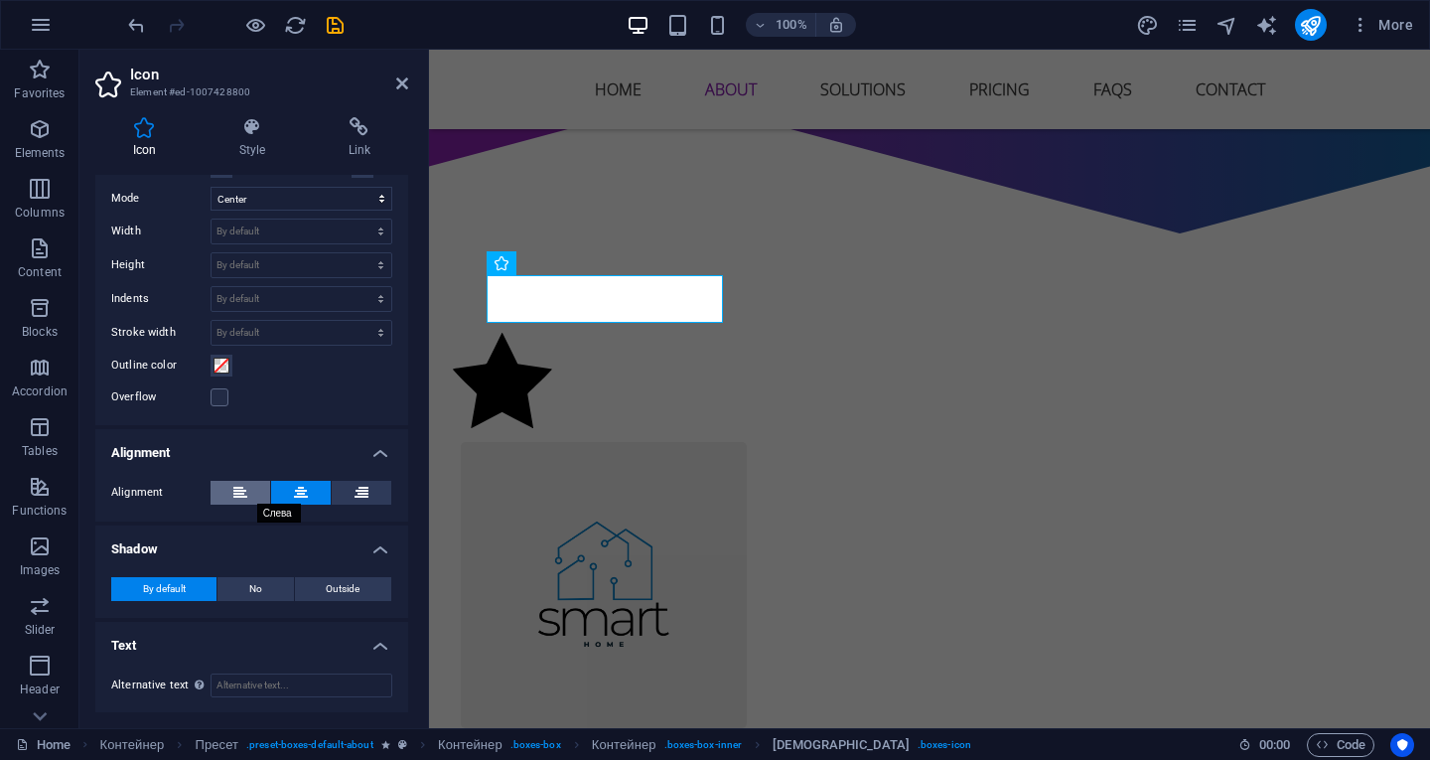
click at [252, 488] on button at bounding box center [241, 493] width 60 height 24
click at [365, 493] on button at bounding box center [362, 493] width 60 height 24
click at [285, 485] on button at bounding box center [301, 493] width 60 height 24
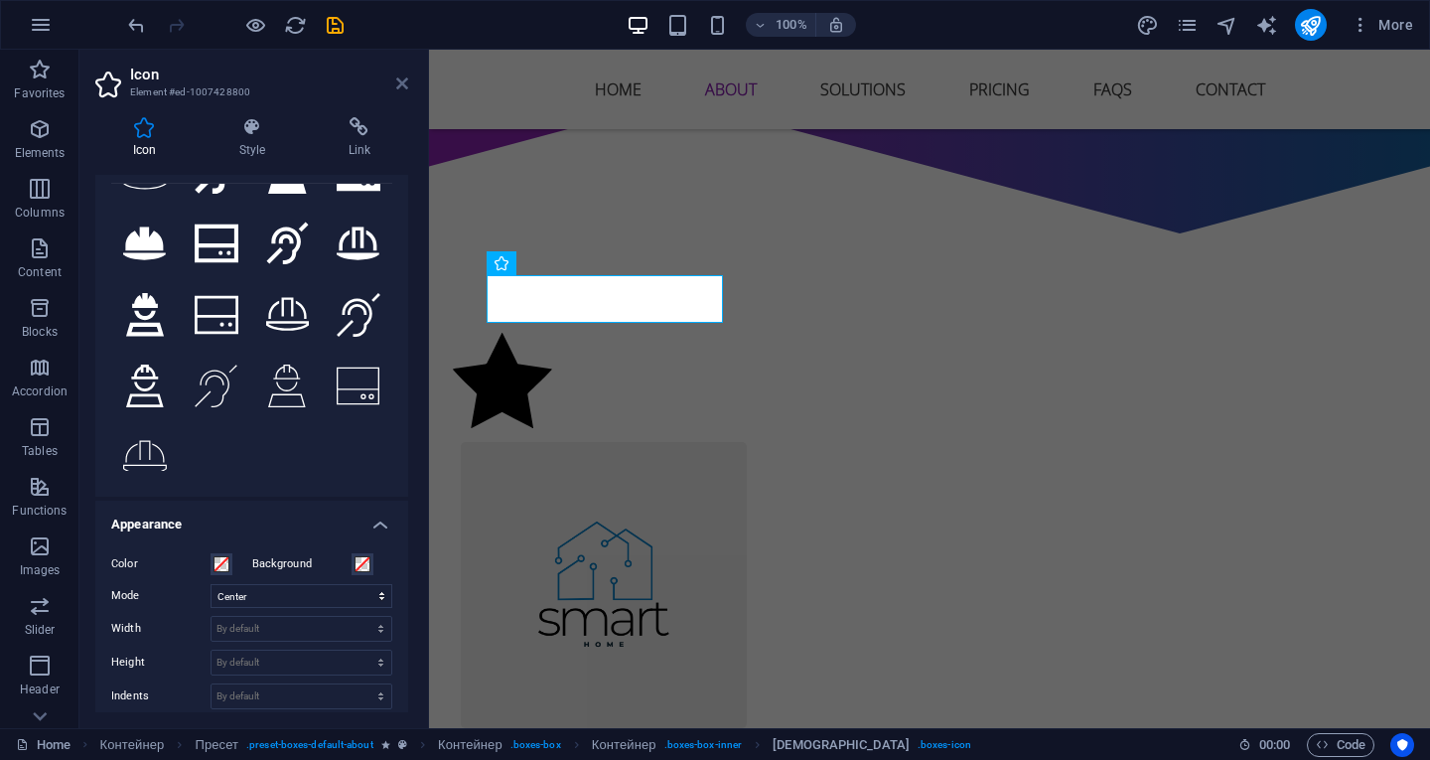
click at [406, 84] on icon at bounding box center [402, 83] width 12 height 16
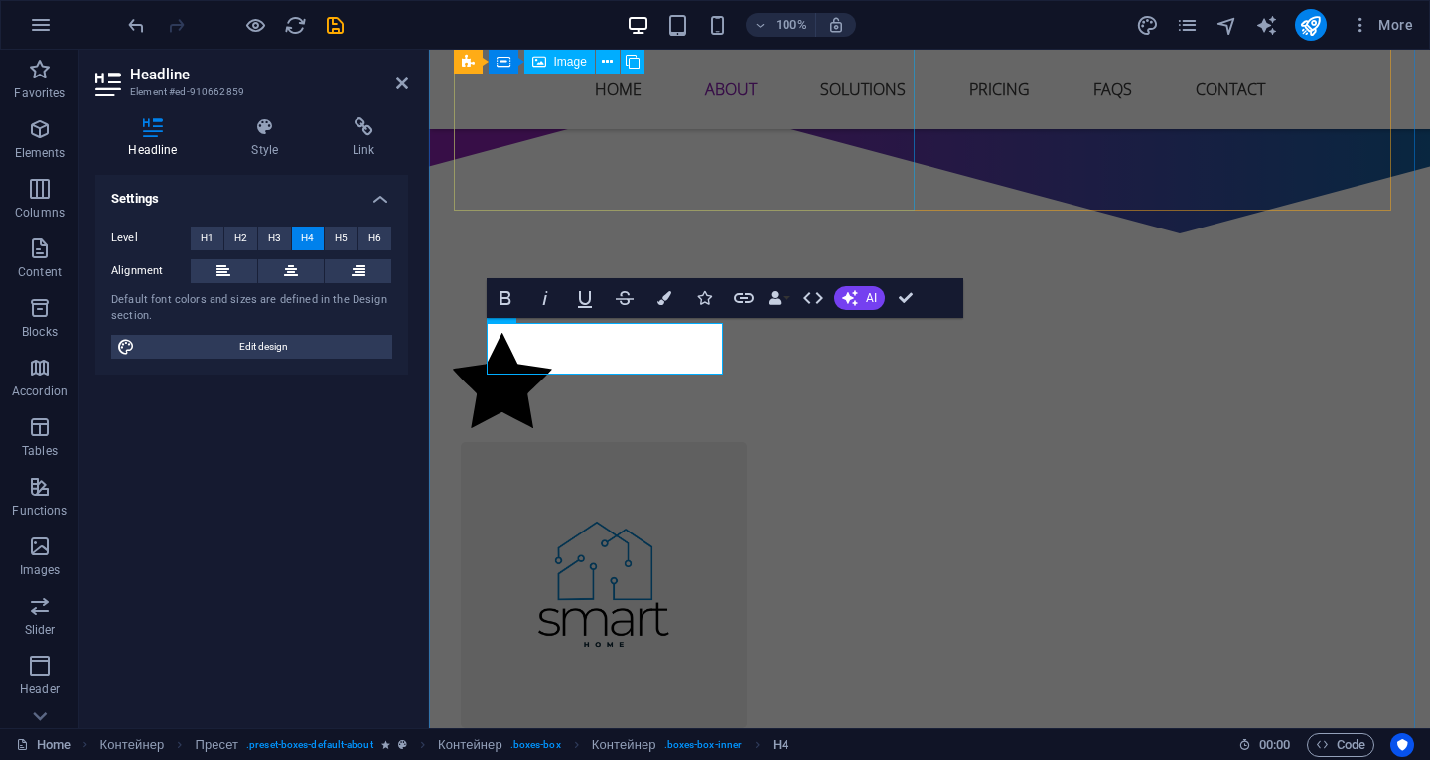
click at [507, 442] on figure at bounding box center [604, 585] width 286 height 286
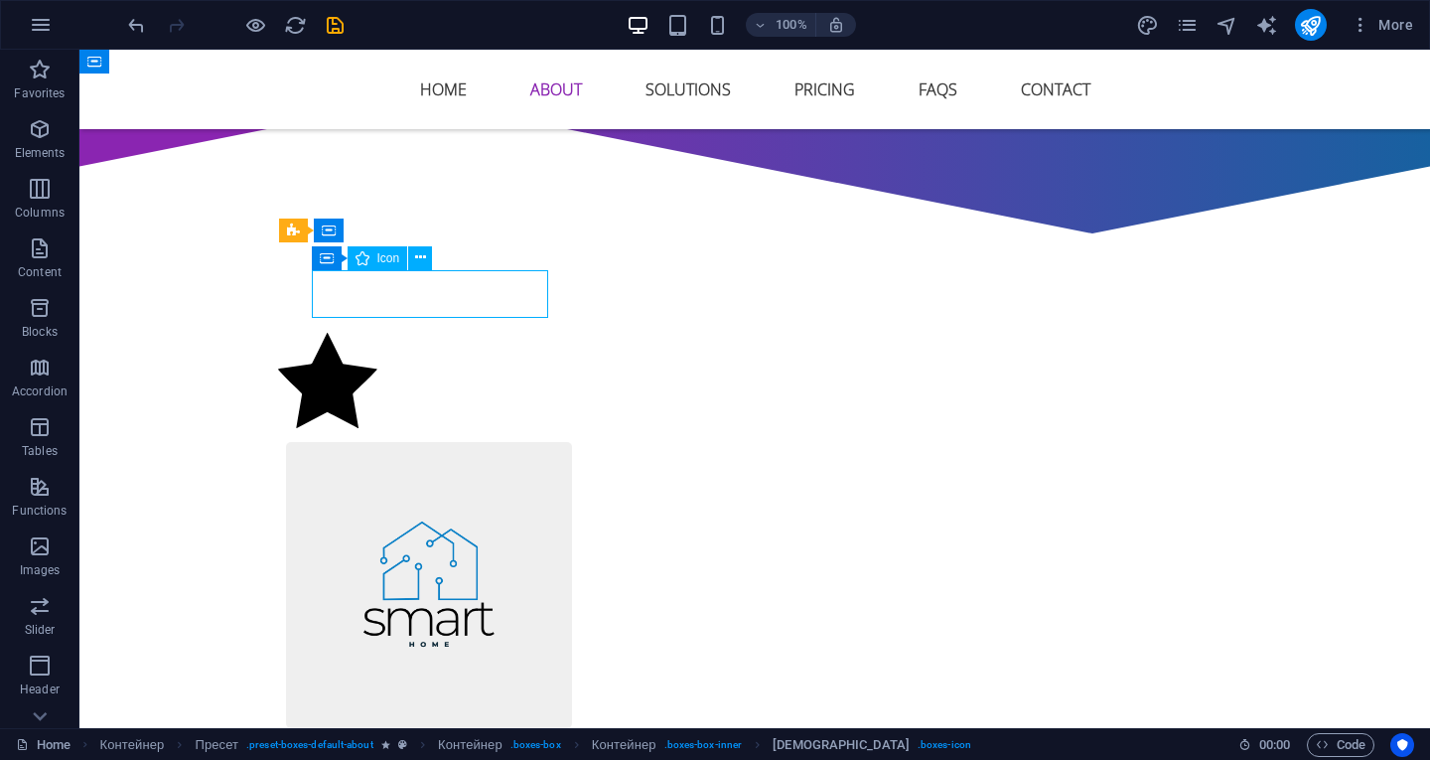
select select "xMidYMid"
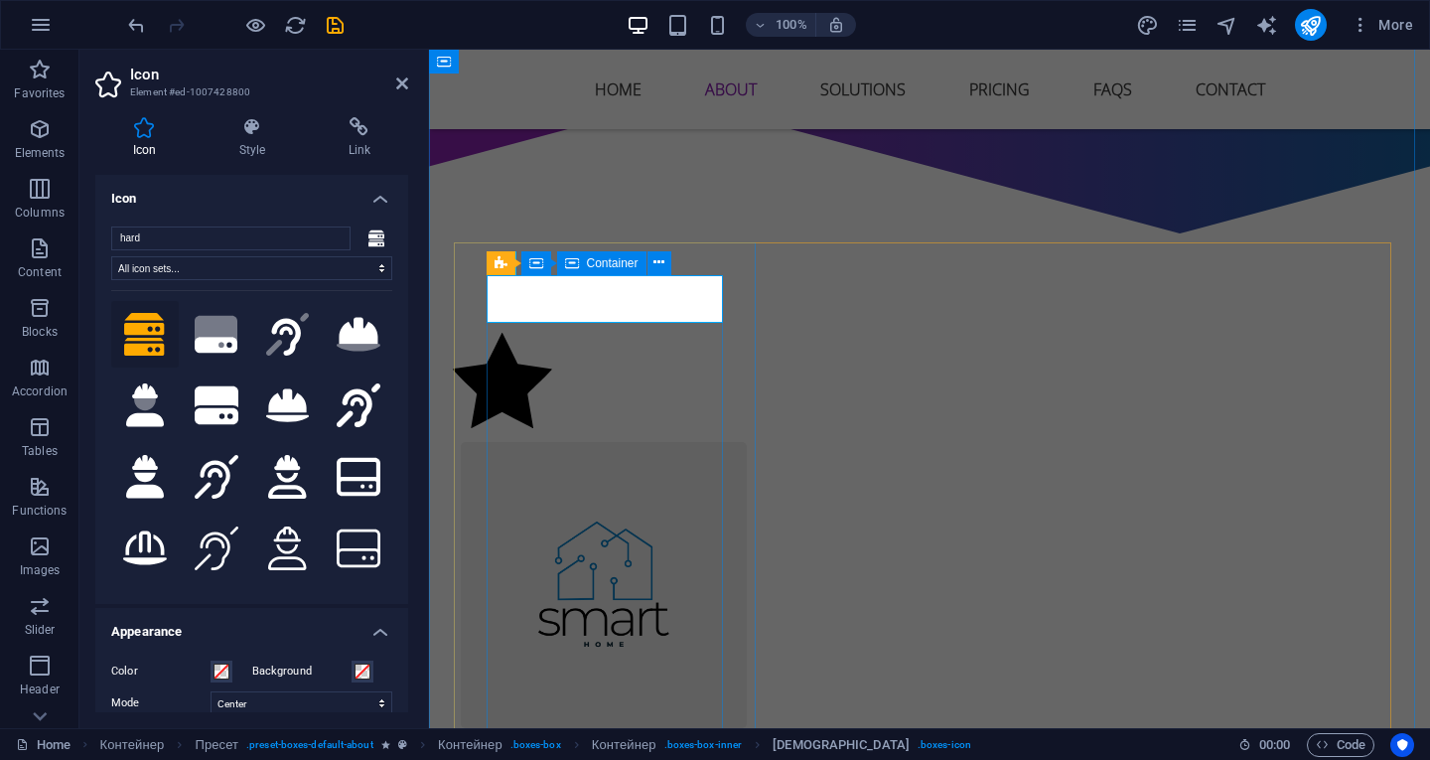
click at [572, 265] on icon at bounding box center [572, 263] width 14 height 24
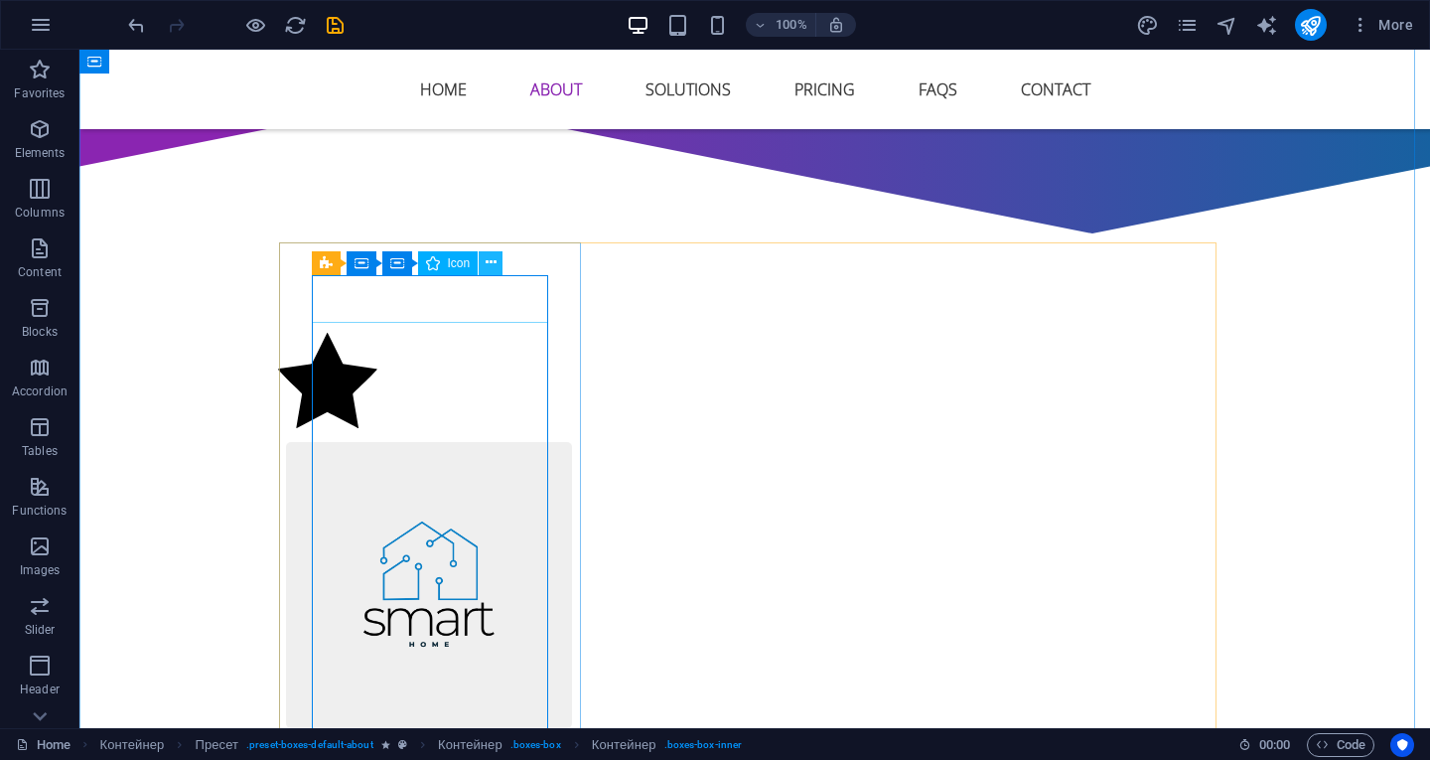
click at [496, 266] on icon at bounding box center [491, 262] width 11 height 21
select select "xMidYMid"
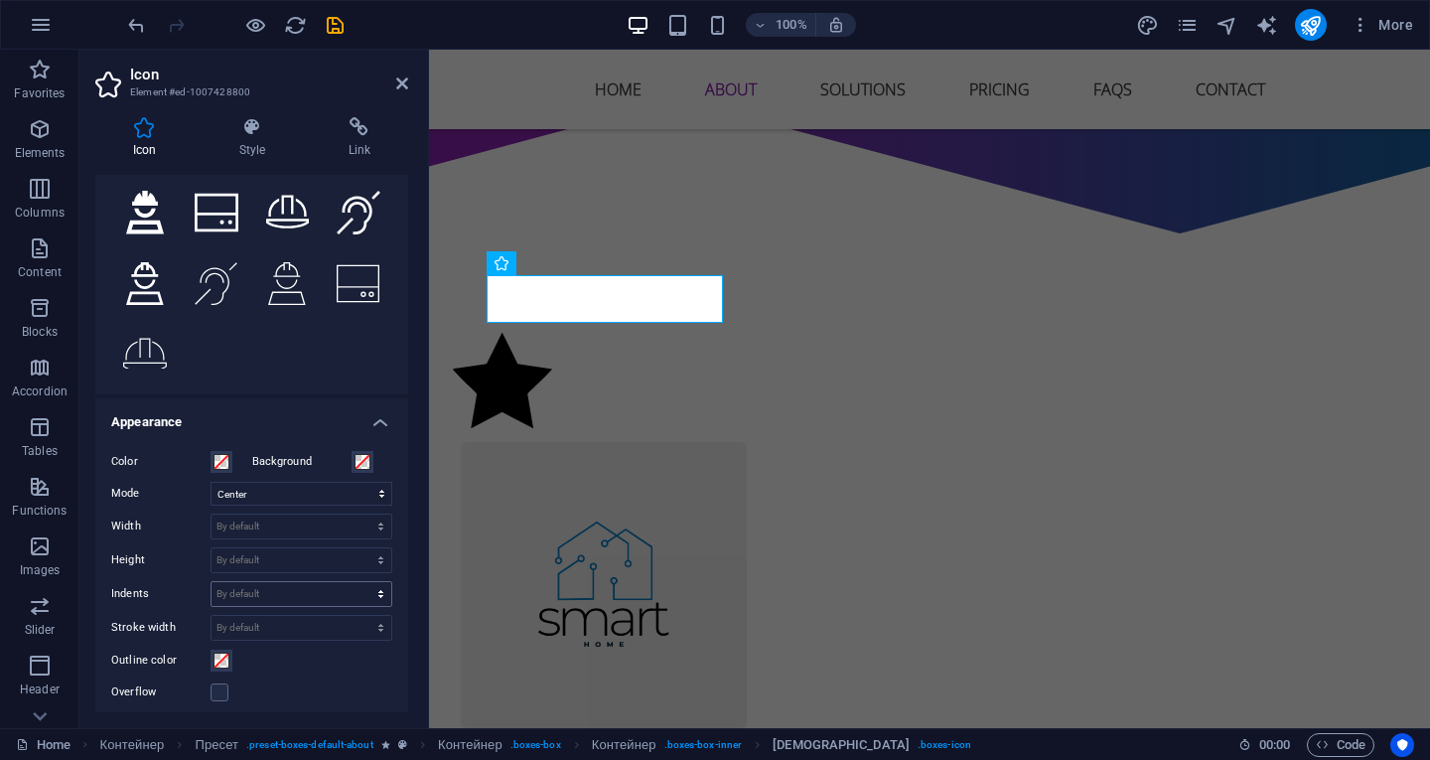
scroll to position [397, 0]
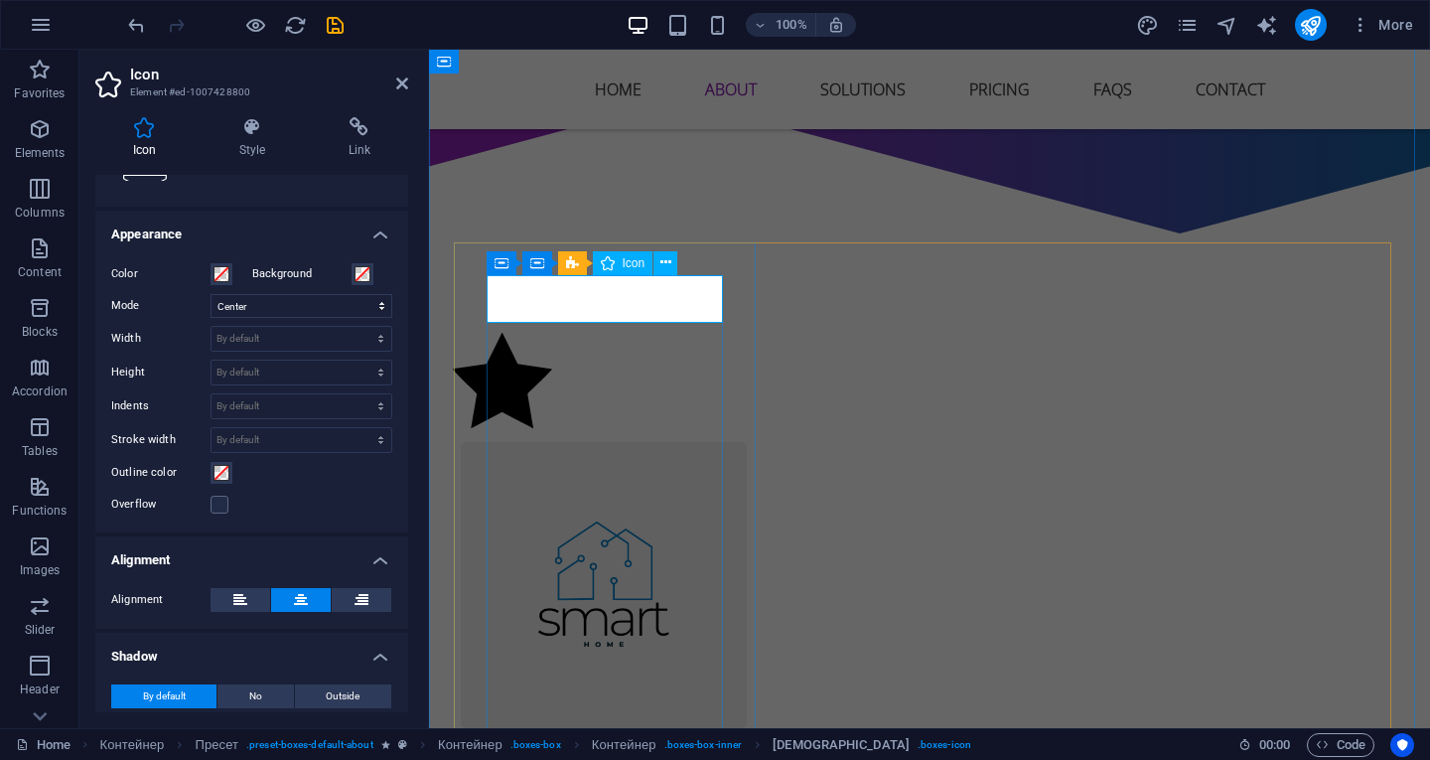
click at [642, 267] on font "Icon" at bounding box center [634, 263] width 23 height 14
click at [634, 266] on font "Icon" at bounding box center [634, 263] width 23 height 14
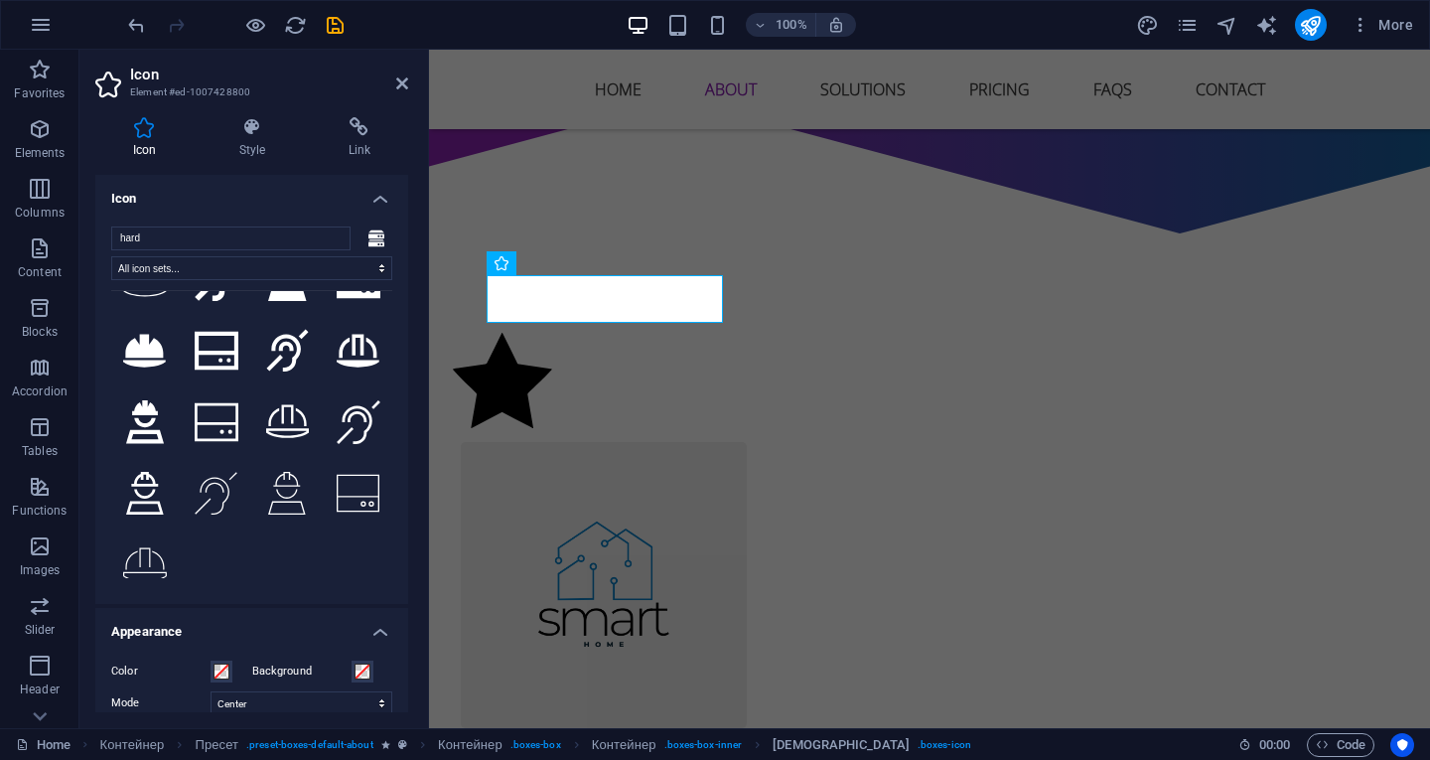
scroll to position [0, 0]
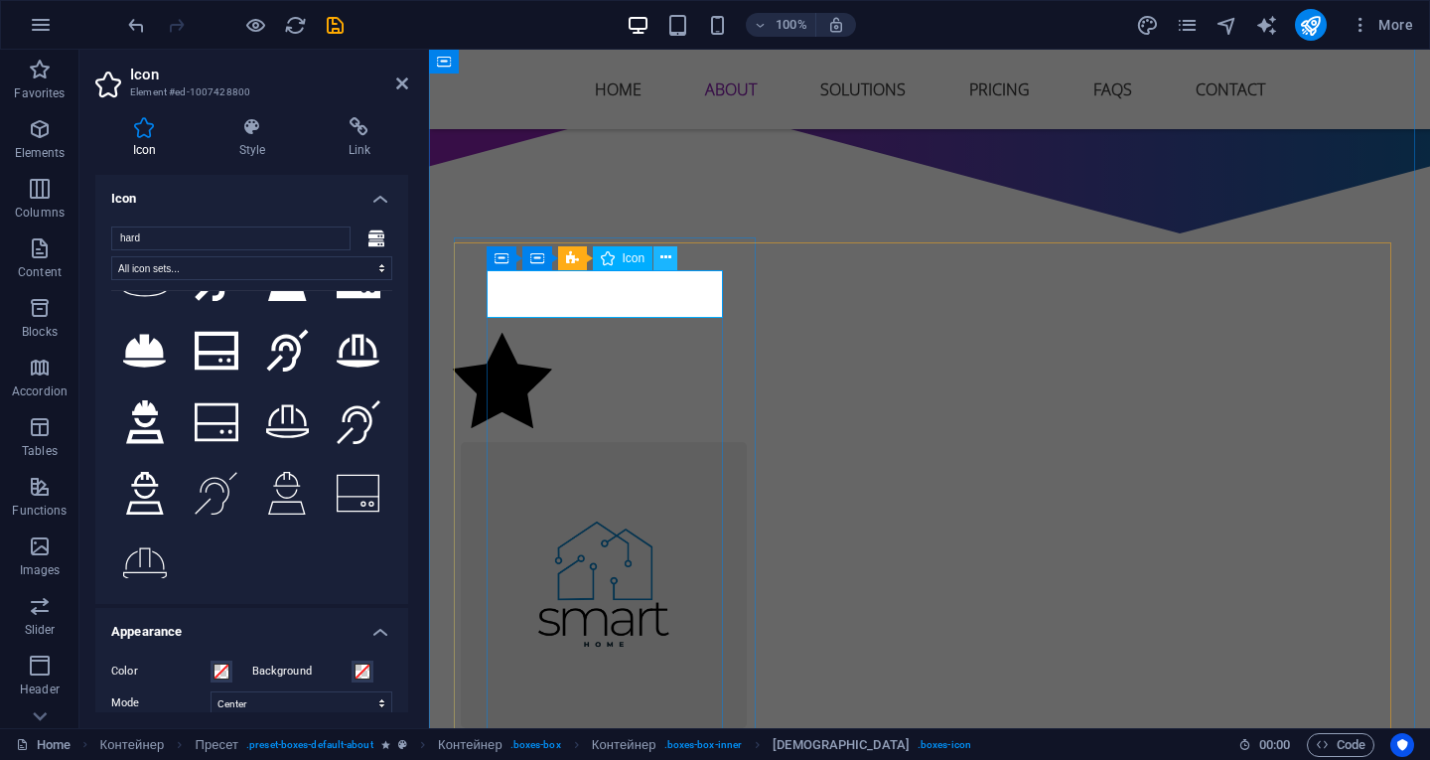
click at [661, 258] on icon at bounding box center [665, 257] width 11 height 21
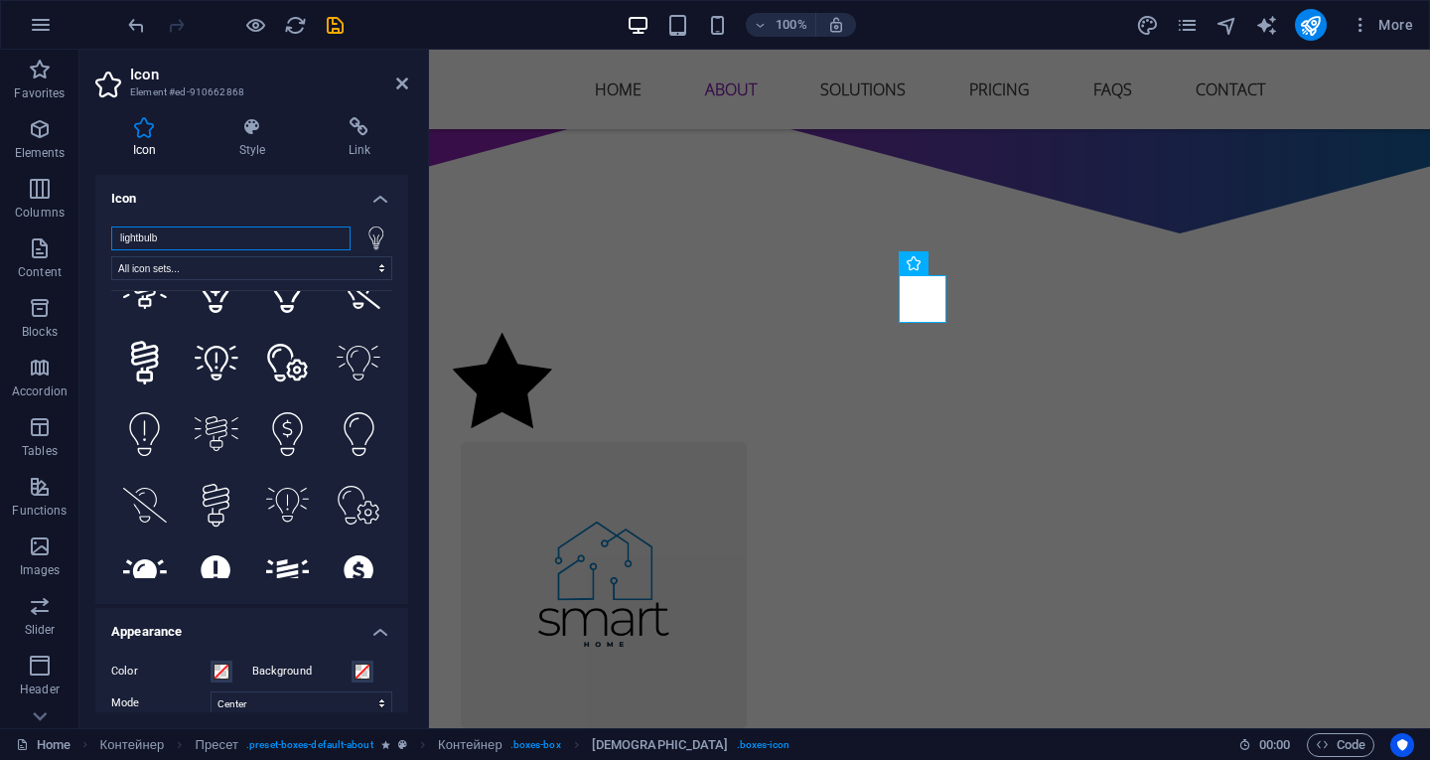
scroll to position [578, 0]
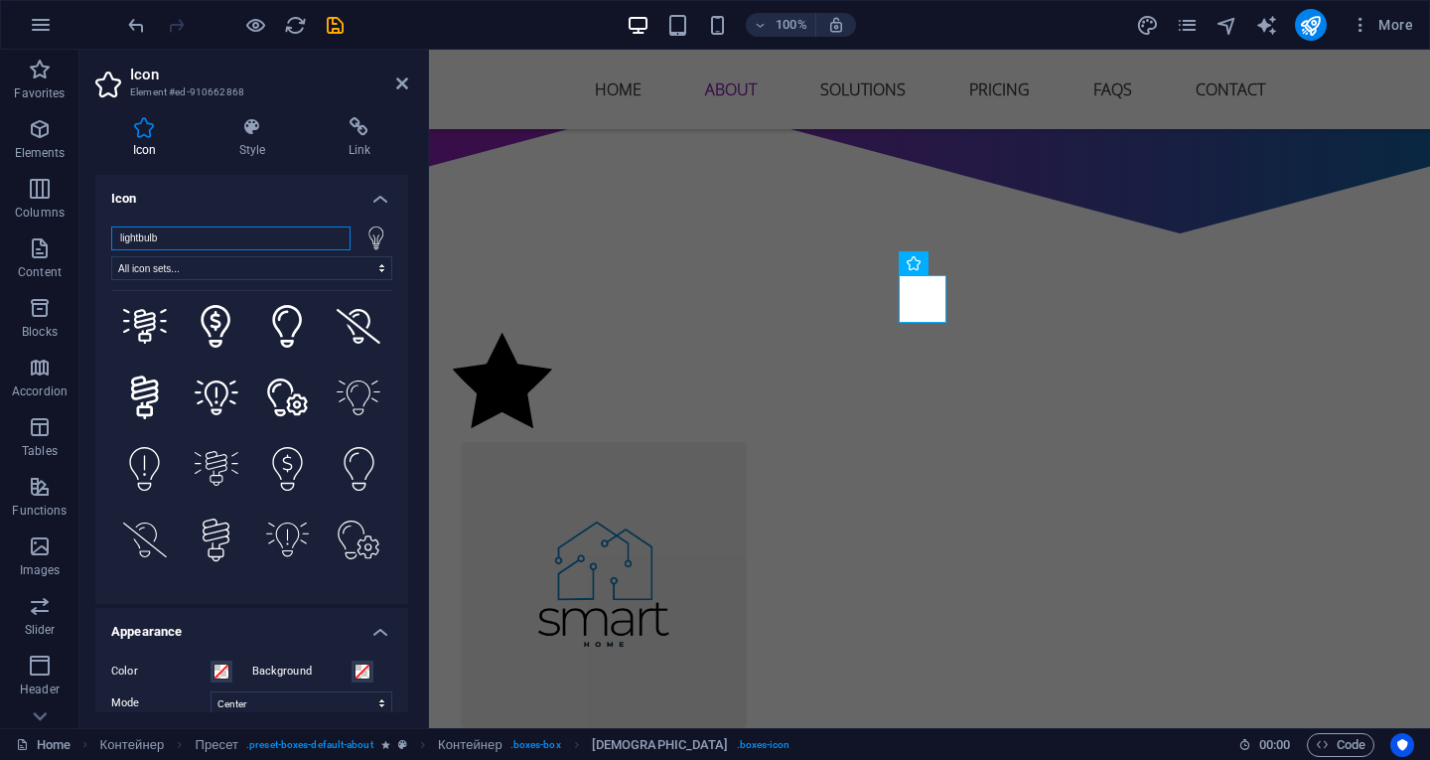
click at [247, 241] on input "lightbulb" at bounding box center [230, 238] width 239 height 24
click at [283, 278] on select "All icon sets... IcoFont Ionicons FontAwesome Brands FontAwesome Duotone FontAw…" at bounding box center [251, 268] width 281 height 24
click at [283, 249] on input "lightbulb" at bounding box center [230, 238] width 239 height 24
click at [380, 235] on div at bounding box center [377, 238] width 32 height 24
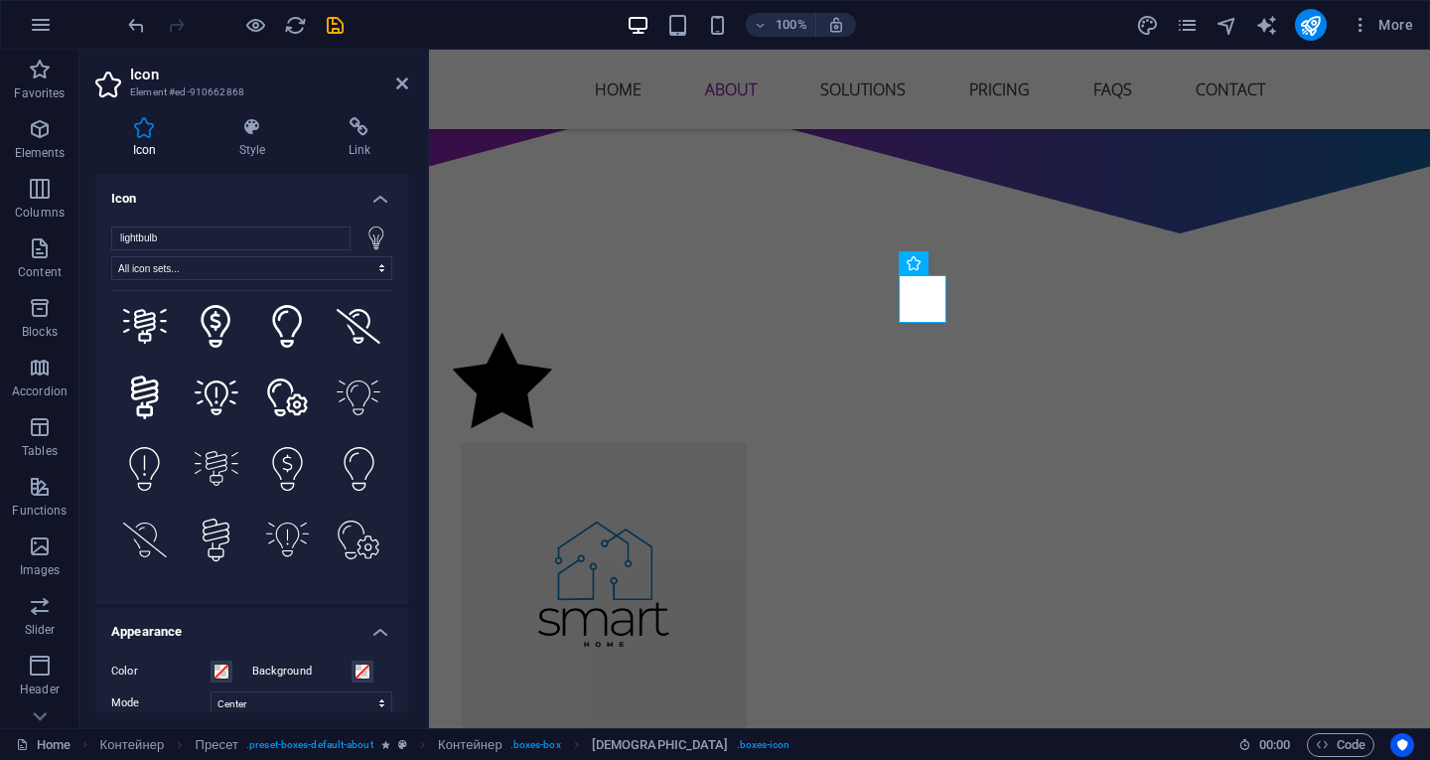
click at [374, 181] on h4 "Icon" at bounding box center [251, 193] width 313 height 36
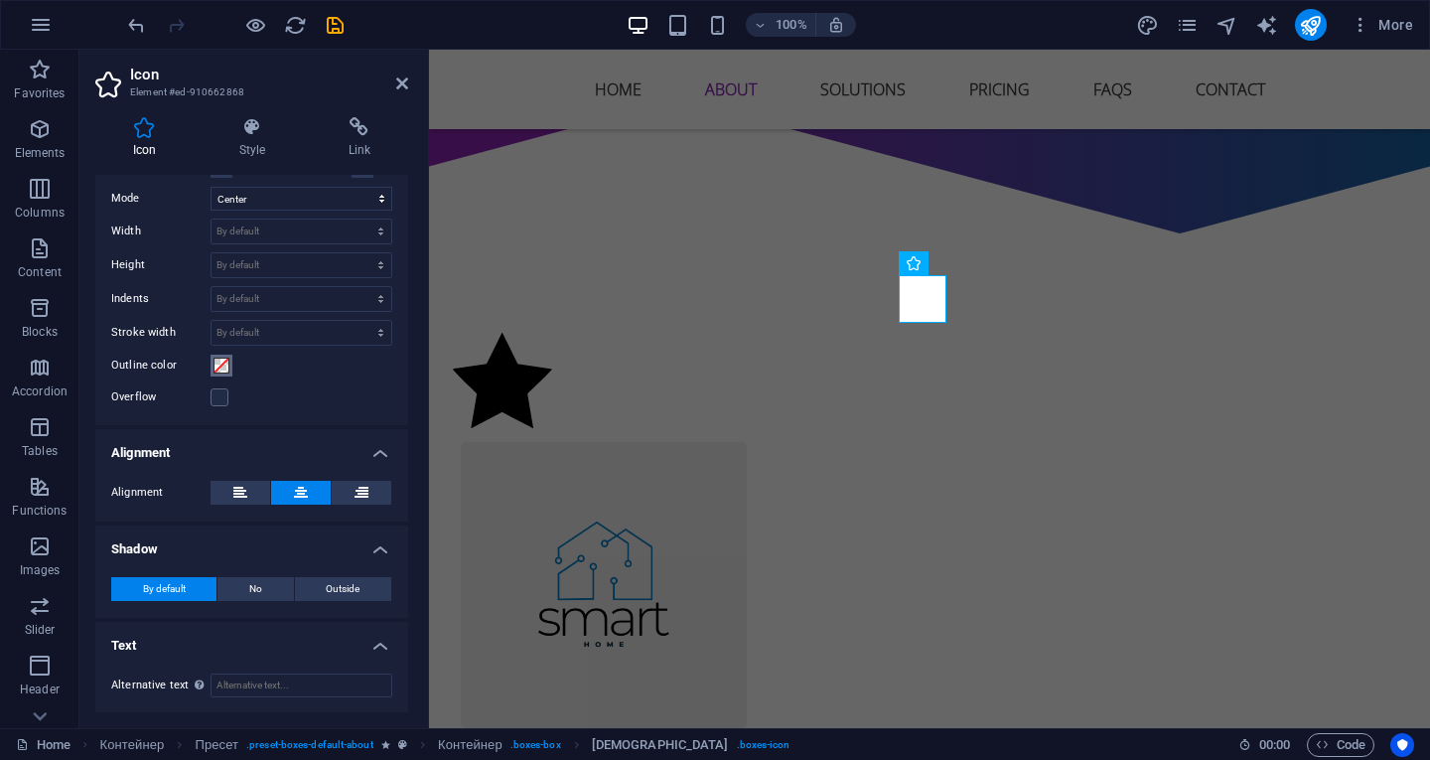
scroll to position [0, 0]
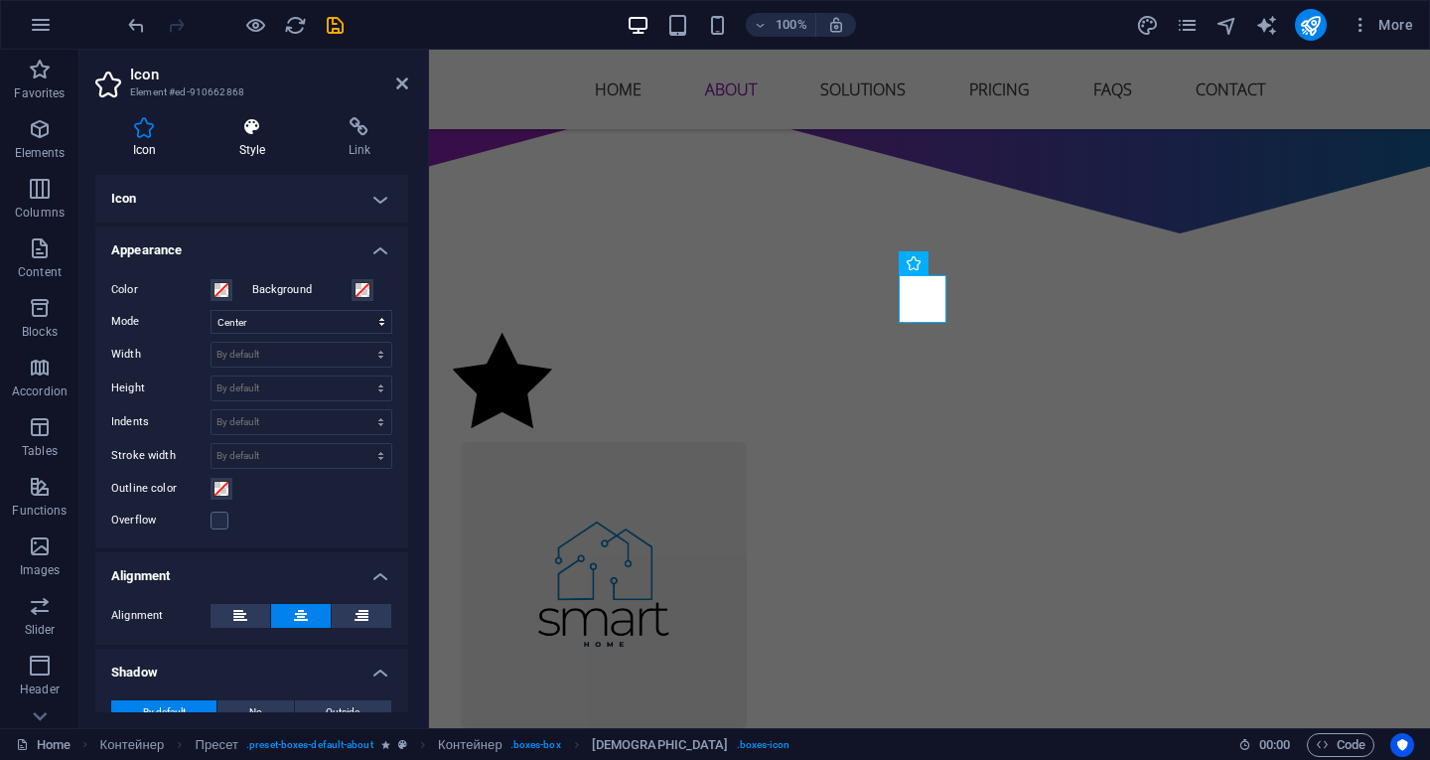
click at [250, 140] on h4 "Style" at bounding box center [256, 138] width 109 height 42
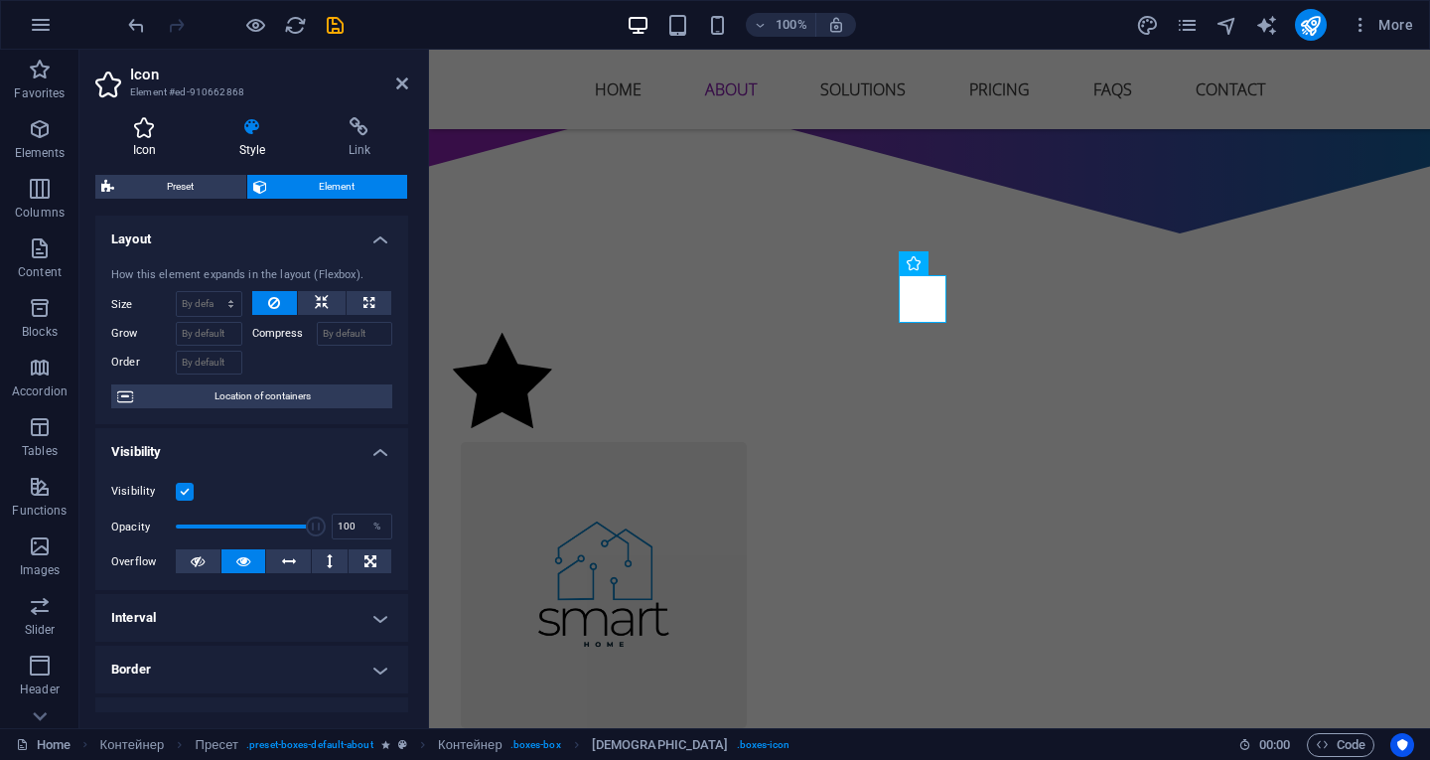
click at [144, 124] on icon at bounding box center [144, 127] width 98 height 20
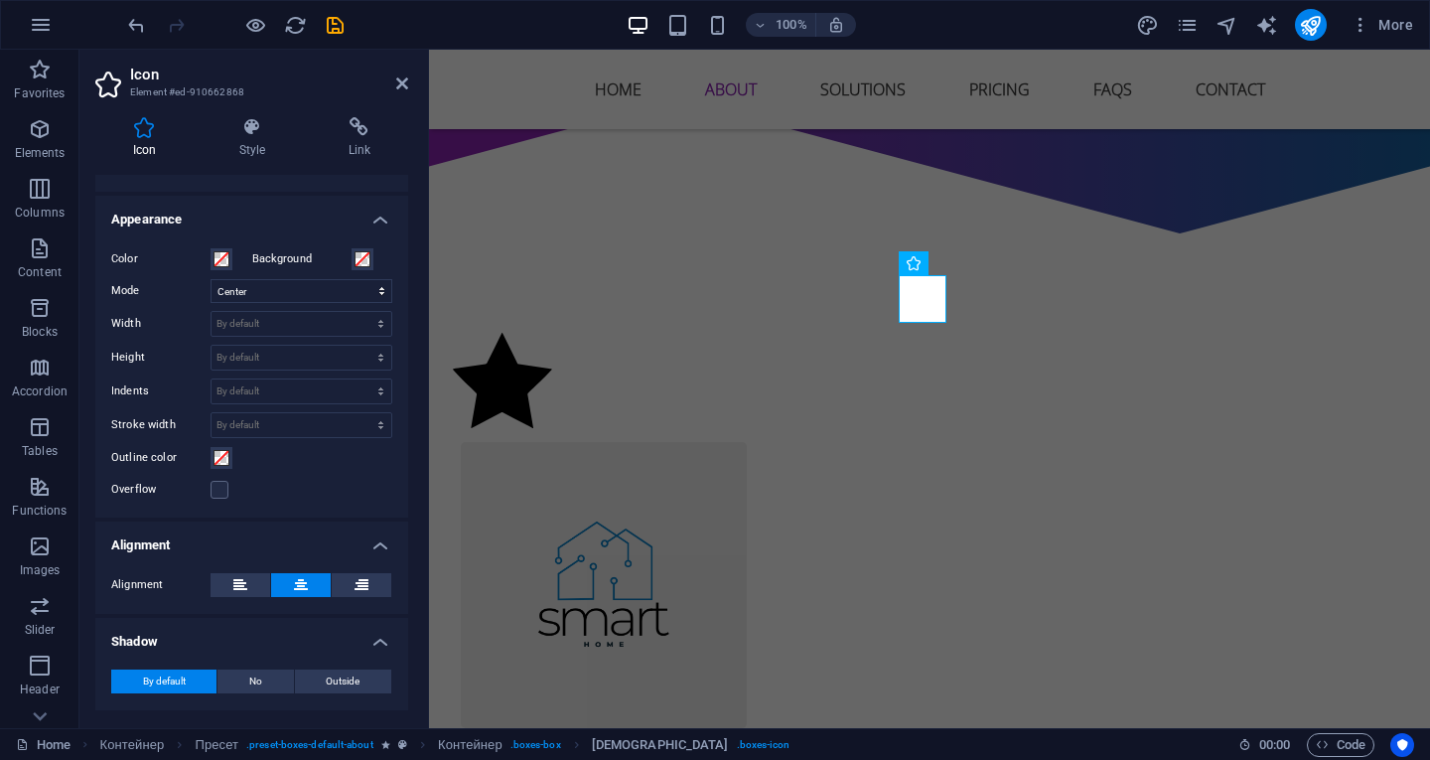
scroll to position [24, 0]
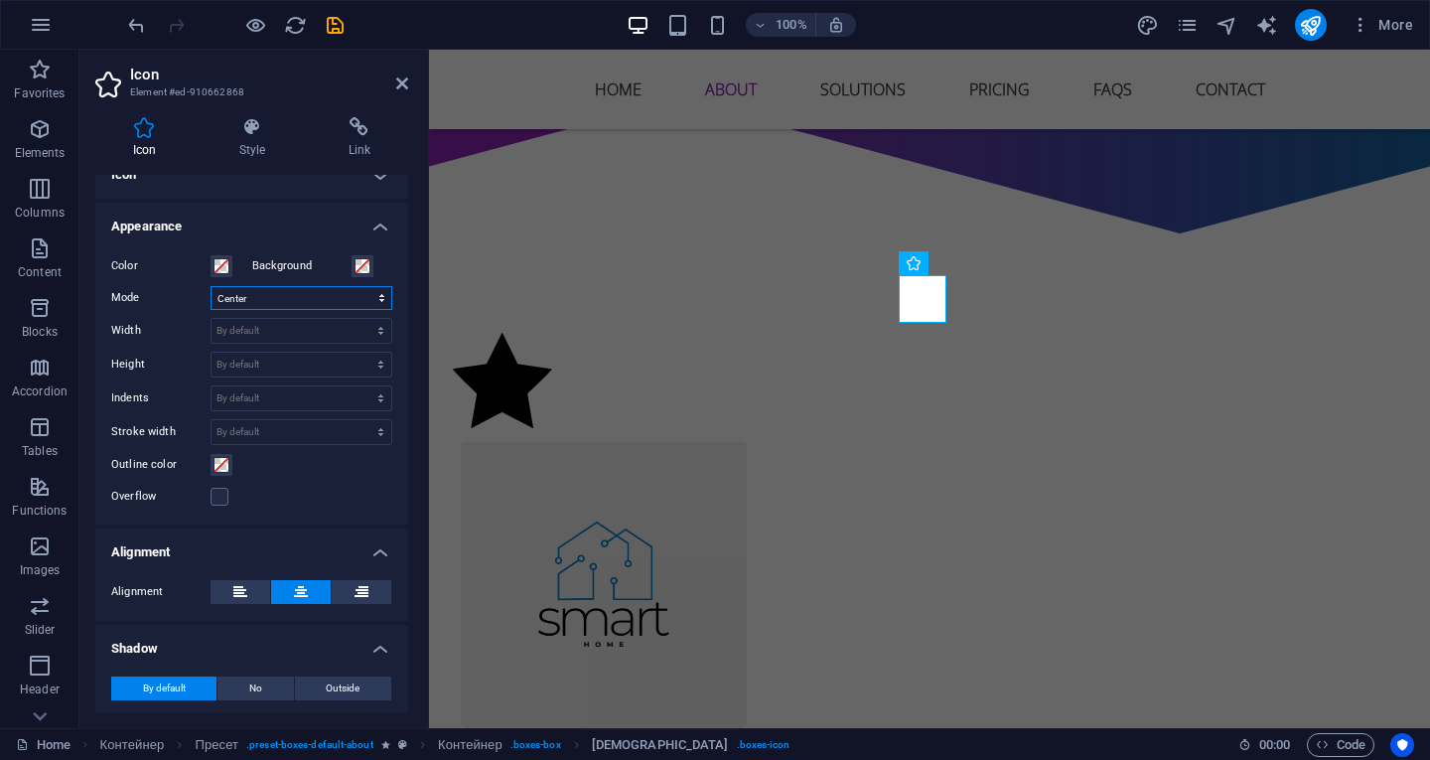
click at [241, 298] on select "Scale Left Center On the right" at bounding box center [302, 298] width 182 height 24
click at [211, 286] on select "Scale Left Center On the right" at bounding box center [302, 298] width 182 height 24
click at [228, 304] on select "Scale Left Center On the right" at bounding box center [302, 298] width 182 height 24
select select "xMidYMid"
click at [211, 286] on select "Scale Left Center On the right" at bounding box center [302, 298] width 182 height 24
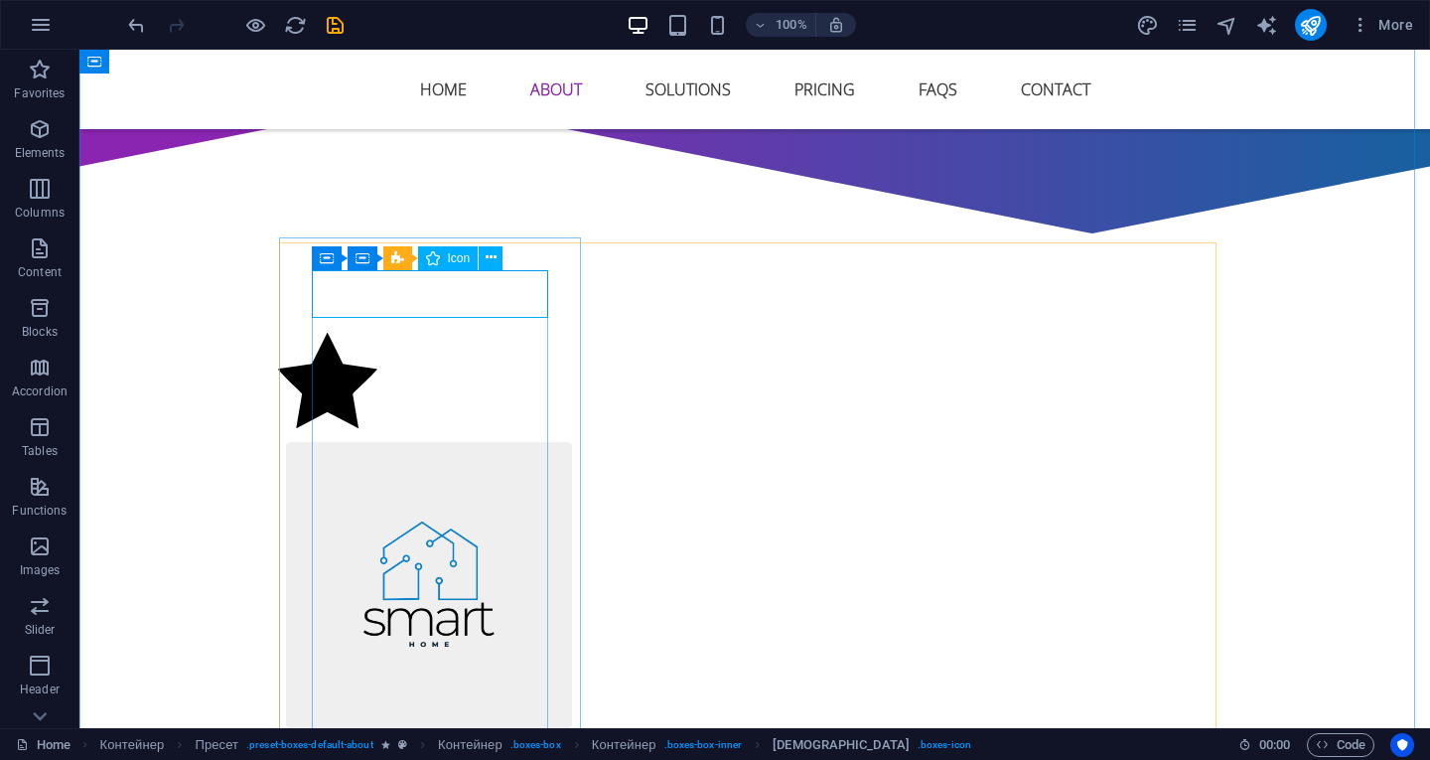
select select "xMidYMid"
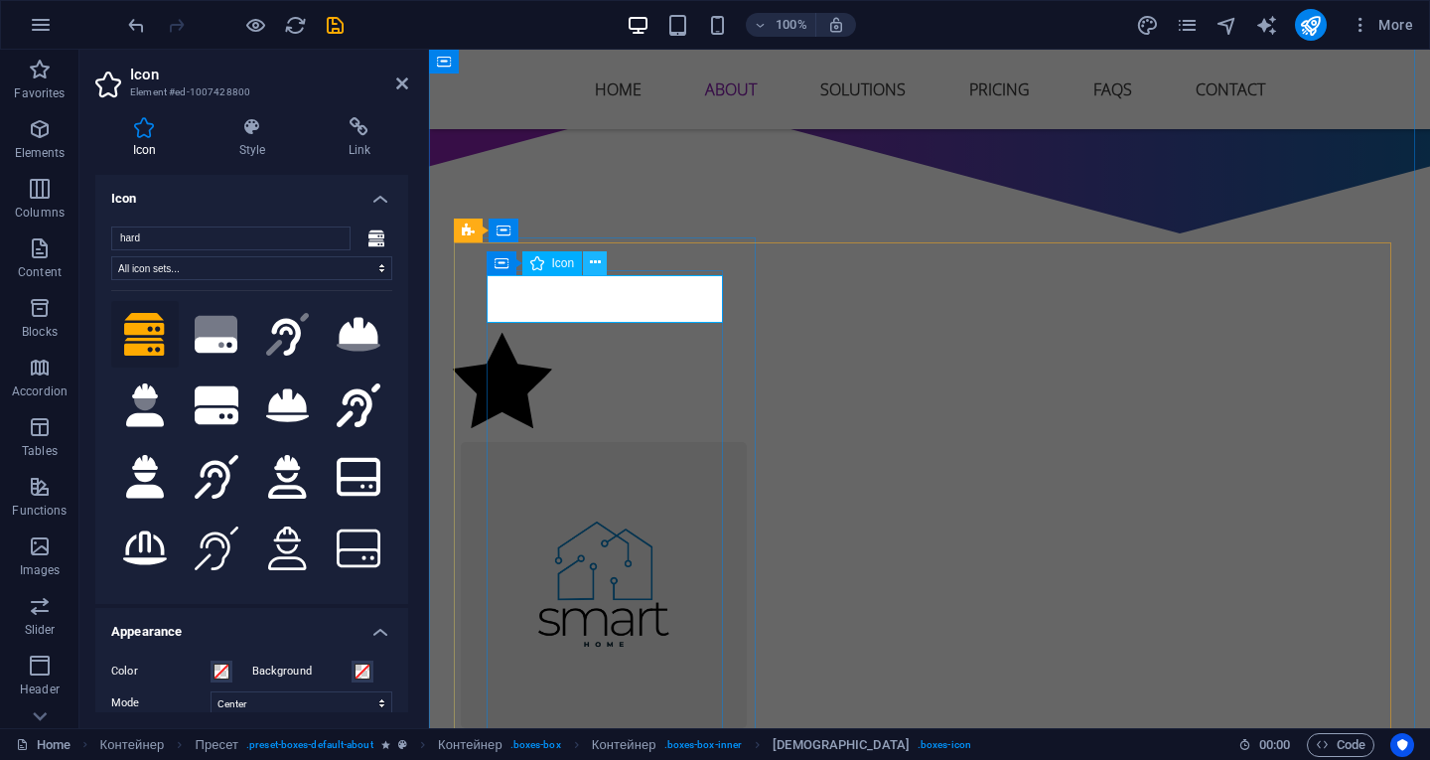
click at [597, 258] on icon at bounding box center [595, 262] width 11 height 21
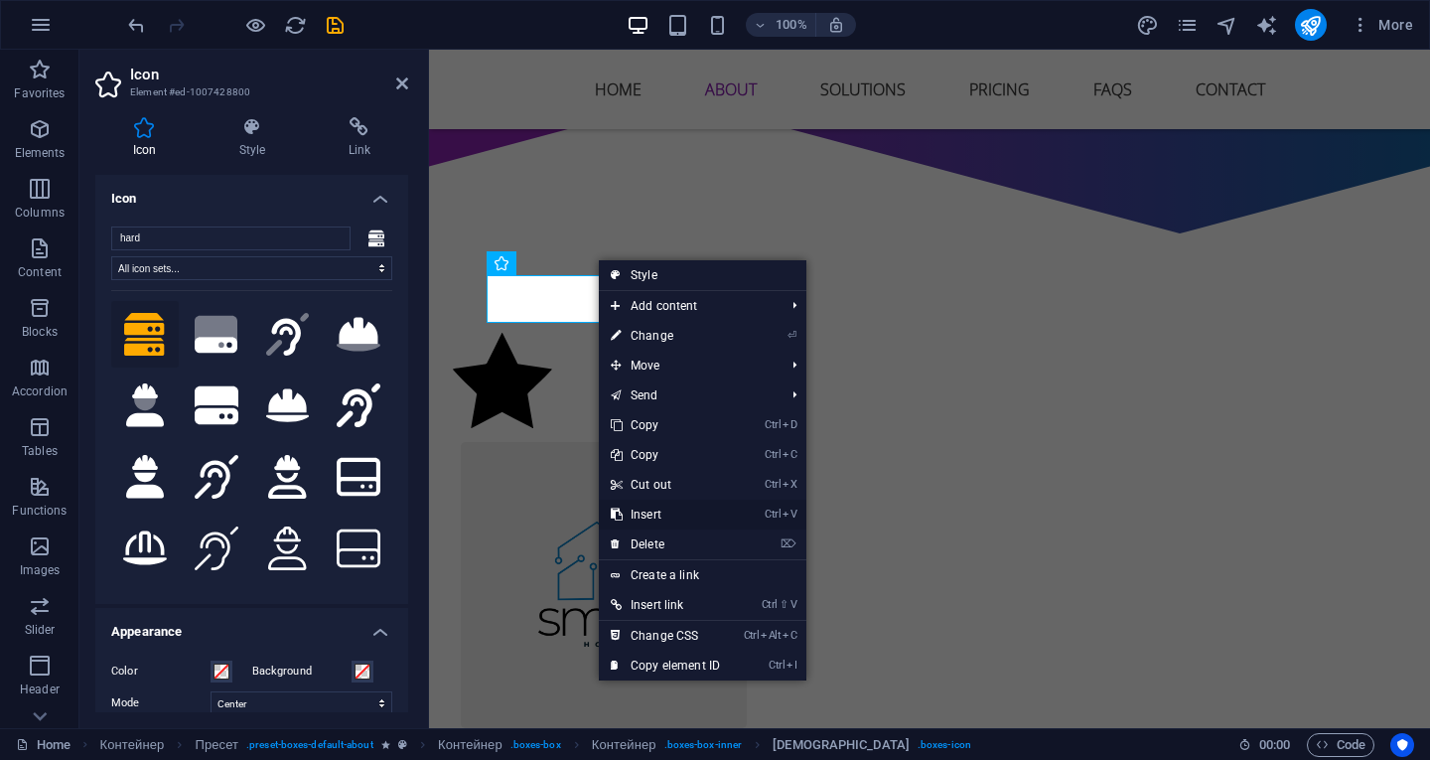
click at [653, 510] on font "Insert" at bounding box center [646, 515] width 31 height 14
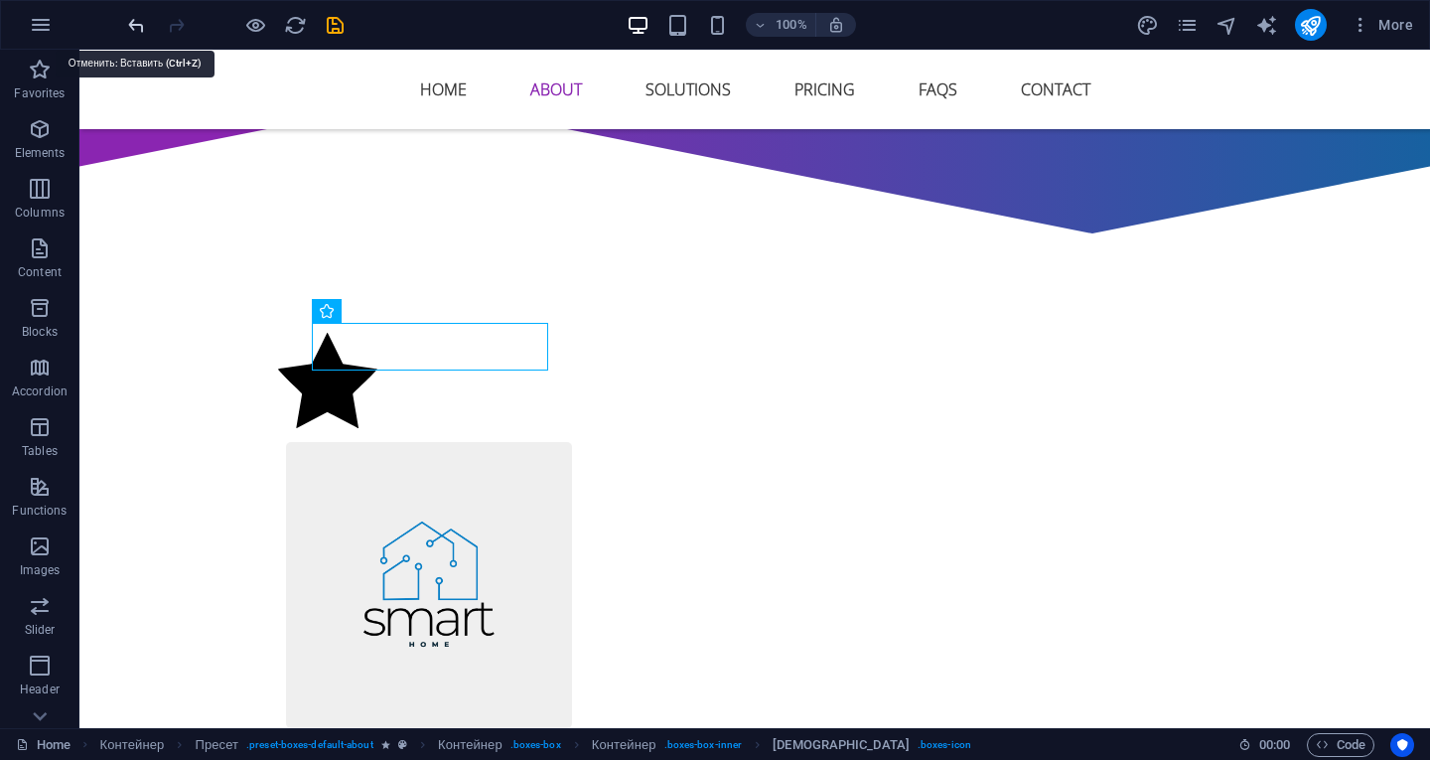
click at [137, 20] on icon "undo" at bounding box center [136, 25] width 23 height 23
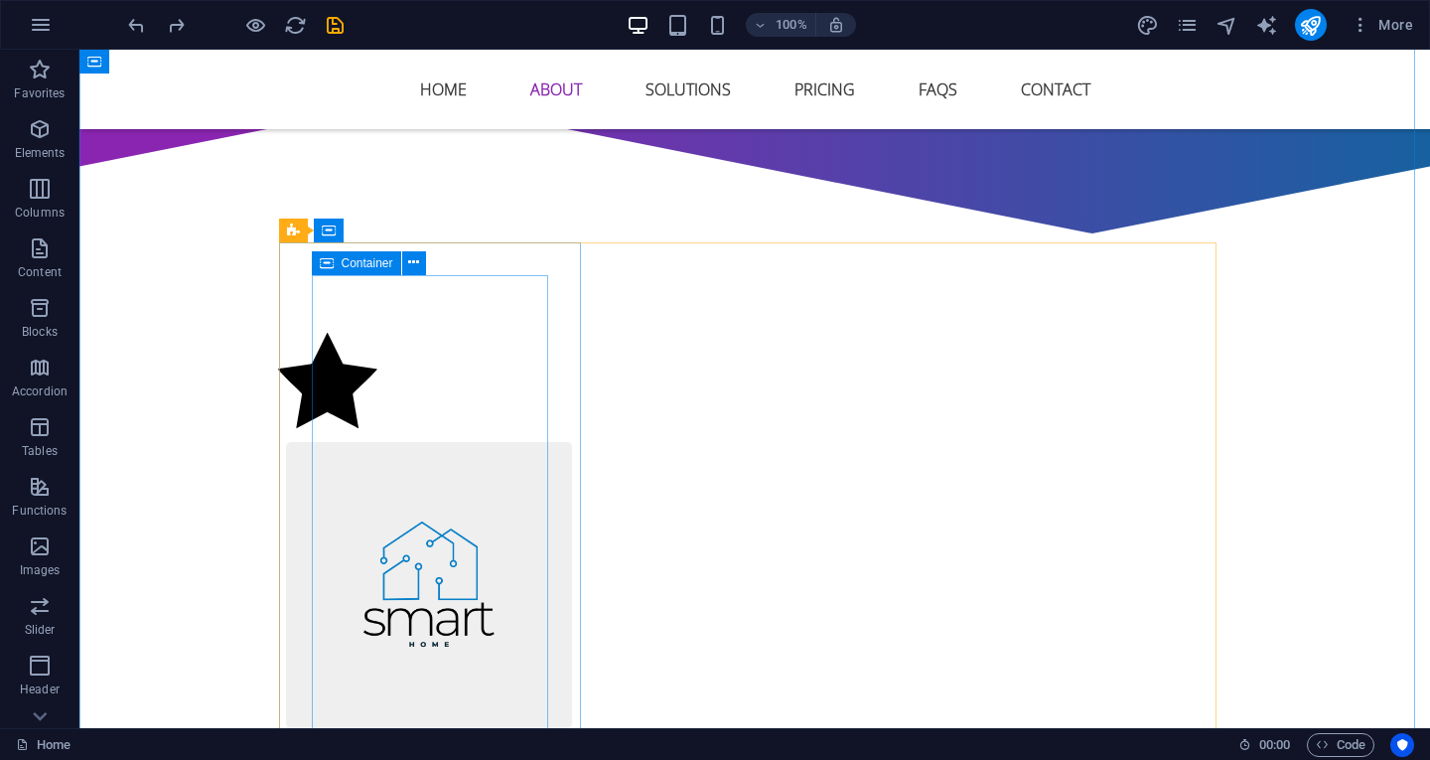
click at [360, 264] on font "Container" at bounding box center [368, 263] width 52 height 14
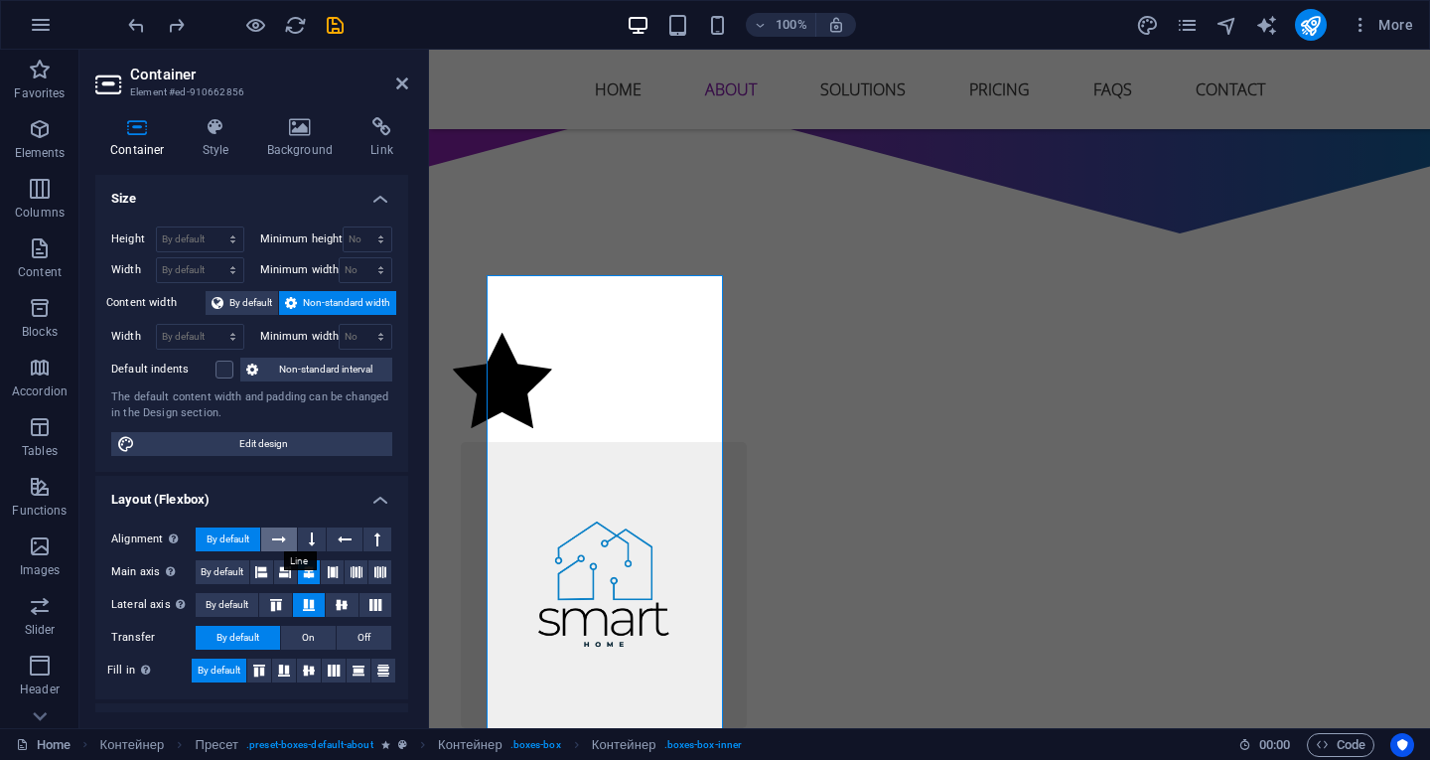
click at [286, 541] on button at bounding box center [279, 539] width 36 height 24
click at [249, 539] on font "By default" at bounding box center [228, 538] width 43 height 11
select select "xMidYMid"
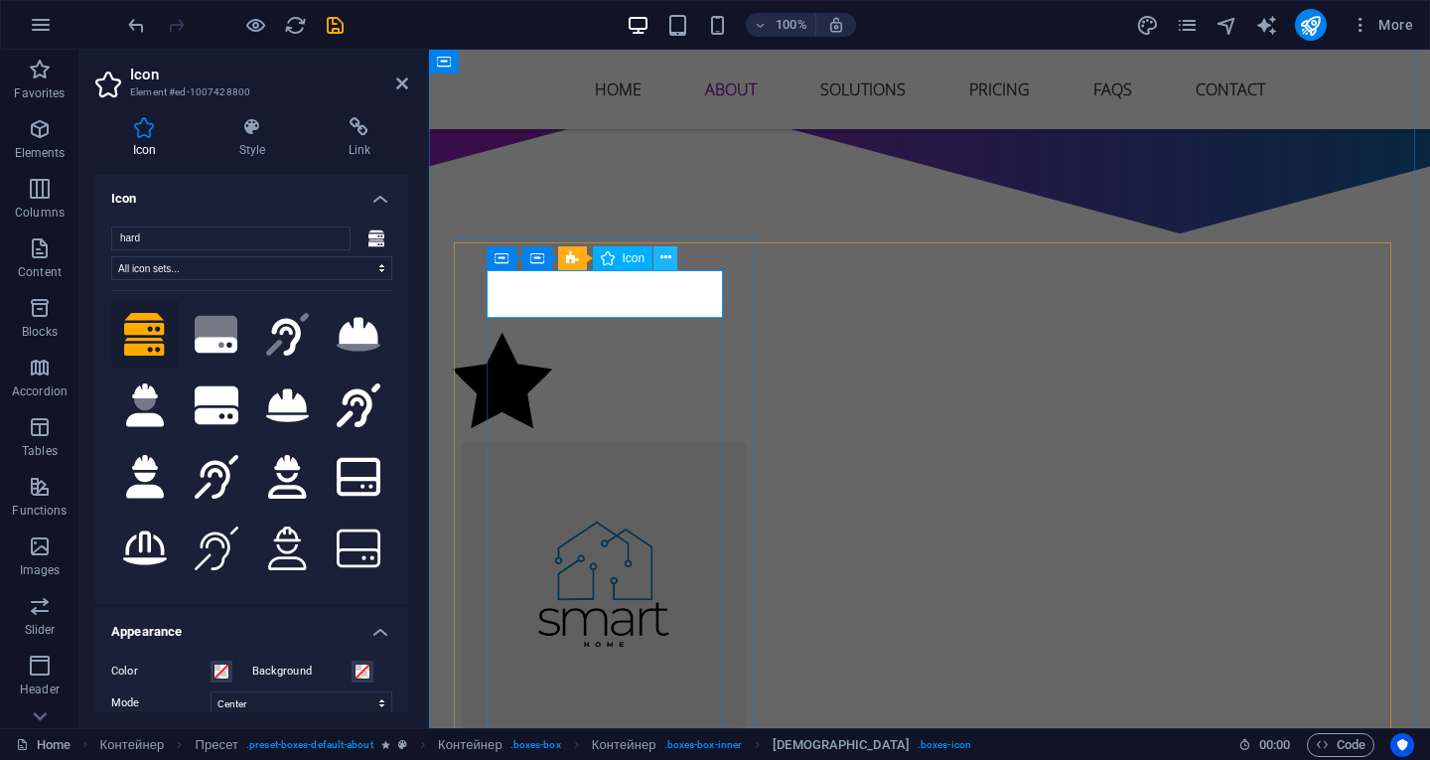
click at [664, 260] on icon at bounding box center [665, 257] width 11 height 21
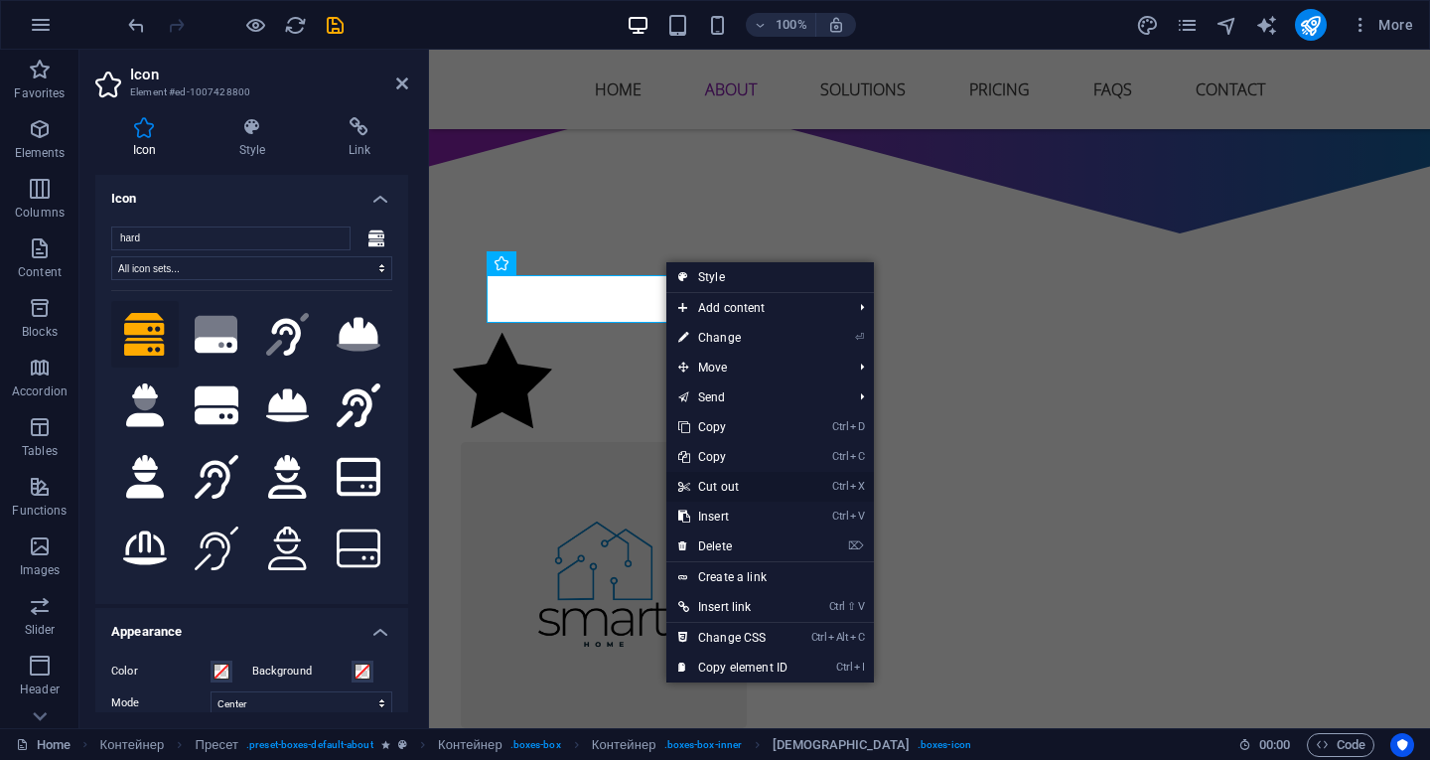
click at [706, 495] on link "Ctrl X Cut out" at bounding box center [732, 487] width 133 height 30
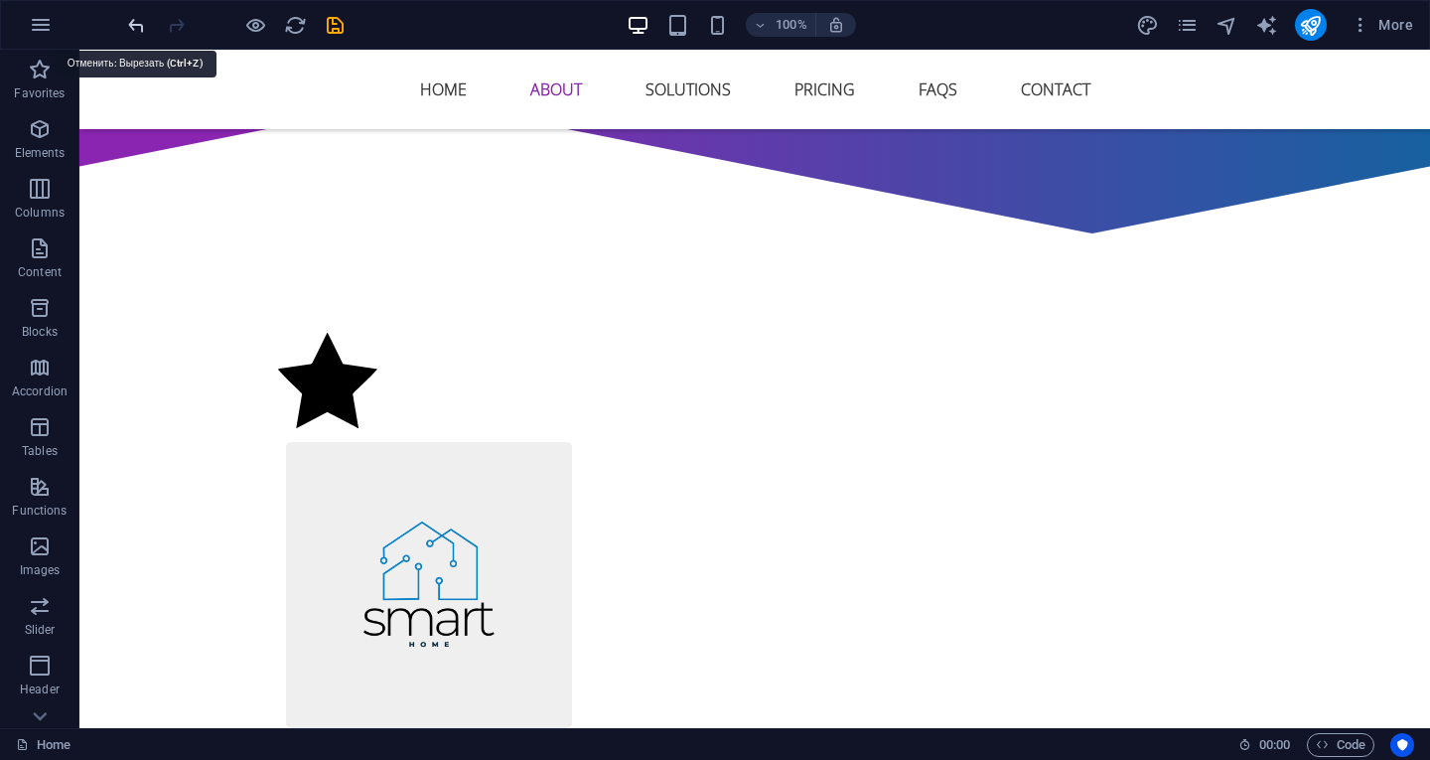
click at [130, 26] on icon "undo" at bounding box center [136, 25] width 23 height 23
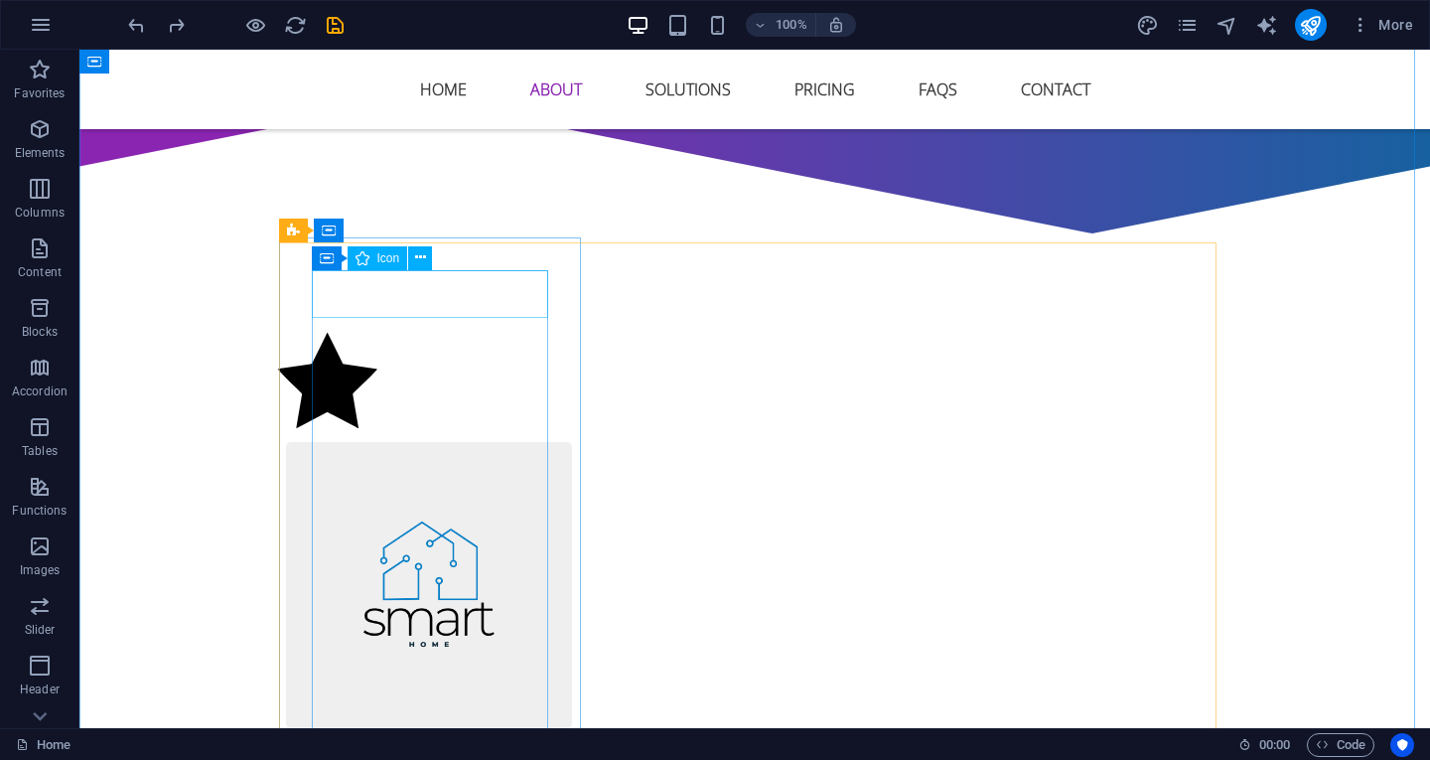
select select "xMidYMid"
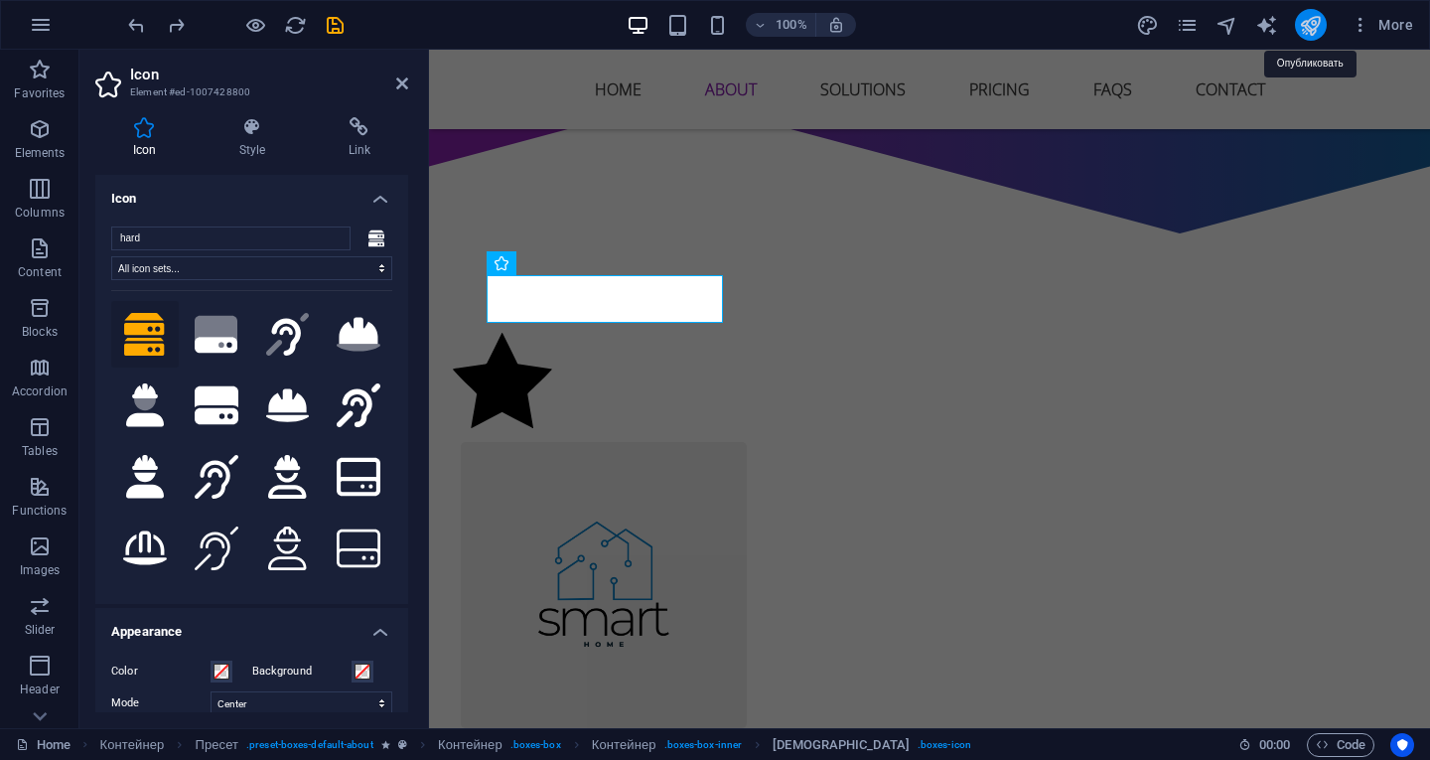
click at [1311, 25] on icon "publish" at bounding box center [1310, 25] width 23 height 23
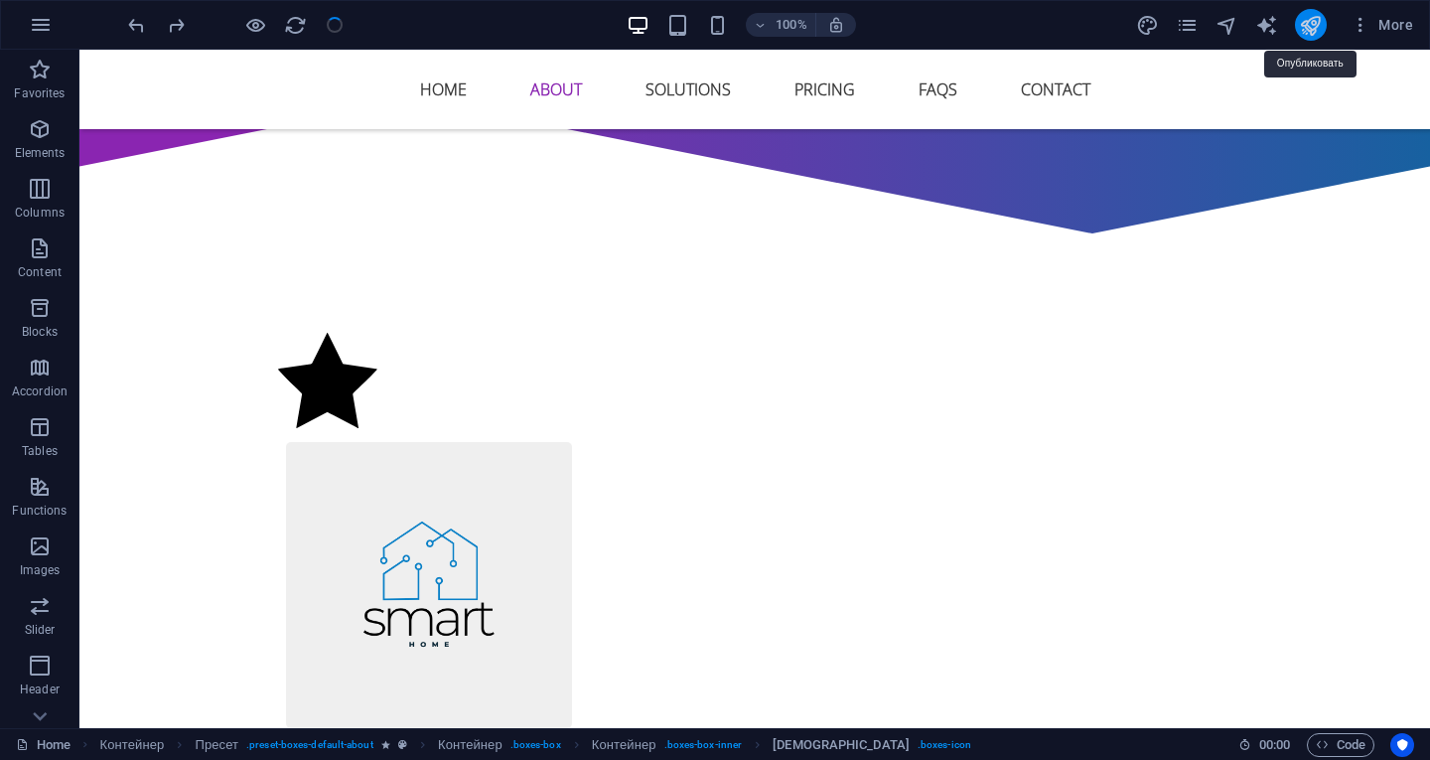
checkbox input "false"
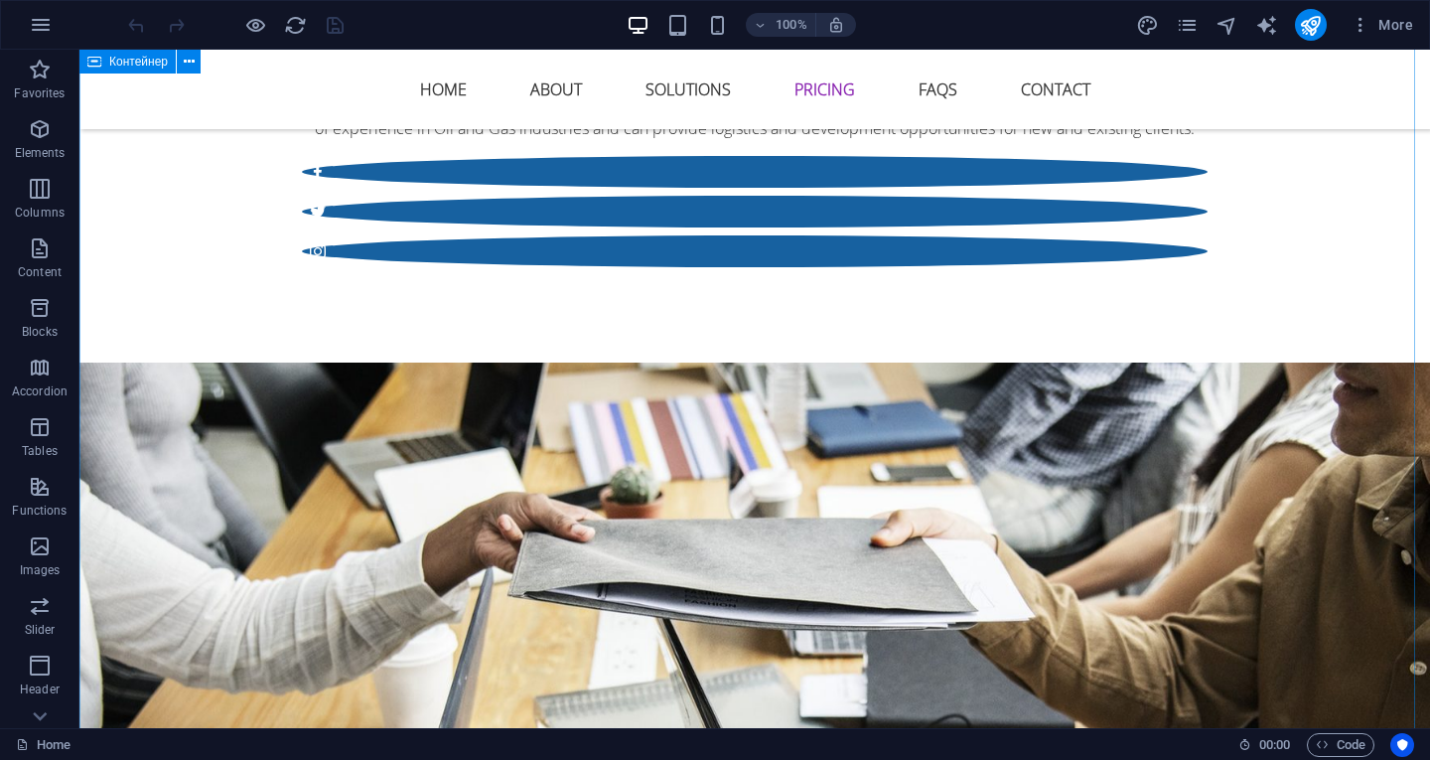
scroll to position [6654, 0]
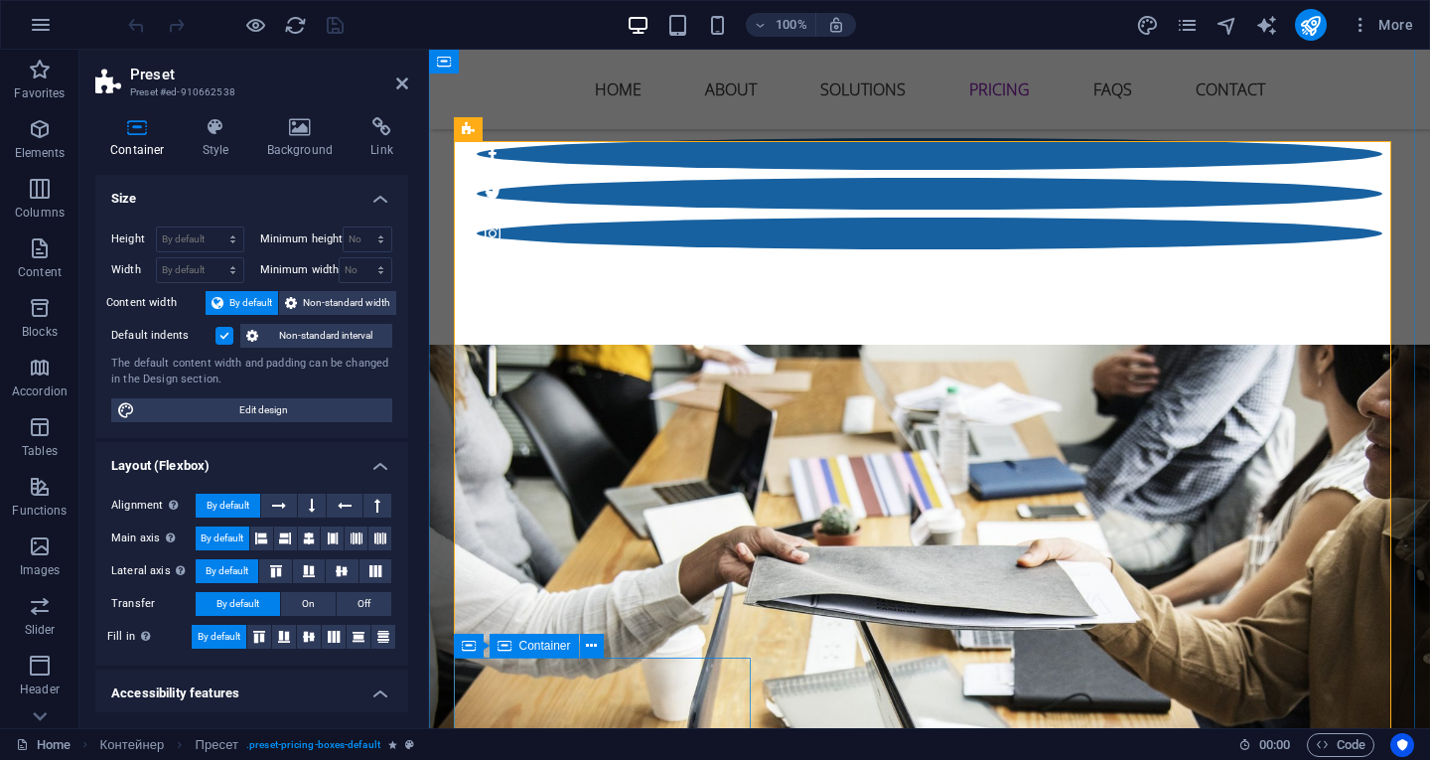
click at [506, 644] on icon at bounding box center [505, 646] width 14 height 24
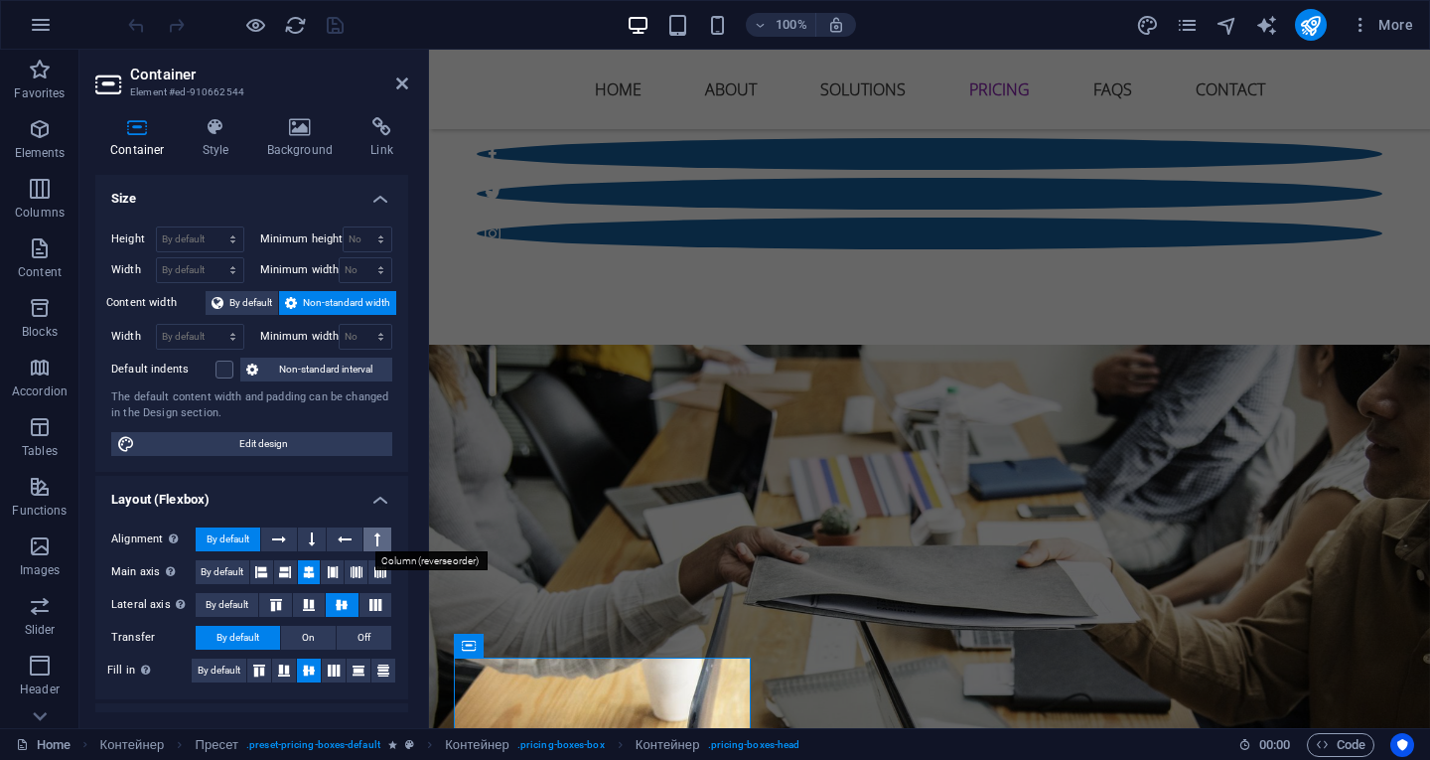
click at [369, 539] on button at bounding box center [377, 539] width 28 height 24
click at [246, 538] on font "By default" at bounding box center [228, 538] width 43 height 11
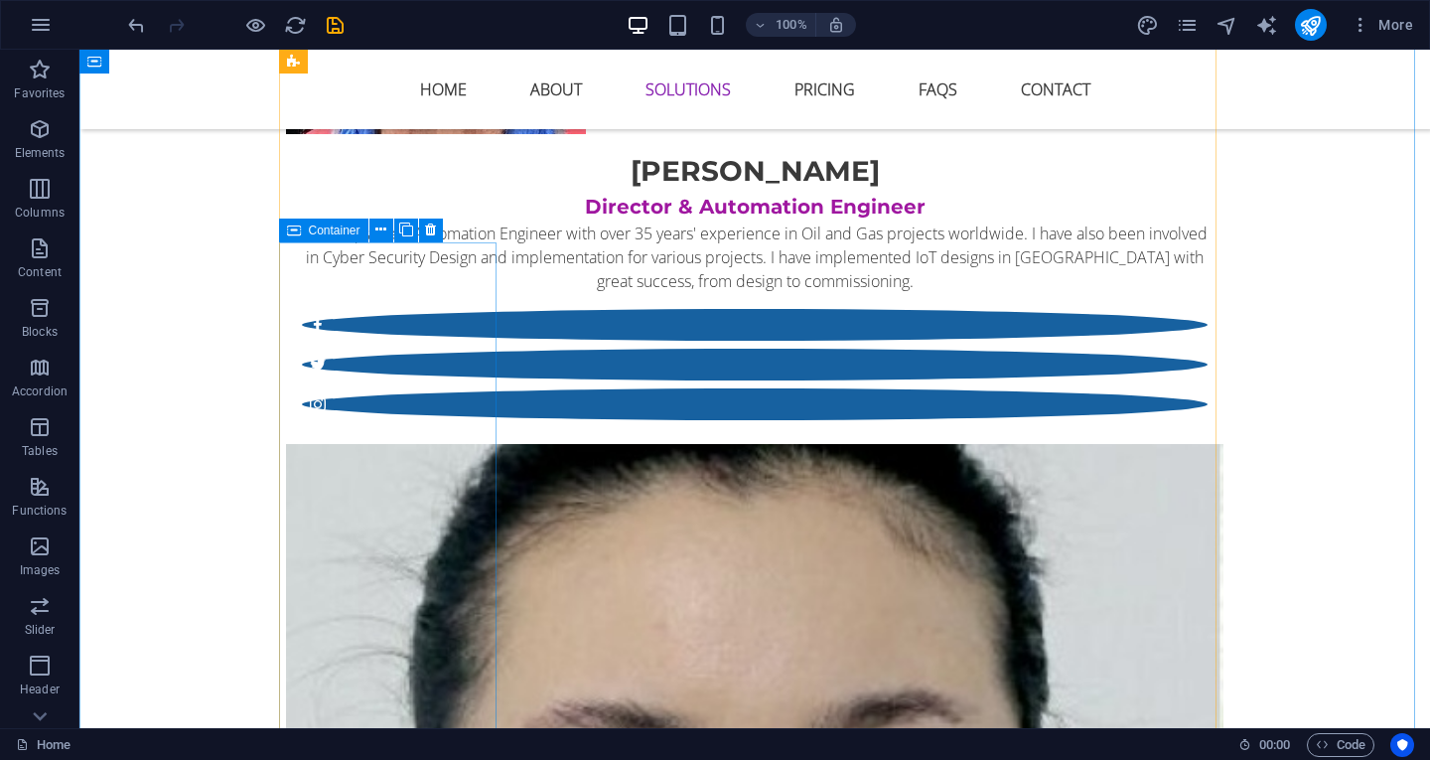
scroll to position [5164, 0]
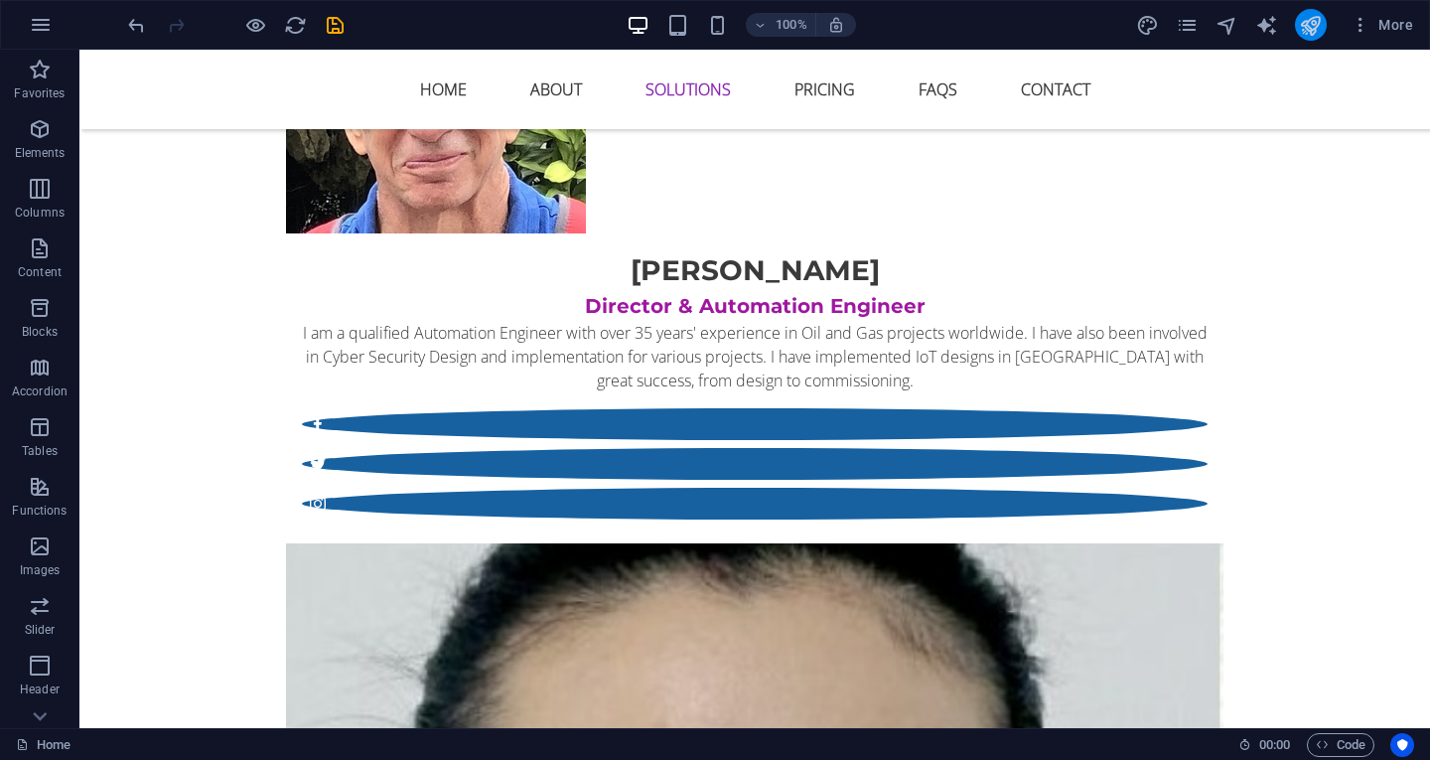
click at [1311, 13] on button "publish" at bounding box center [1311, 25] width 32 height 32
checkbox input "false"
